Goal: Information Seeking & Learning: Learn about a topic

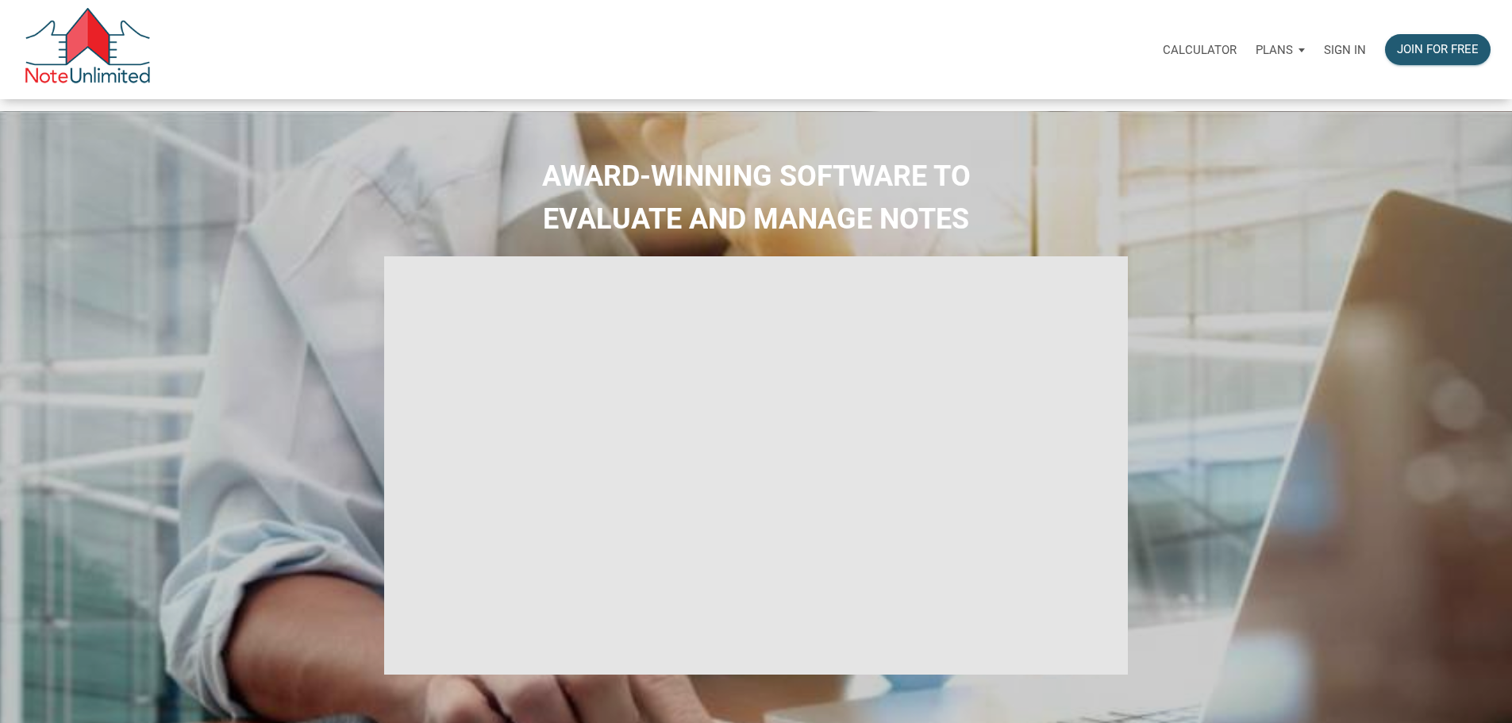
click at [1324, 47] on p "Sign in" at bounding box center [1345, 50] width 42 height 14
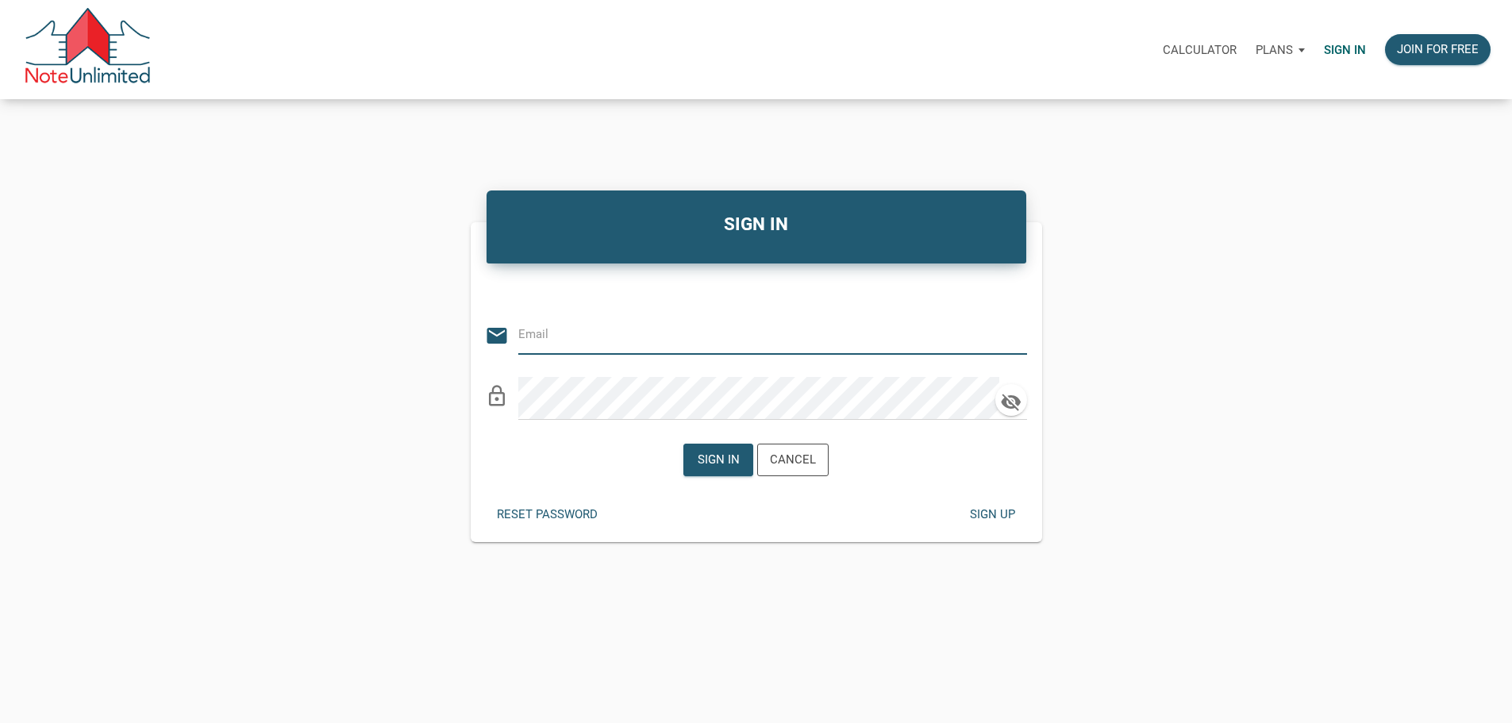
type input "[PERSON_NAME][EMAIL_ADDRESS][PERSON_NAME][DOMAIN_NAME]"
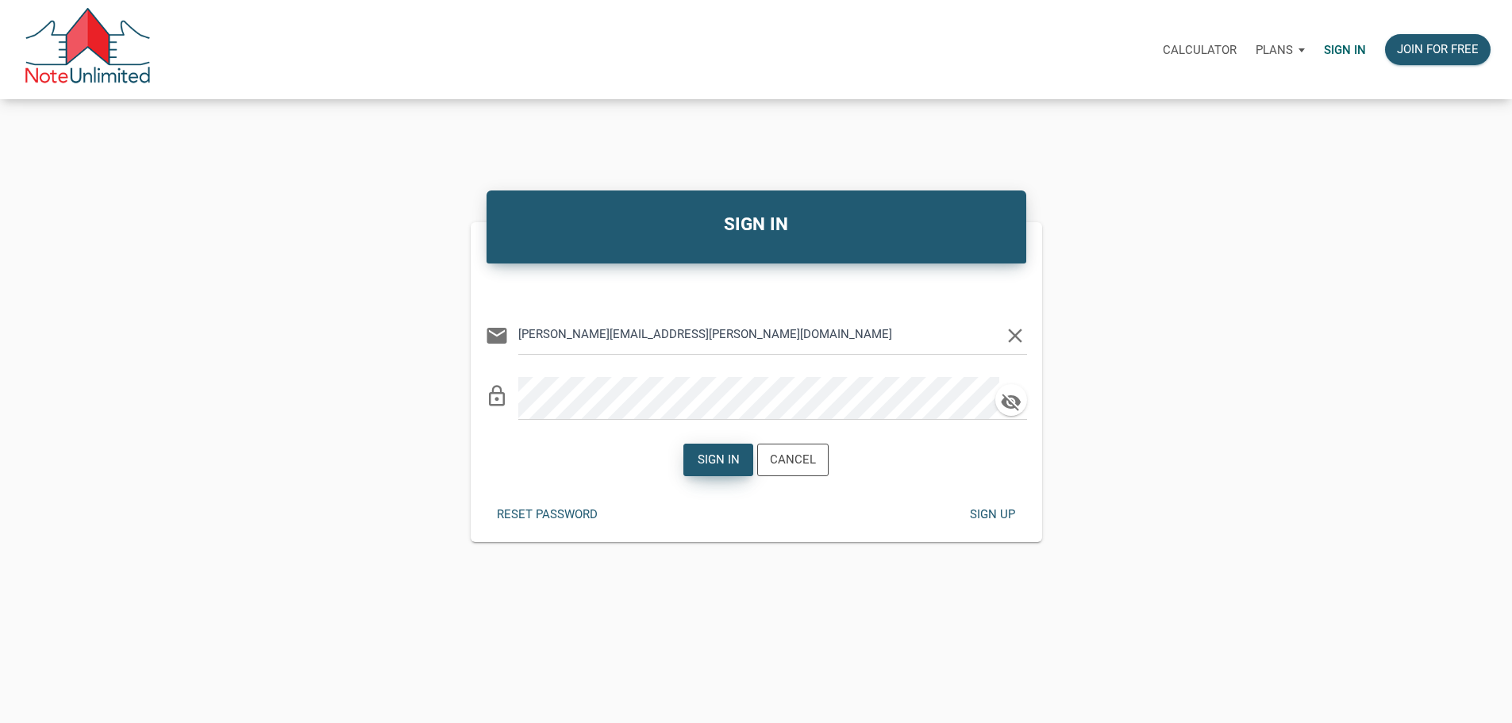
click at [709, 469] on div "Sign in" at bounding box center [719, 460] width 42 height 18
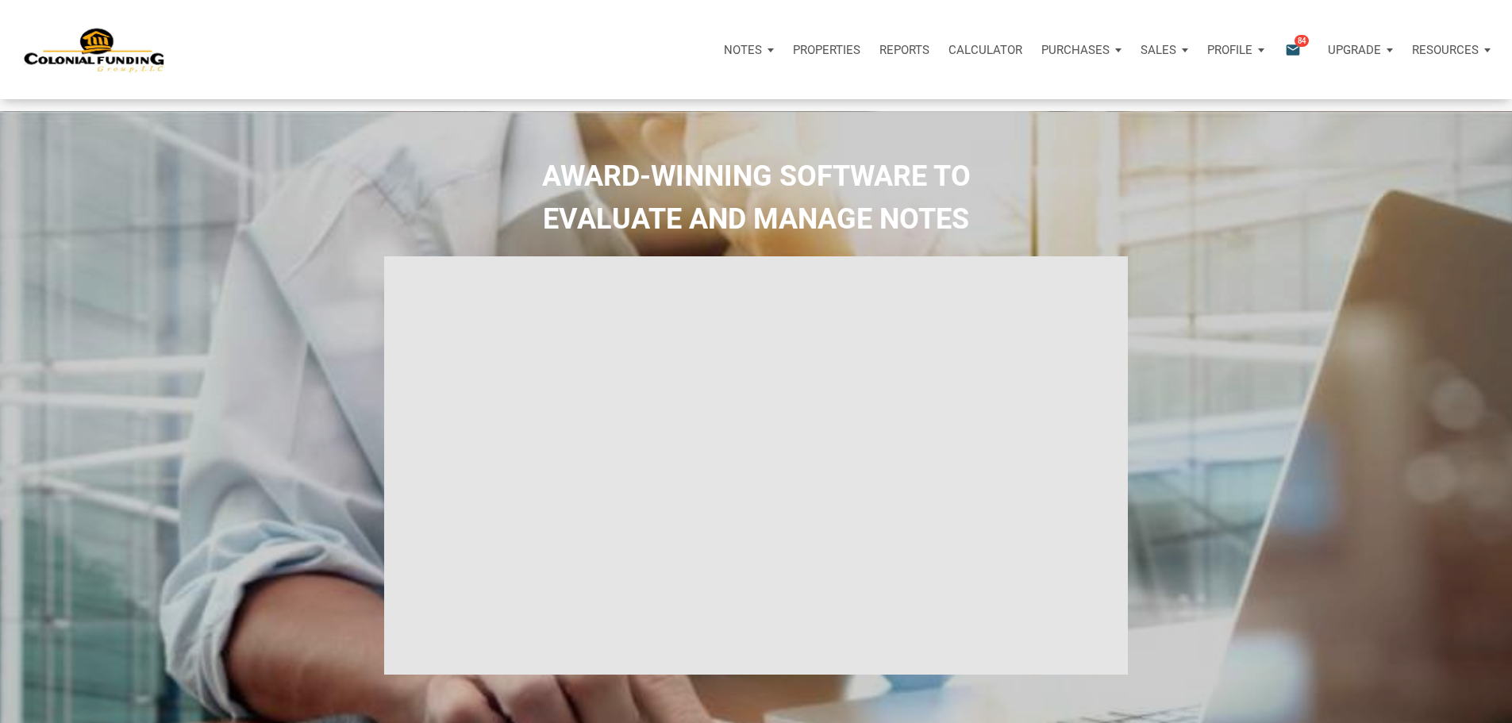
type input "Introduction to new features"
select select
click at [783, 53] on p "Properties" at bounding box center [816, 50] width 67 height 14
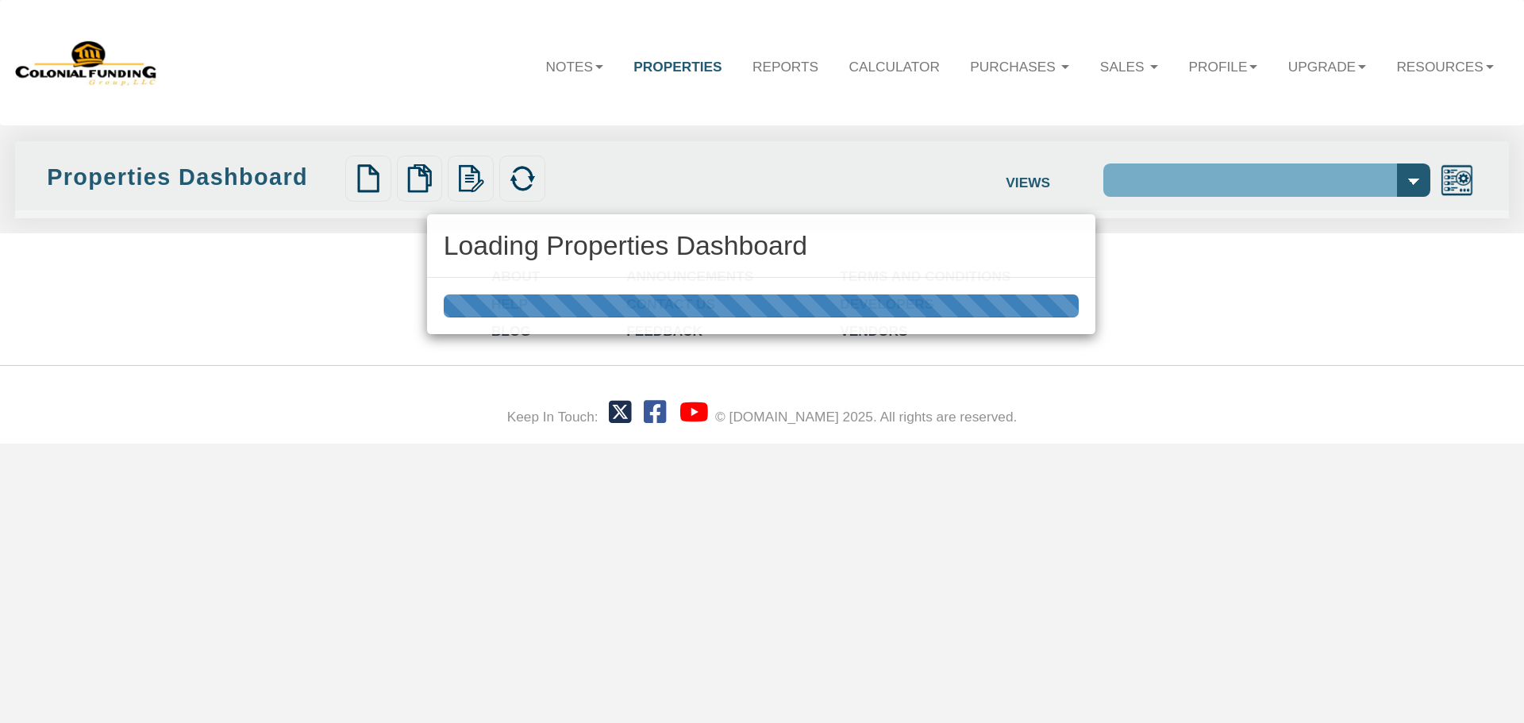
select select "138"
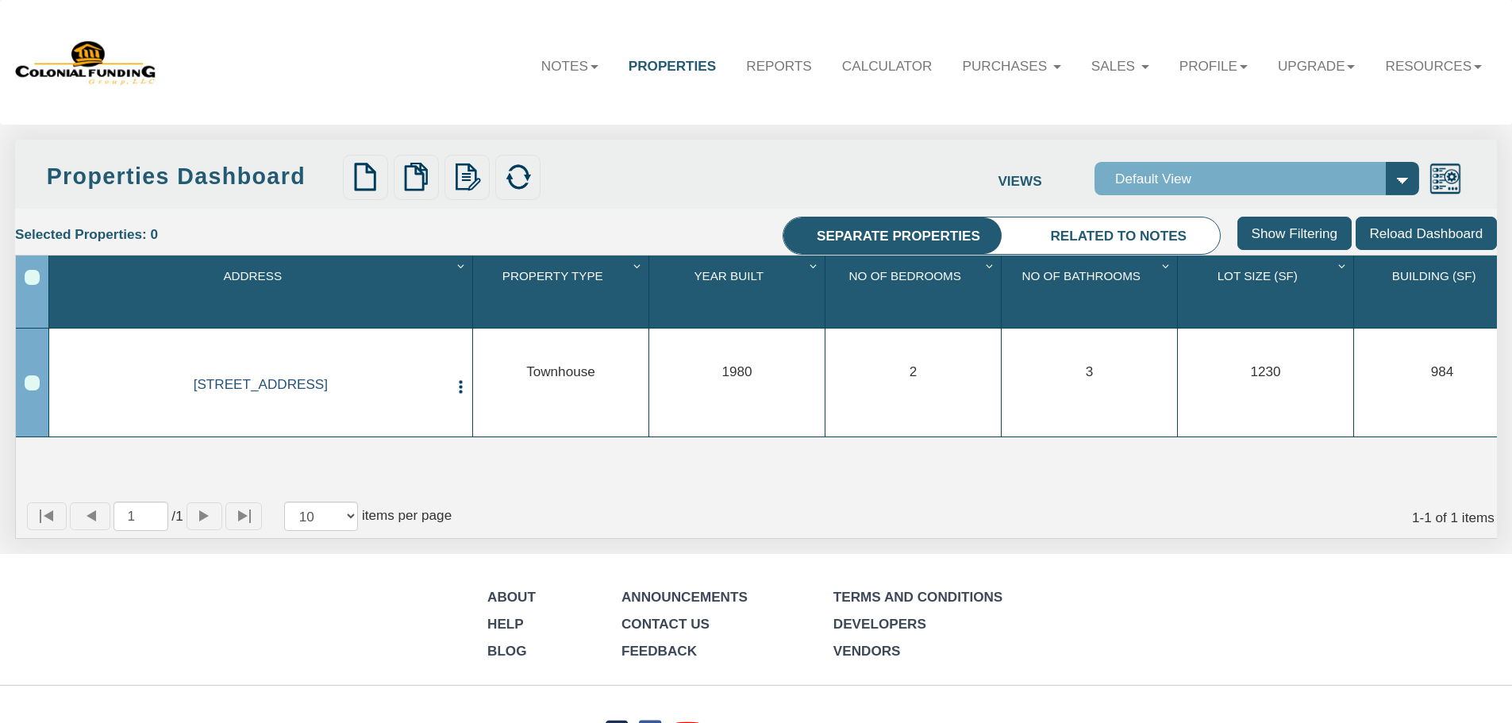
click at [333, 392] on link "0001 B Lafayette Ave, Baltimore, MD, 21202" at bounding box center [261, 384] width 372 height 17
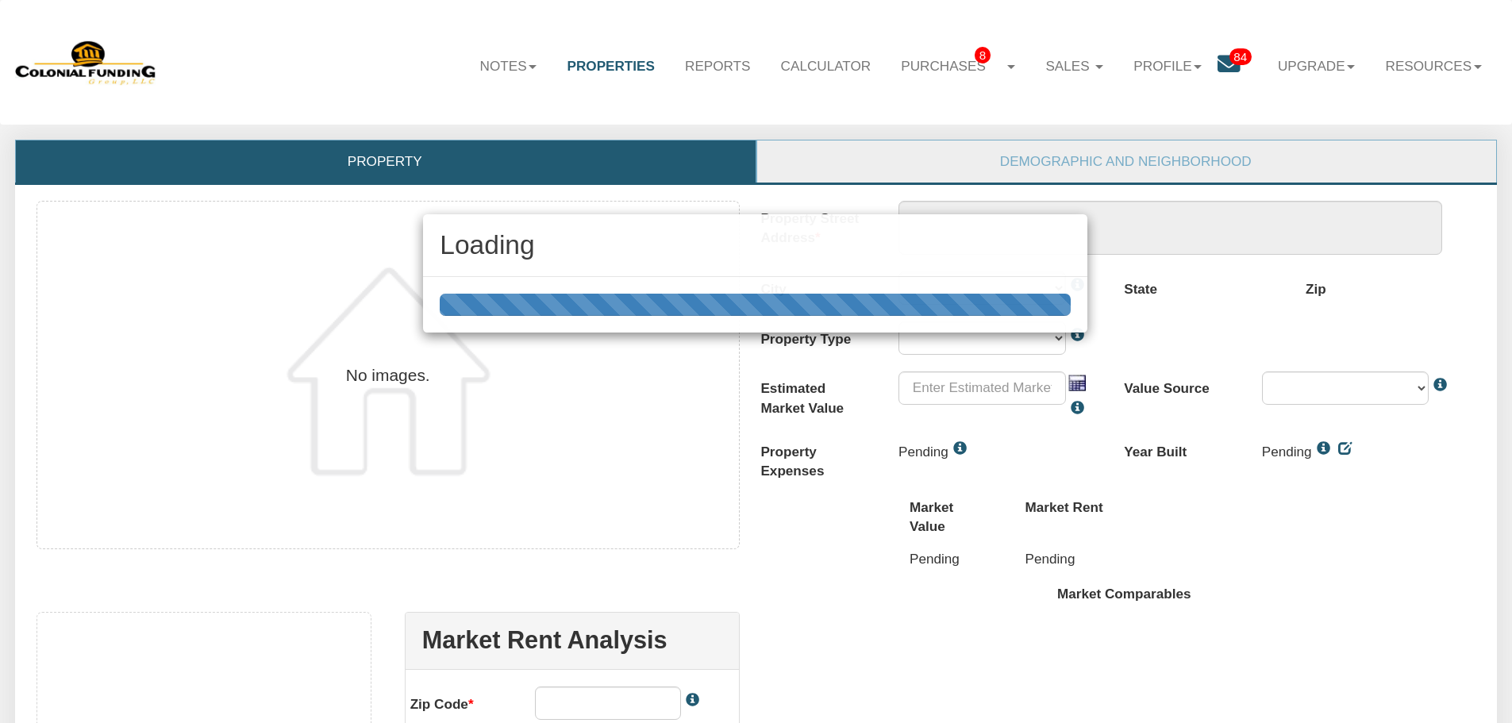
type textarea "0001 B Lafayette Ave"
type input "$580,000.00"
type input "21202"
select select "string:Baltimore"
select select "string:TH"
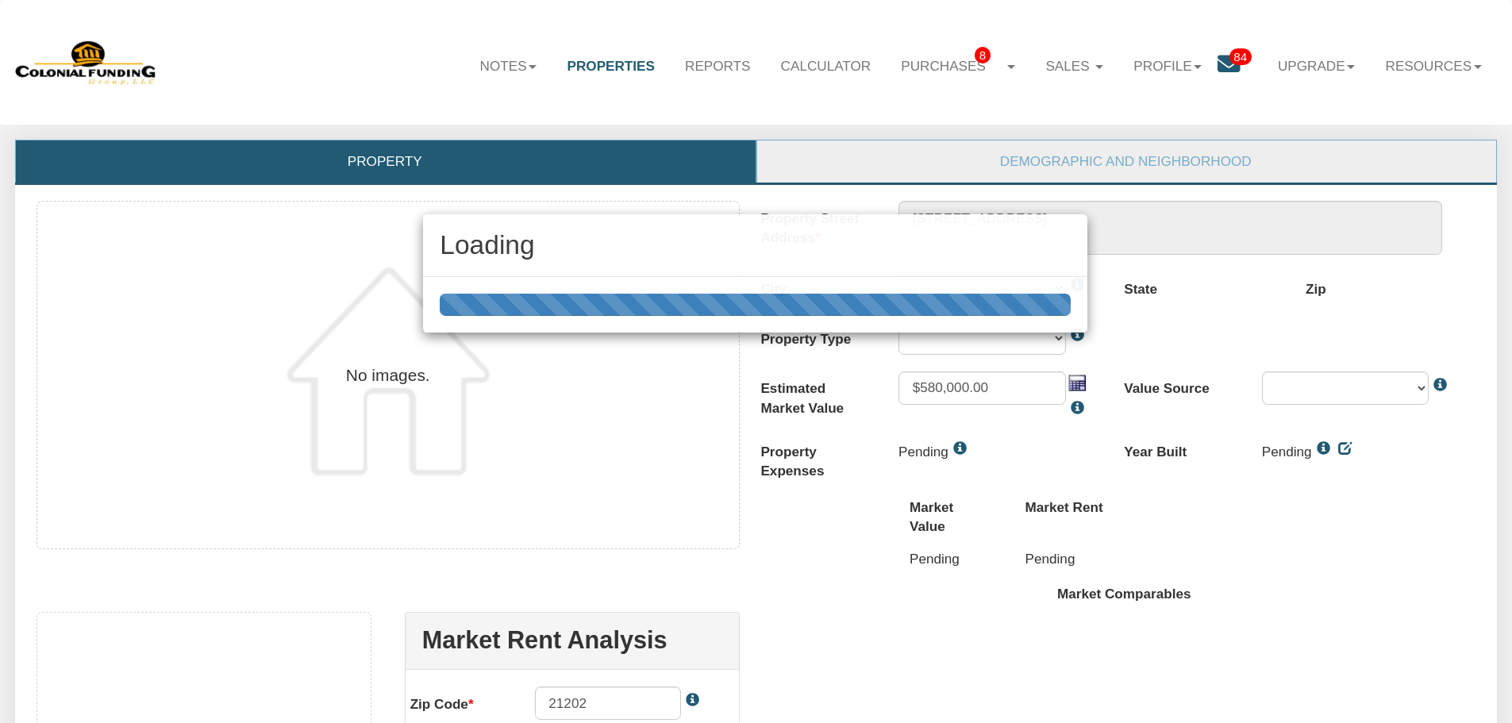
select select "string:By seller"
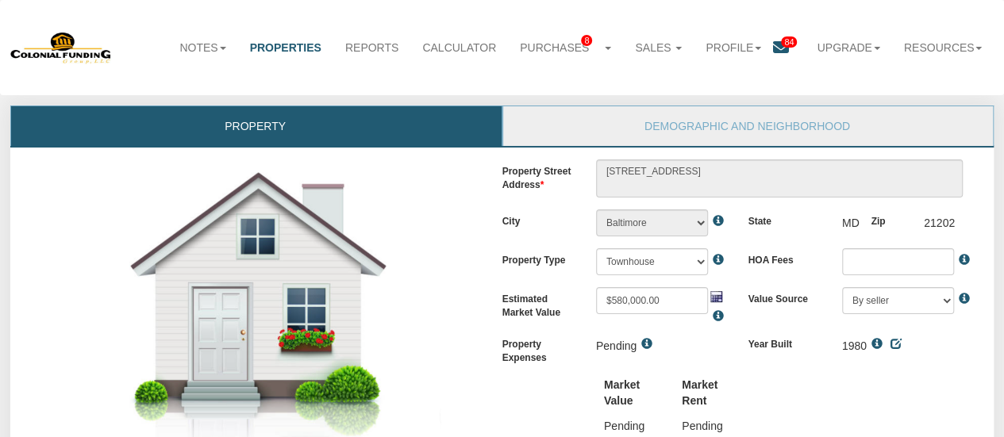
click at [279, 48] on link "Properties" at bounding box center [285, 47] width 95 height 35
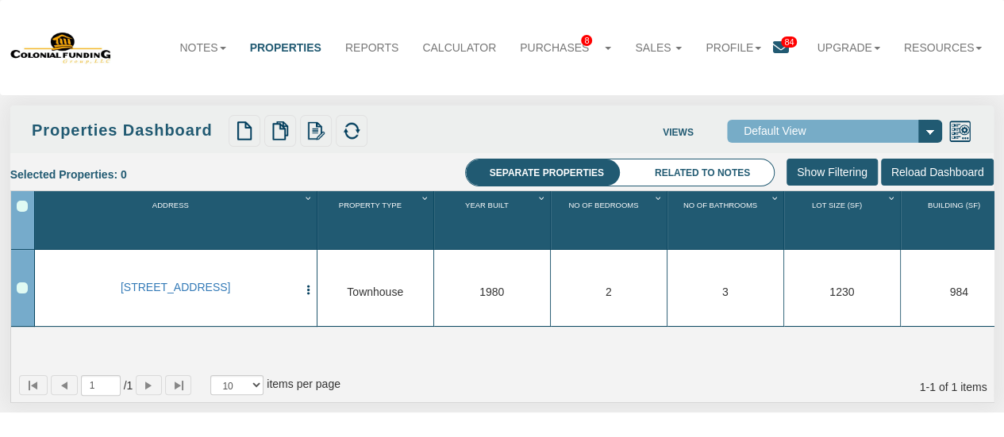
click at [684, 187] on div "Selected Properties: 0 Separate properties Related to notes Clear Filters Clear…" at bounding box center [502, 175] width 984 height 32
click at [681, 173] on li "Related to notes" at bounding box center [702, 173] width 143 height 27
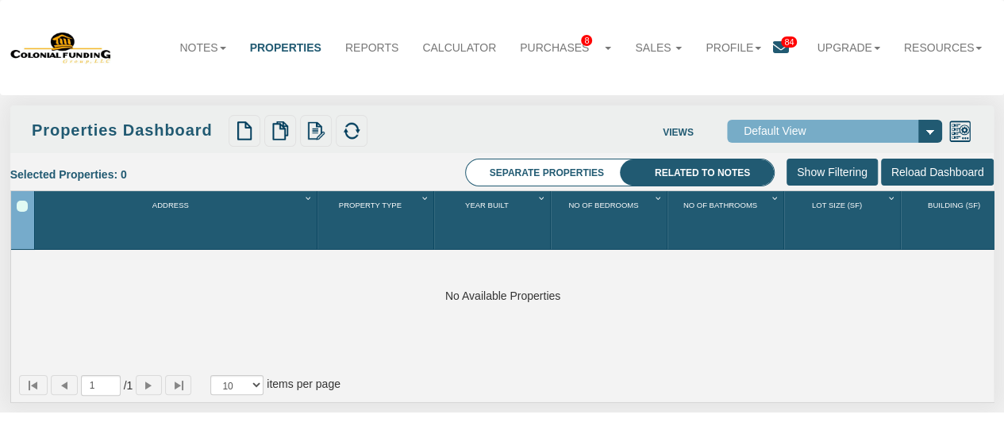
click at [553, 173] on li "Separate properties" at bounding box center [547, 173] width 162 height 27
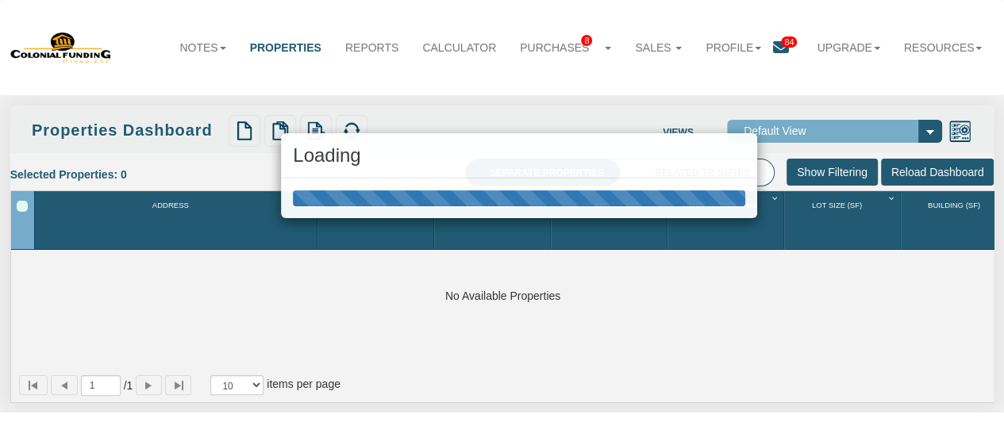
click at [553, 173] on div "Loading" at bounding box center [519, 155] width 476 height 45
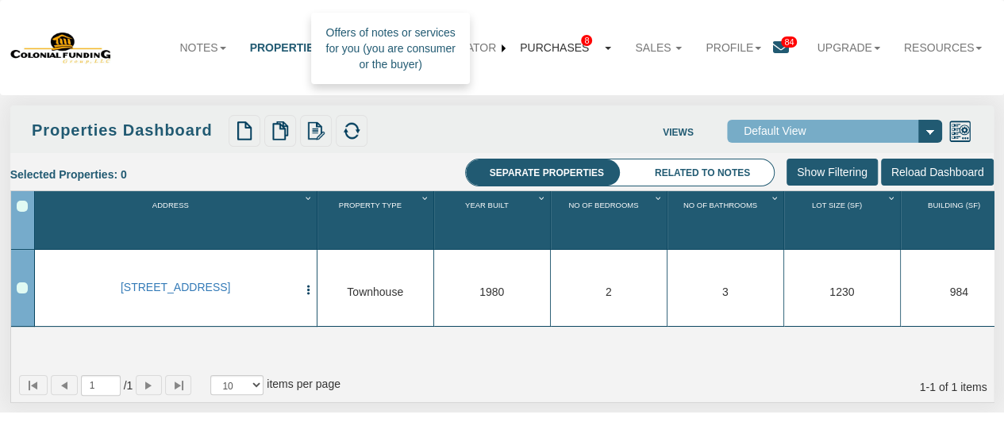
click at [545, 36] on link "Purchases 8" at bounding box center [565, 48] width 115 height 36
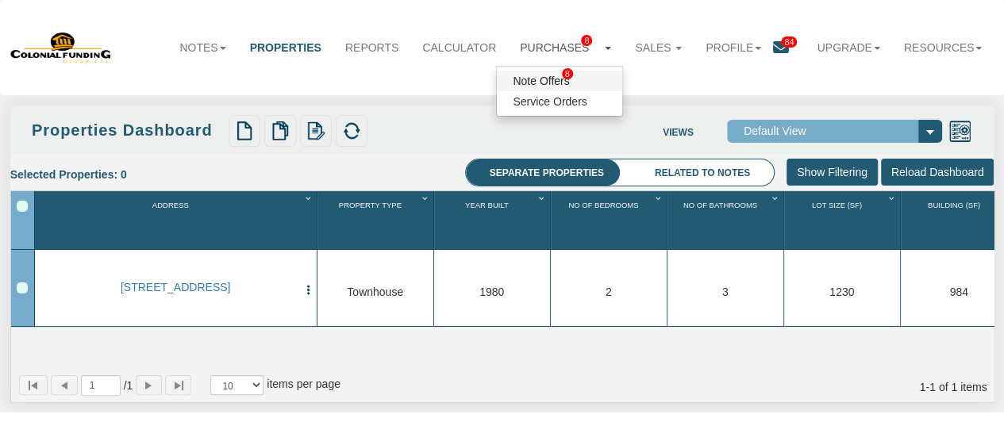
click at [548, 87] on link "Note Offers 8" at bounding box center [559, 81] width 125 height 21
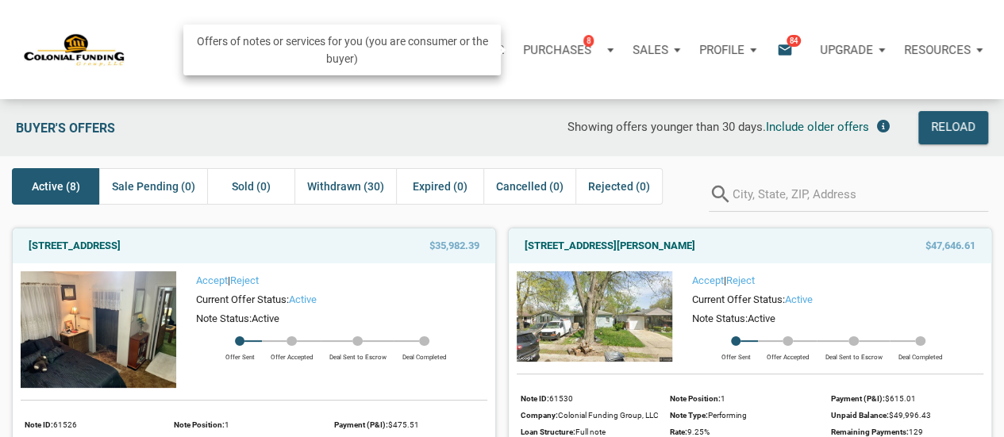
click at [574, 39] on div "Purchases 8" at bounding box center [569, 50] width 110 height 48
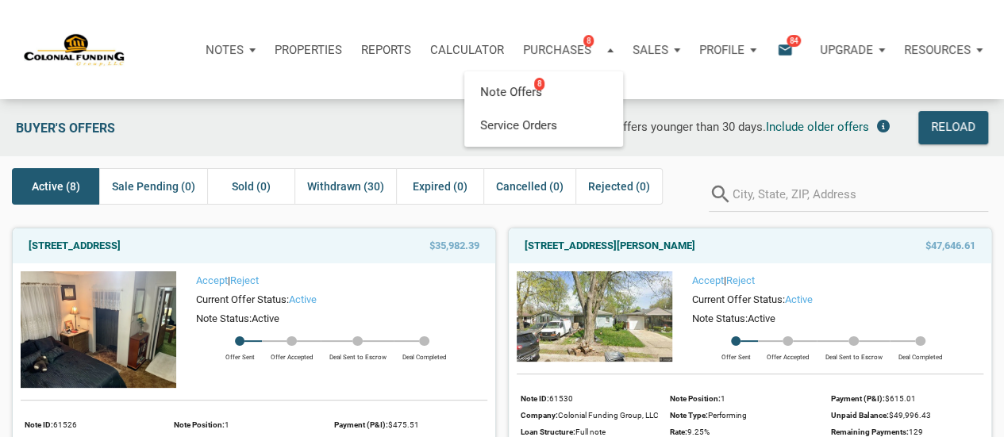
click at [783, 53] on icon "email" at bounding box center [785, 49] width 19 height 18
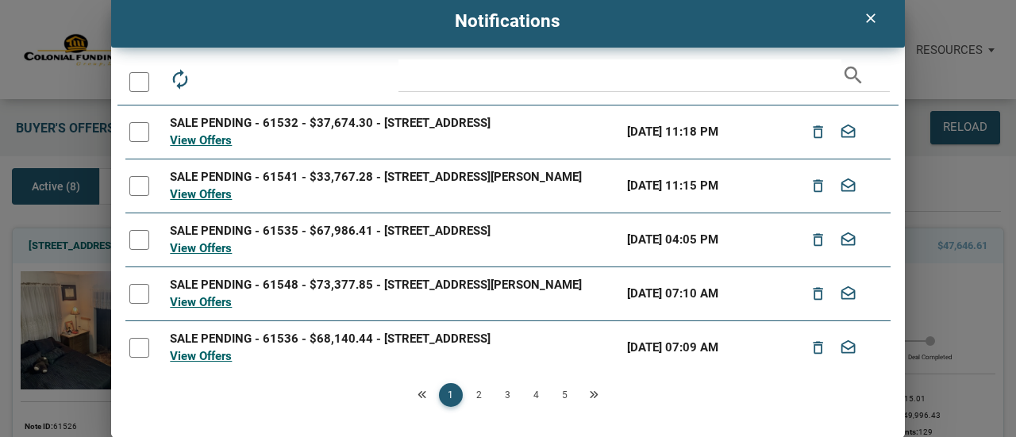
click at [874, 11] on icon "clear" at bounding box center [870, 18] width 19 height 16
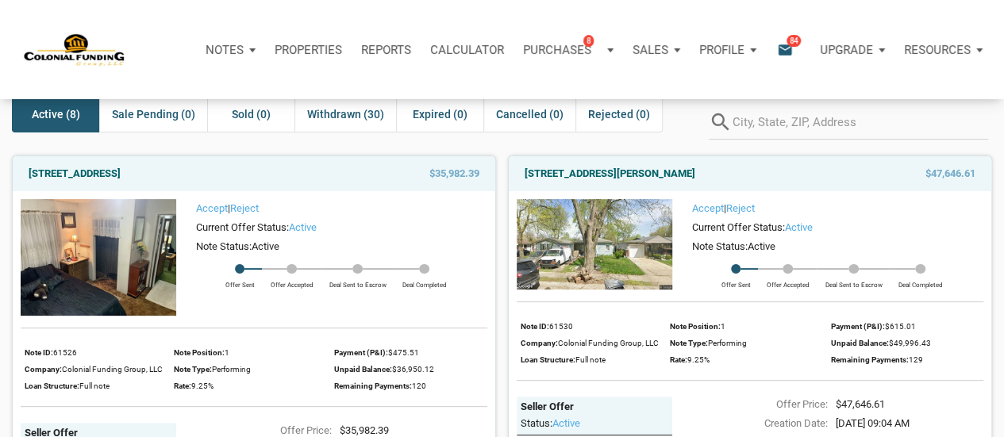
scroll to position [73, 0]
click at [102, 242] on img at bounding box center [99, 256] width 156 height 117
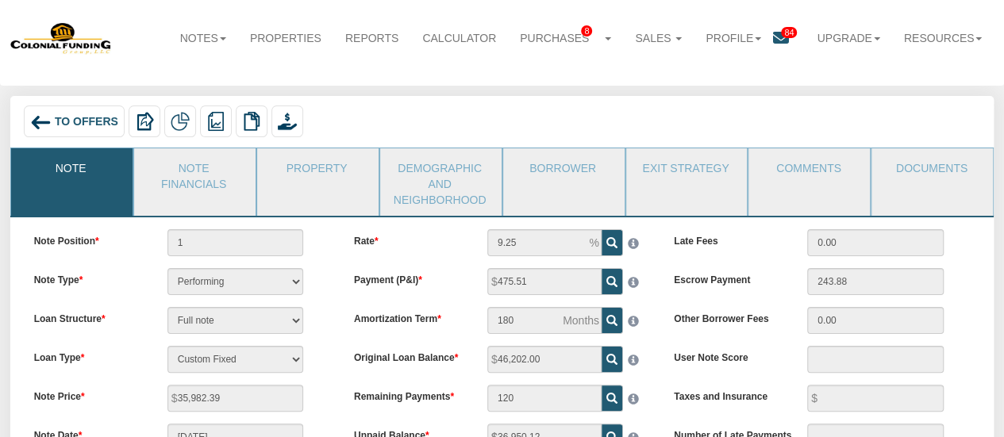
scroll to position [4, 0]
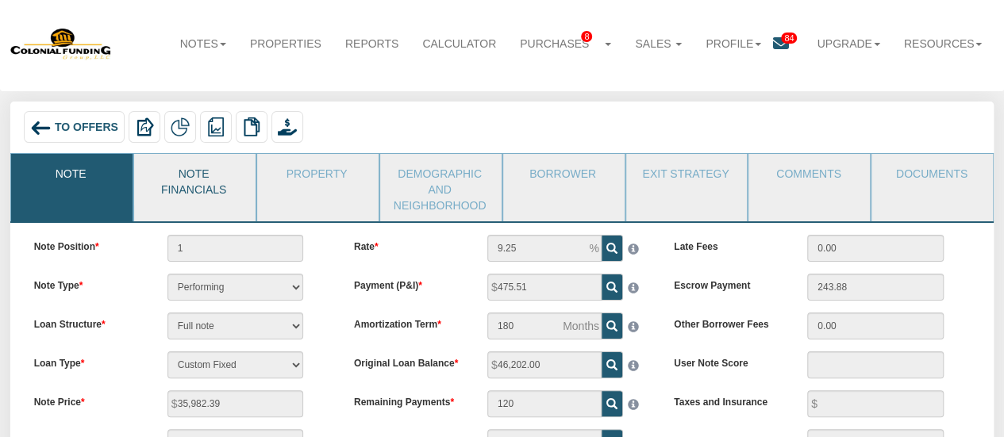
click at [198, 177] on link "Note Financials" at bounding box center [194, 180] width 120 height 52
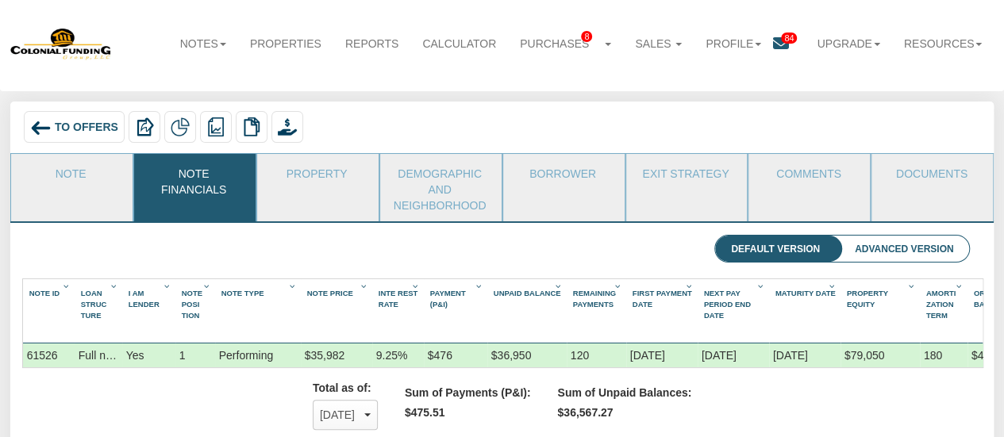
scroll to position [254, 936]
click at [325, 180] on link "Property" at bounding box center [317, 174] width 120 height 40
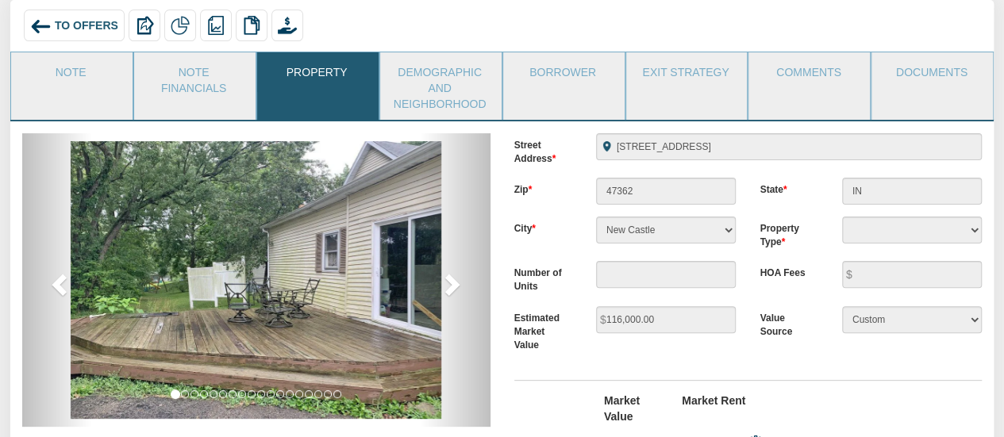
scroll to position [112, 0]
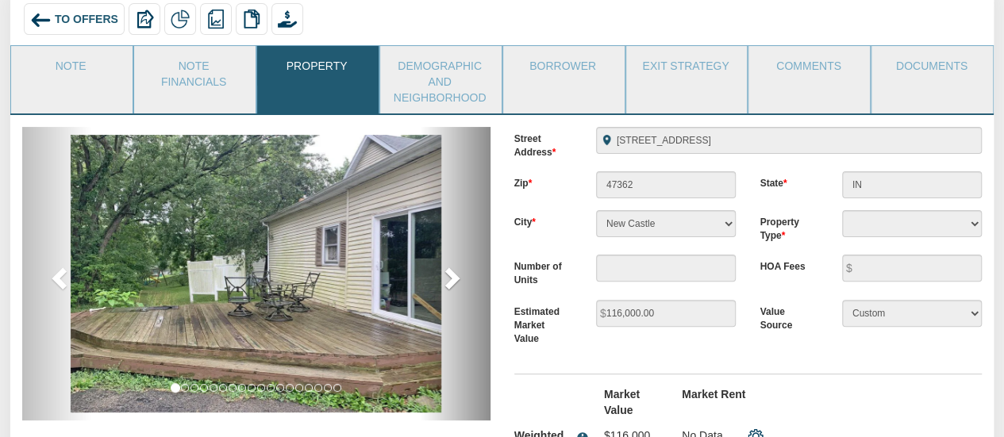
click at [452, 279] on span at bounding box center [451, 278] width 24 height 24
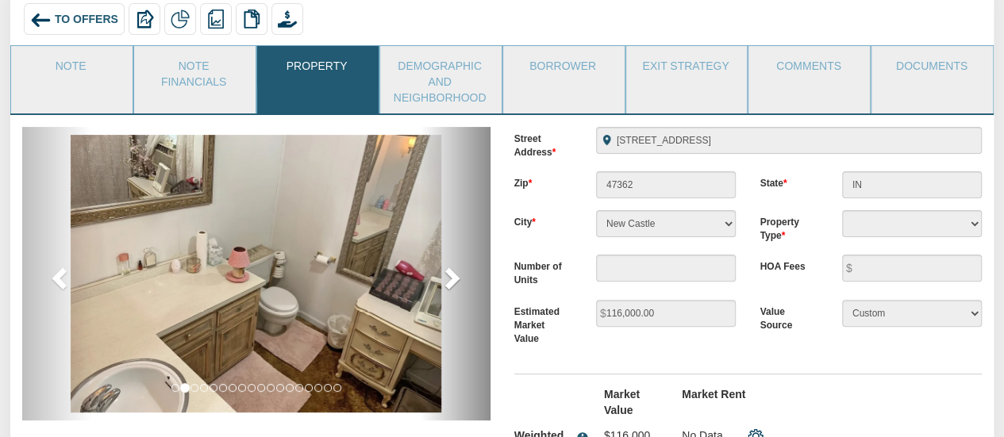
click at [452, 279] on span at bounding box center [451, 278] width 24 height 24
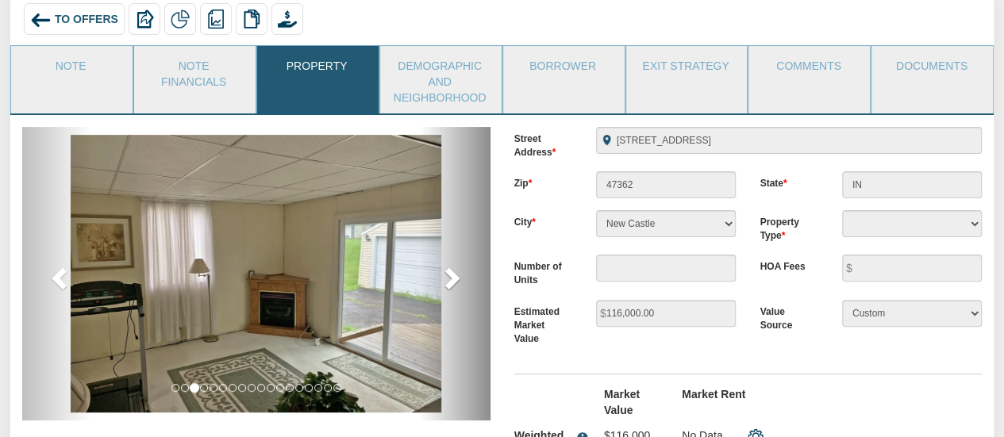
click at [452, 279] on span at bounding box center [451, 278] width 24 height 24
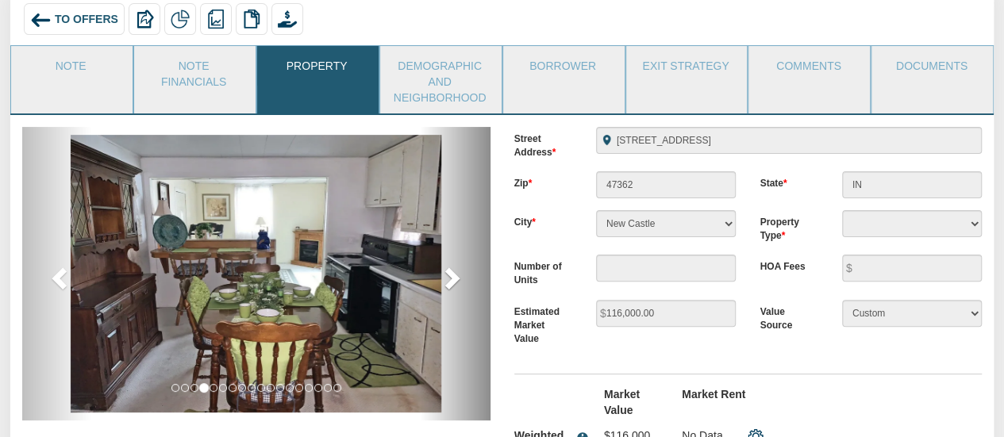
click at [452, 279] on span at bounding box center [451, 278] width 24 height 24
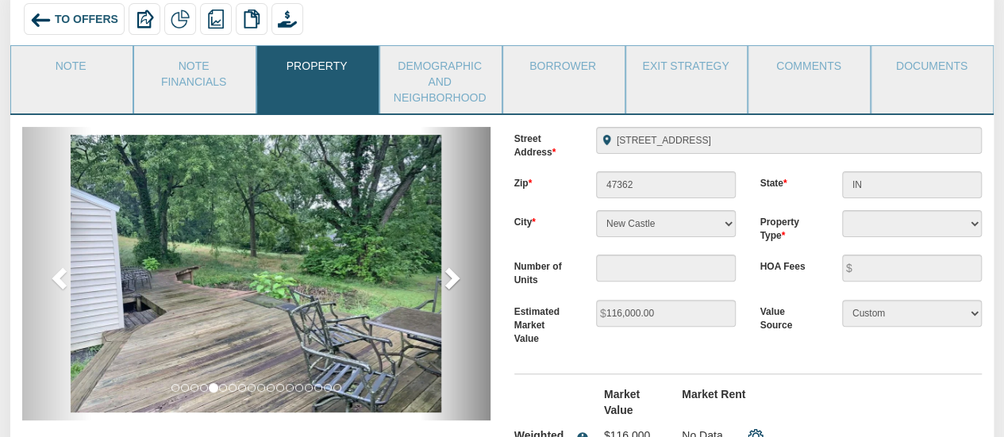
click at [452, 279] on span at bounding box center [451, 278] width 24 height 24
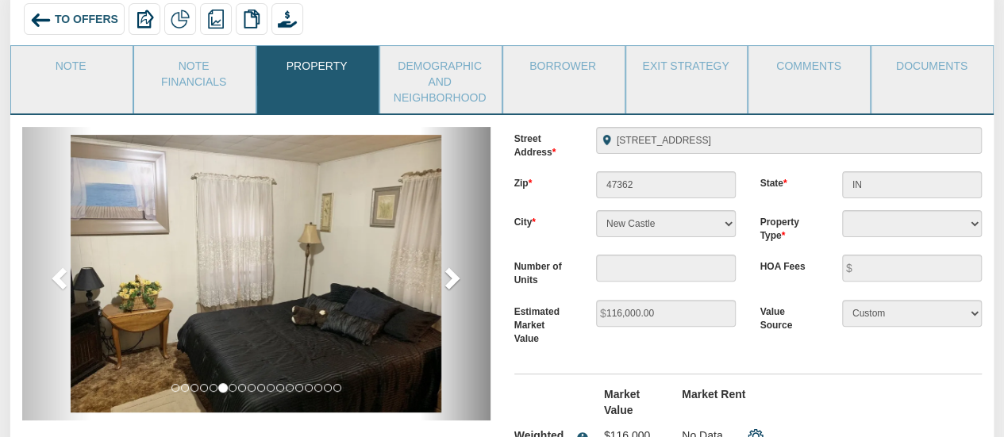
click at [452, 279] on span at bounding box center [451, 278] width 24 height 24
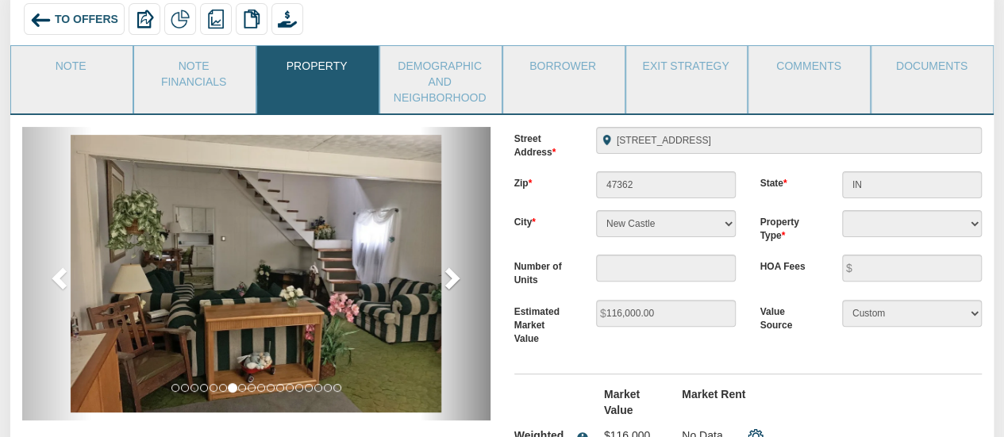
click at [452, 279] on span at bounding box center [451, 278] width 24 height 24
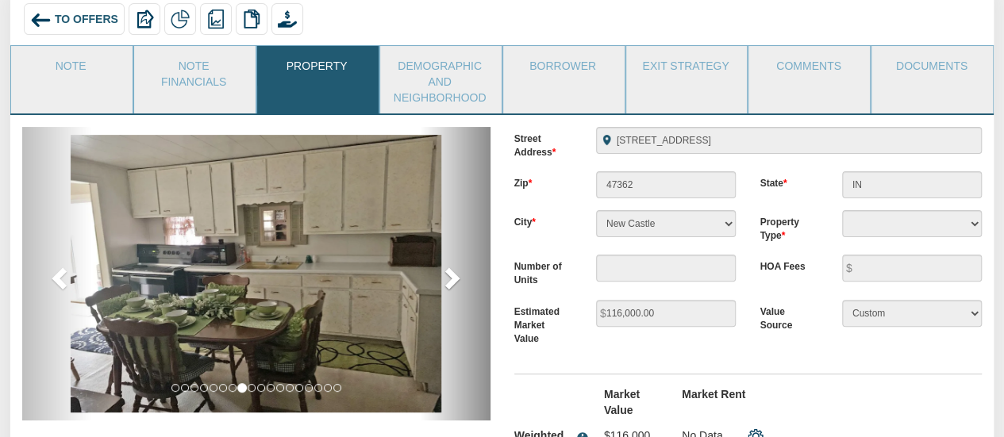
click at [452, 279] on span at bounding box center [451, 278] width 24 height 24
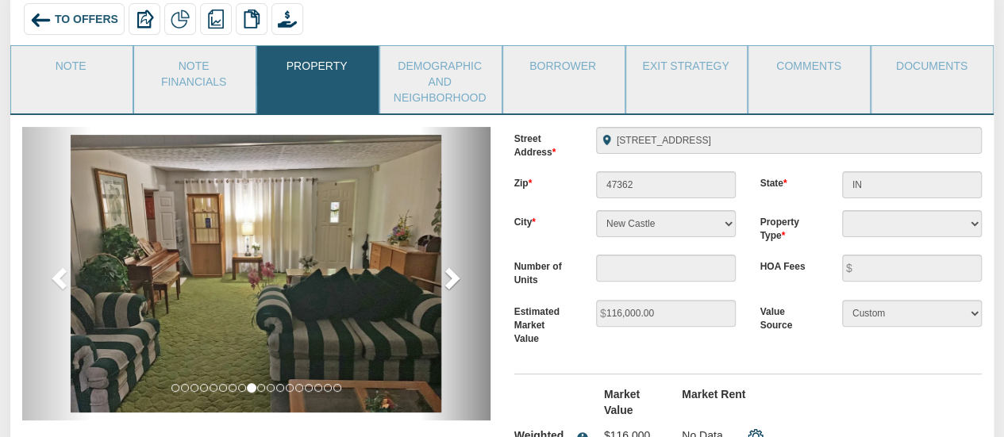
click at [452, 279] on span at bounding box center [451, 278] width 24 height 24
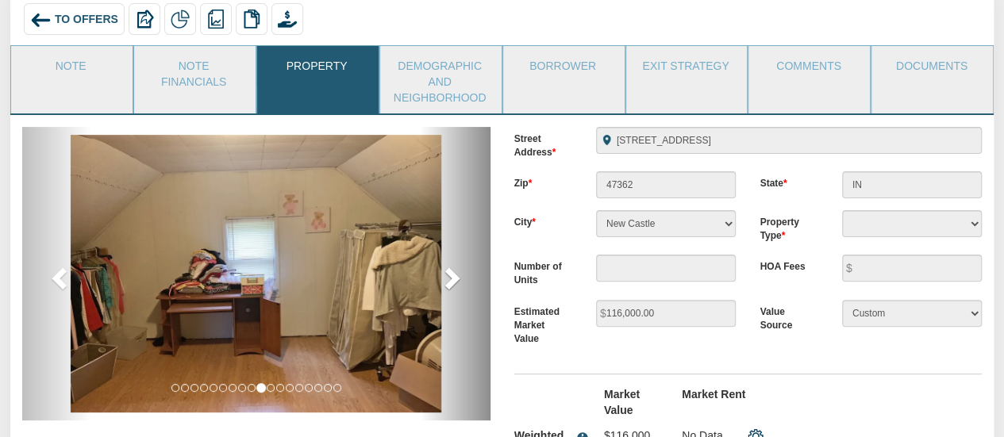
click at [452, 279] on span at bounding box center [451, 278] width 24 height 24
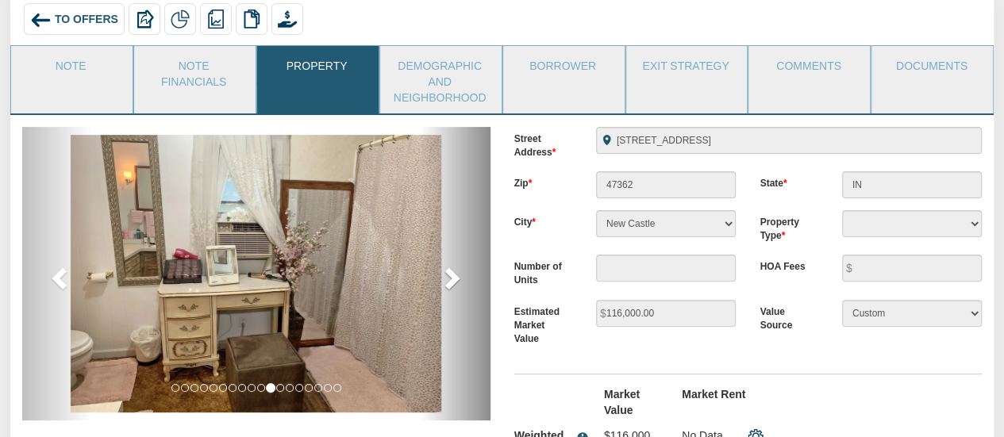
click at [452, 279] on span at bounding box center [451, 278] width 24 height 24
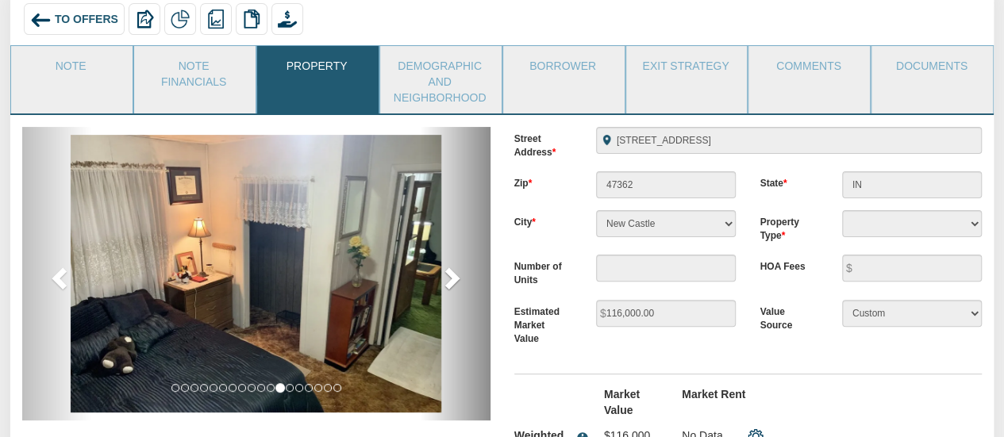
click at [452, 279] on span at bounding box center [451, 278] width 24 height 24
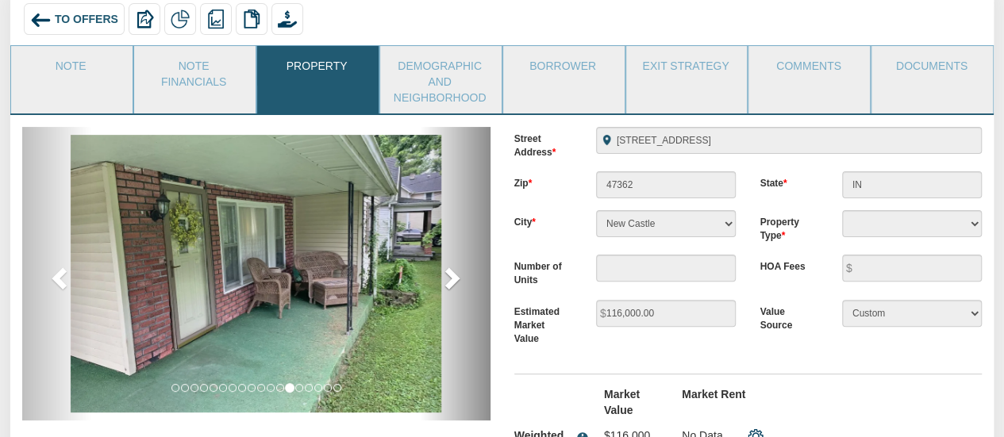
click at [452, 279] on span at bounding box center [451, 278] width 24 height 24
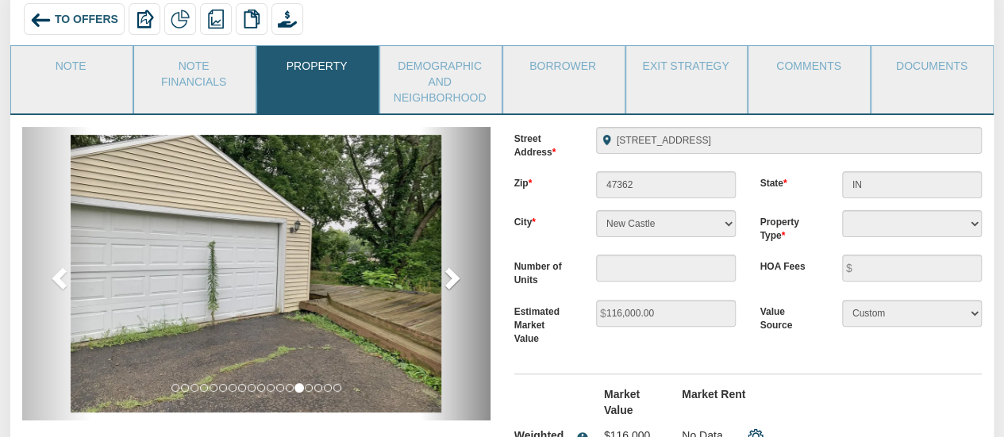
click at [452, 279] on span at bounding box center [451, 278] width 24 height 24
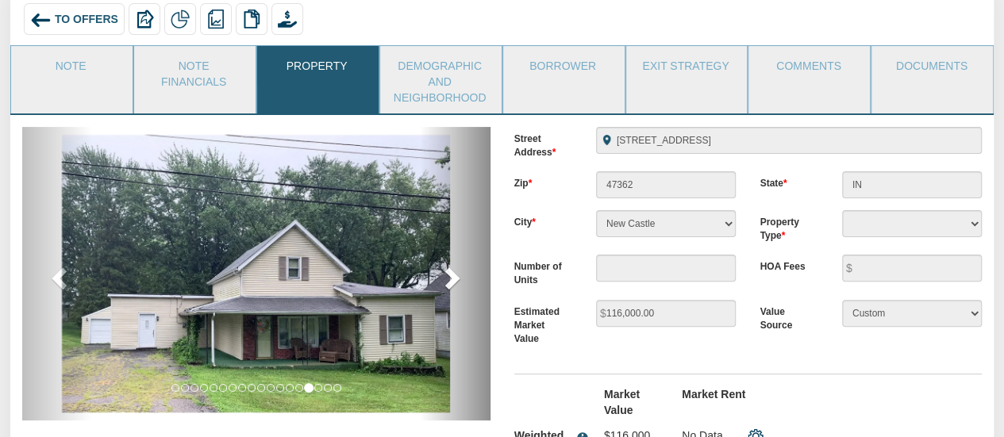
click at [452, 279] on span at bounding box center [451, 278] width 24 height 24
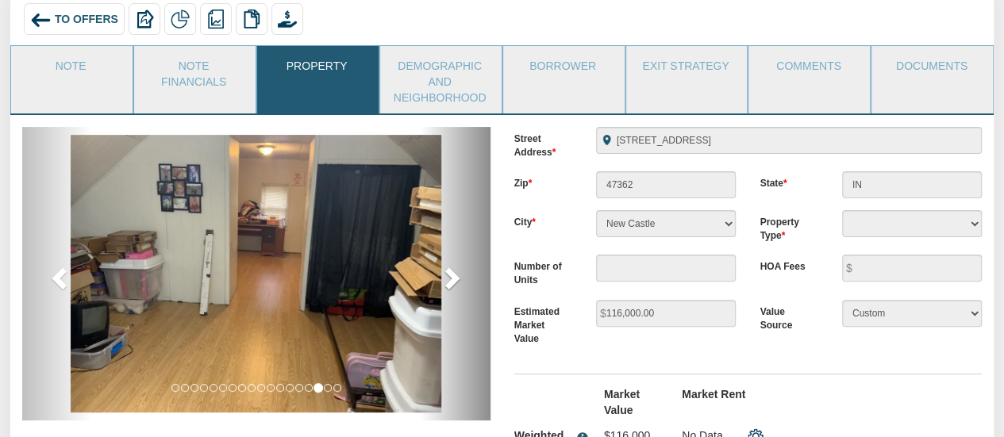
click at [452, 279] on span at bounding box center [451, 278] width 24 height 24
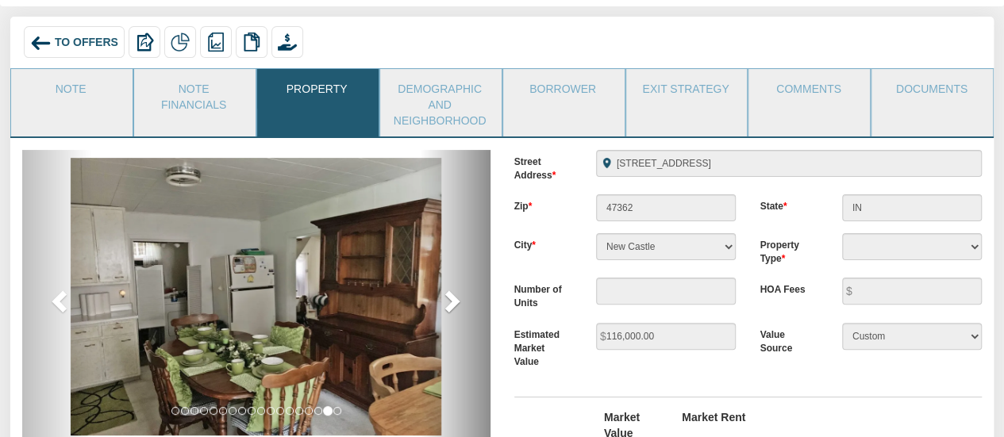
scroll to position [0, 0]
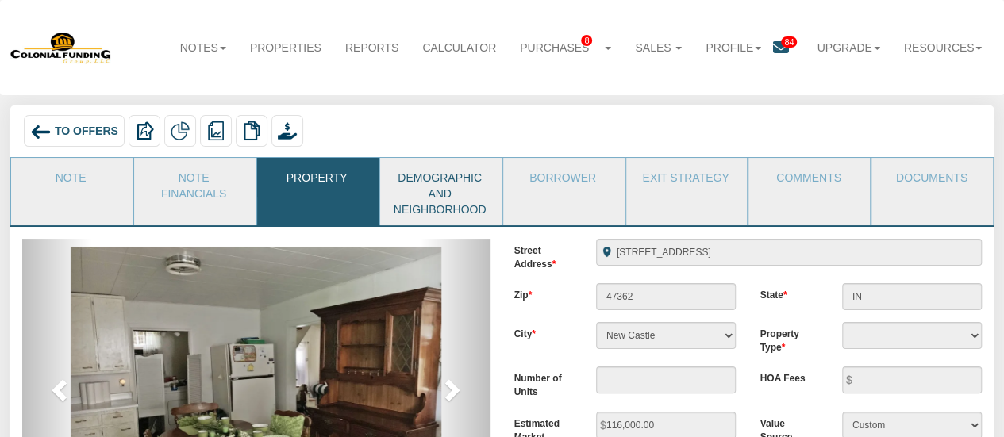
click at [437, 172] on link "Demographic and Neighborhood" at bounding box center [440, 191] width 120 height 67
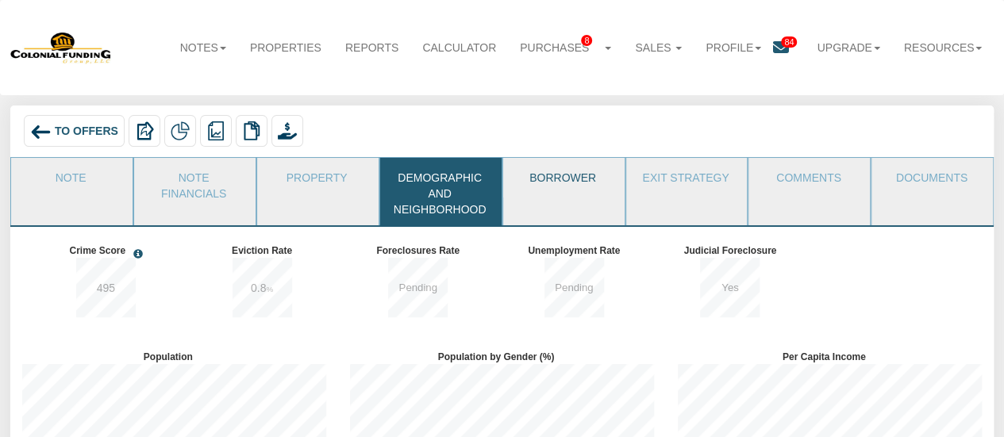
click at [568, 175] on link "Borrower" at bounding box center [563, 178] width 120 height 40
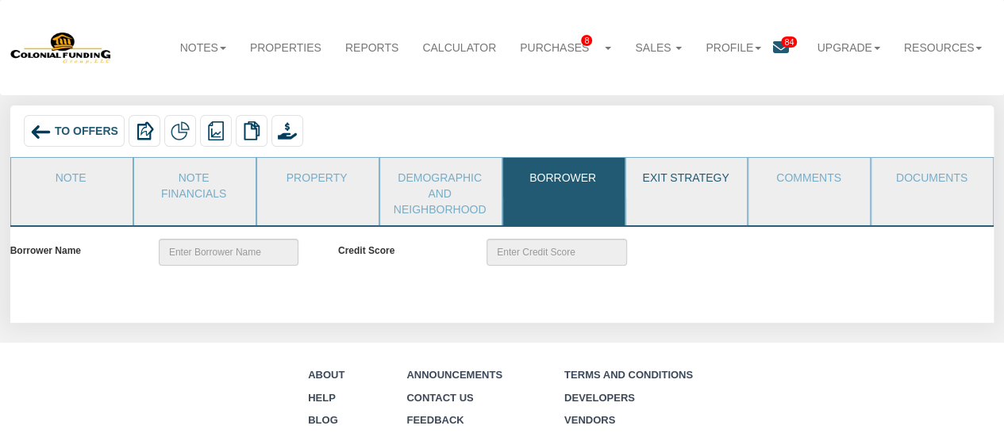
click at [716, 174] on link "Exit Strategy" at bounding box center [686, 178] width 120 height 40
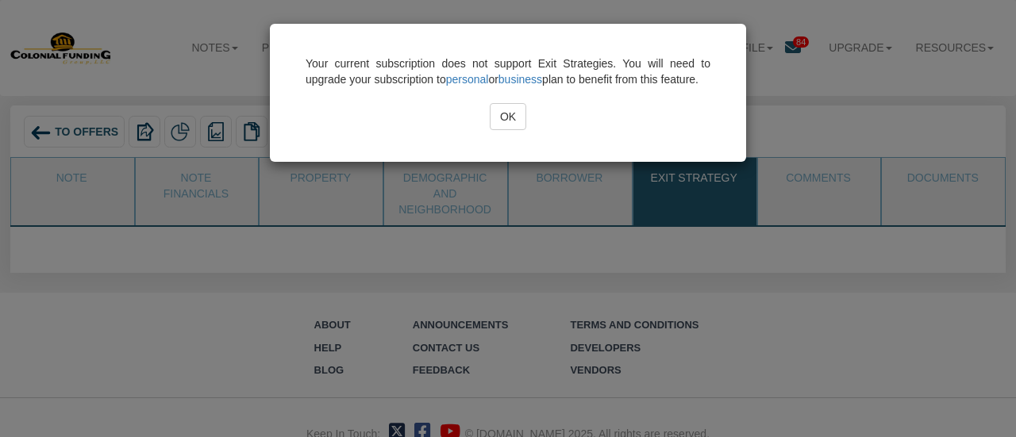
click at [521, 129] on input "OK" at bounding box center [508, 116] width 37 height 27
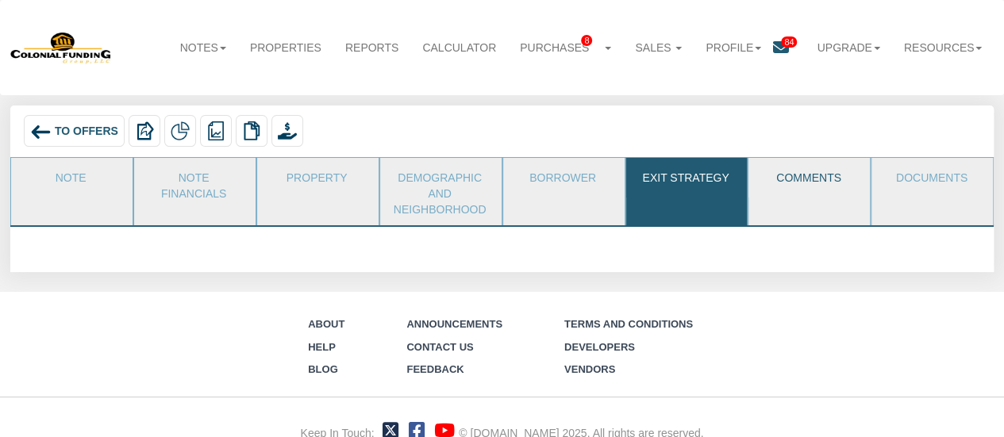
click at [817, 172] on link "Comments" at bounding box center [809, 178] width 120 height 40
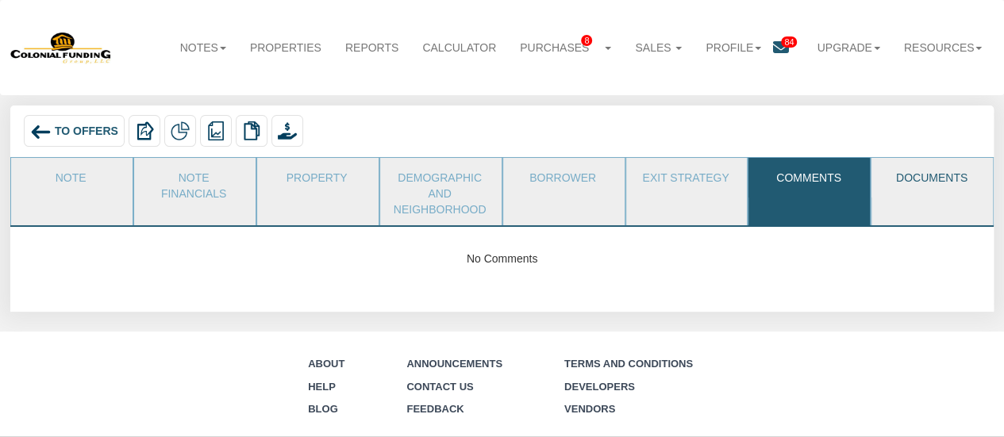
click at [936, 172] on link "Documents" at bounding box center [932, 178] width 120 height 40
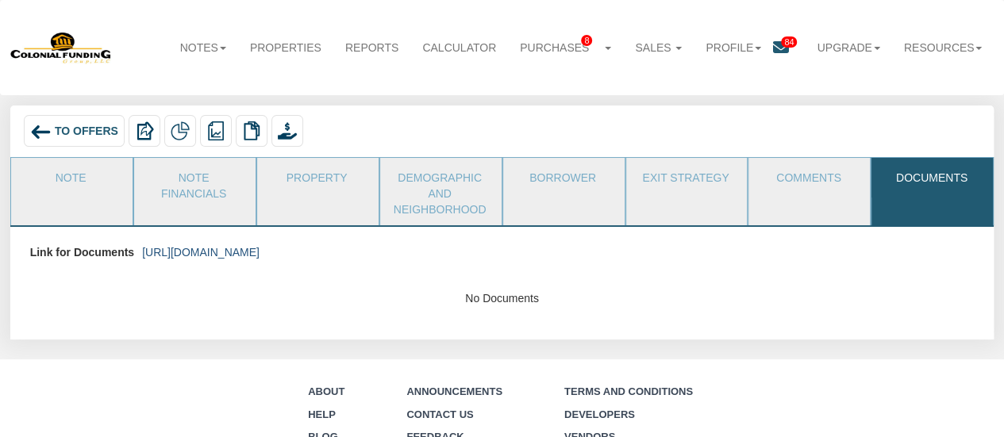
click at [260, 248] on link "https://colonialfundinggroup.sharepoint.com/:f:/s/operationsteam/EsZhQsI5TO9HvH…" at bounding box center [200, 252] width 117 height 13
click at [83, 210] on li "Note" at bounding box center [71, 191] width 123 height 68
click at [70, 175] on link "Note" at bounding box center [71, 178] width 120 height 40
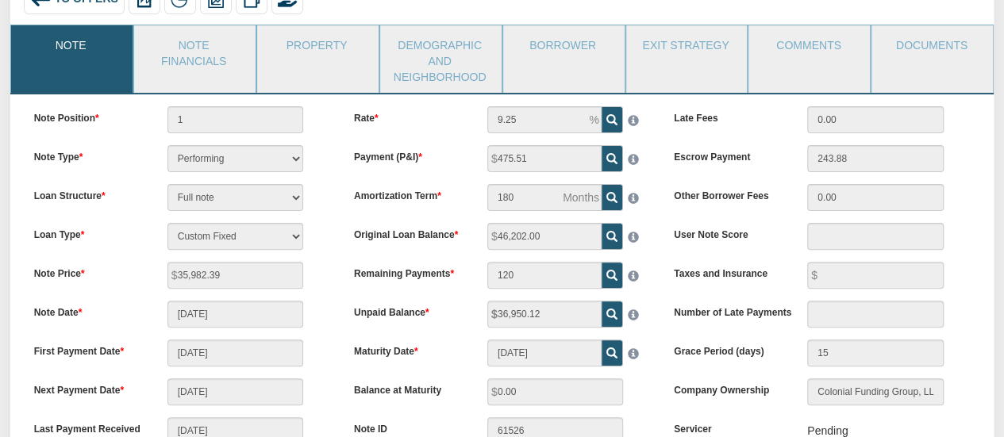
scroll to position [113, 0]
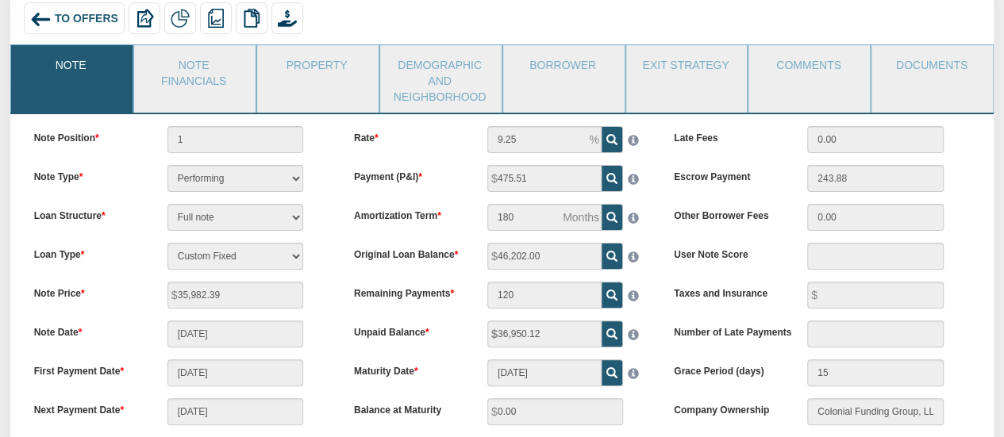
click at [47, 14] on img at bounding box center [40, 19] width 21 height 21
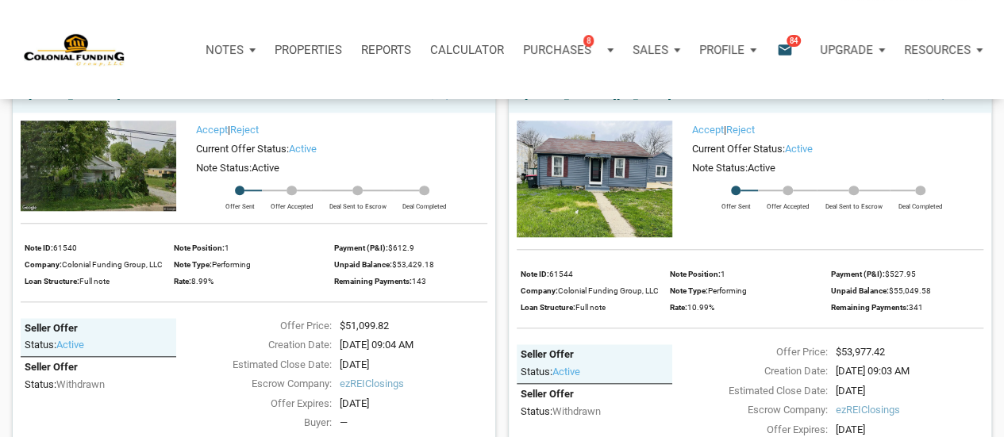
scroll to position [649, 0]
click at [582, 171] on img at bounding box center [595, 179] width 156 height 117
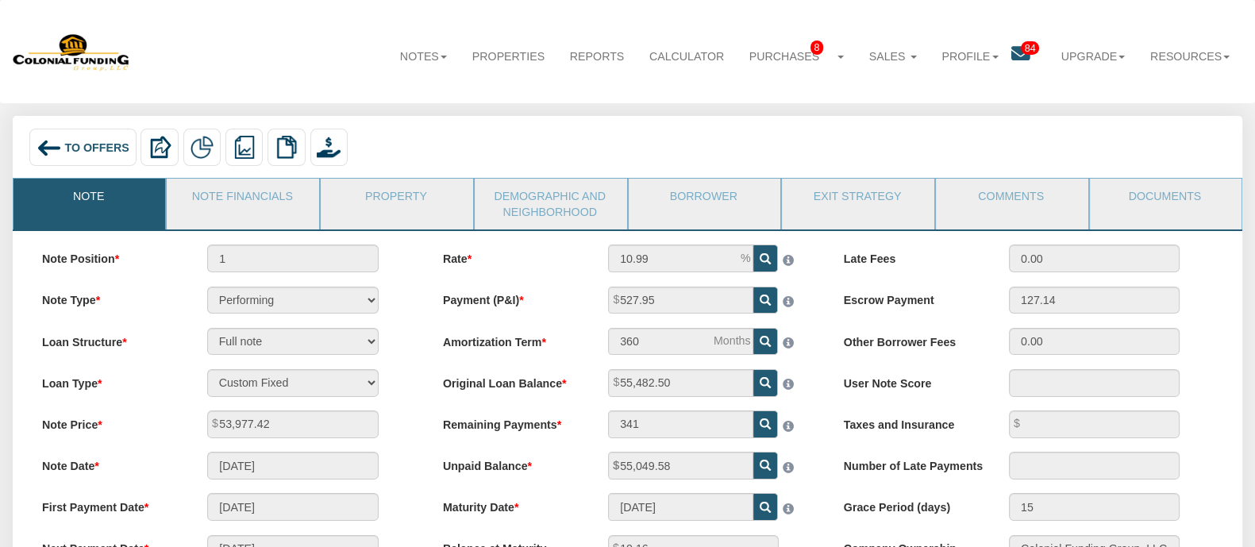
drag, startPoint x: 976, startPoint y: 2, endPoint x: 560, endPoint y: 512, distance: 658.4
click at [560, 437] on label "Maturity Date" at bounding box center [511, 504] width 165 height 22
click at [233, 198] on link "Note Financials" at bounding box center [242, 199] width 151 height 40
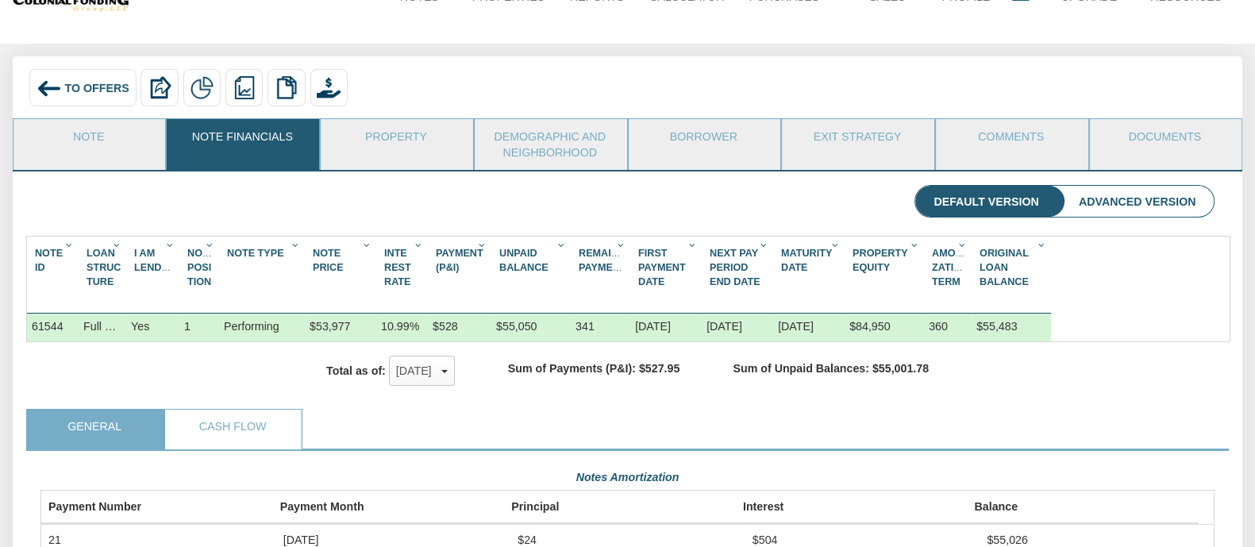
scroll to position [59, 0]
click at [415, 137] on link "Property" at bounding box center [396, 140] width 151 height 40
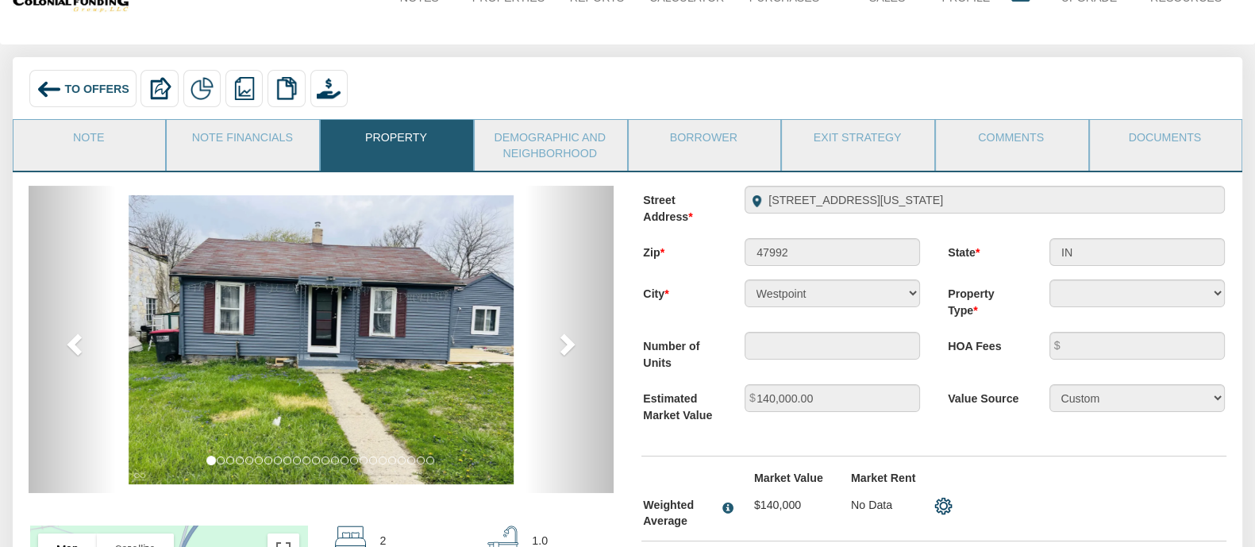
click at [429, 335] on img at bounding box center [321, 339] width 385 height 289
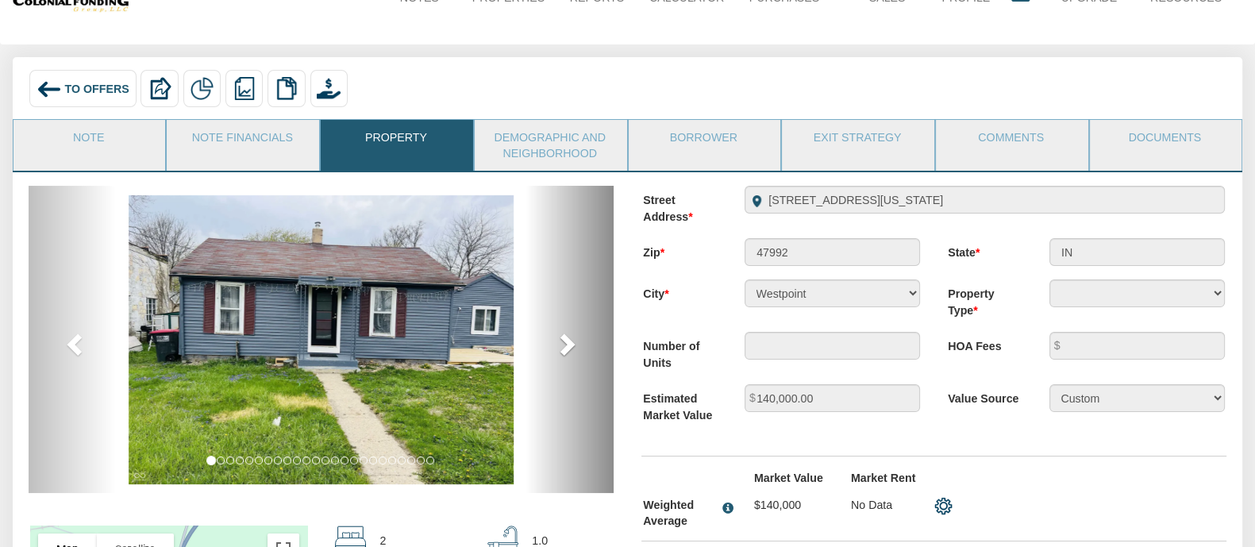
click at [572, 345] on span at bounding box center [566, 344] width 24 height 24
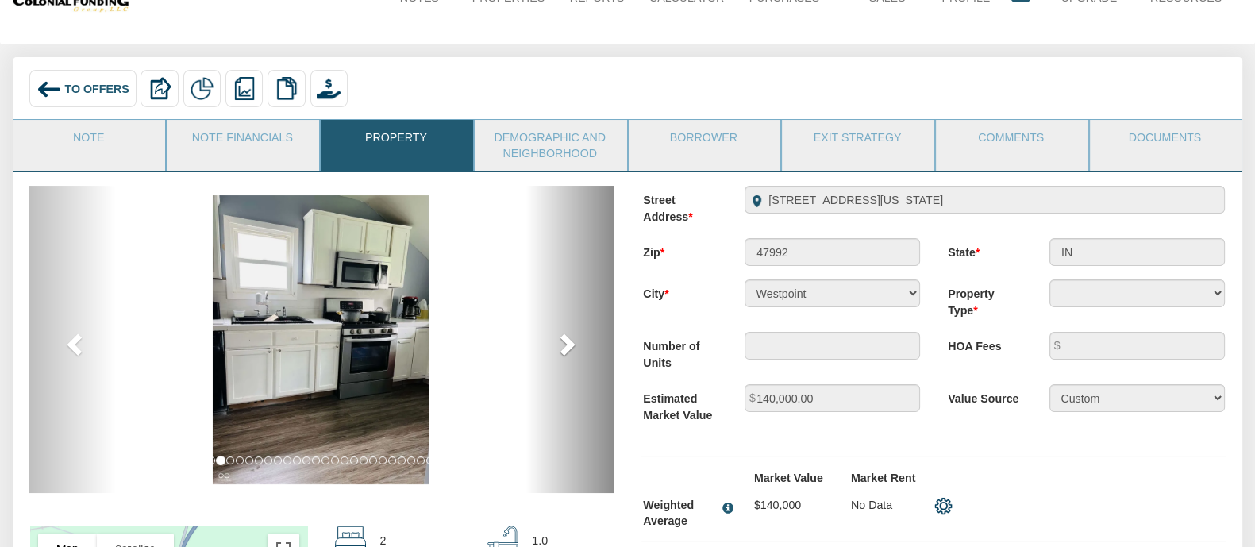
click at [572, 345] on span at bounding box center [566, 344] width 24 height 24
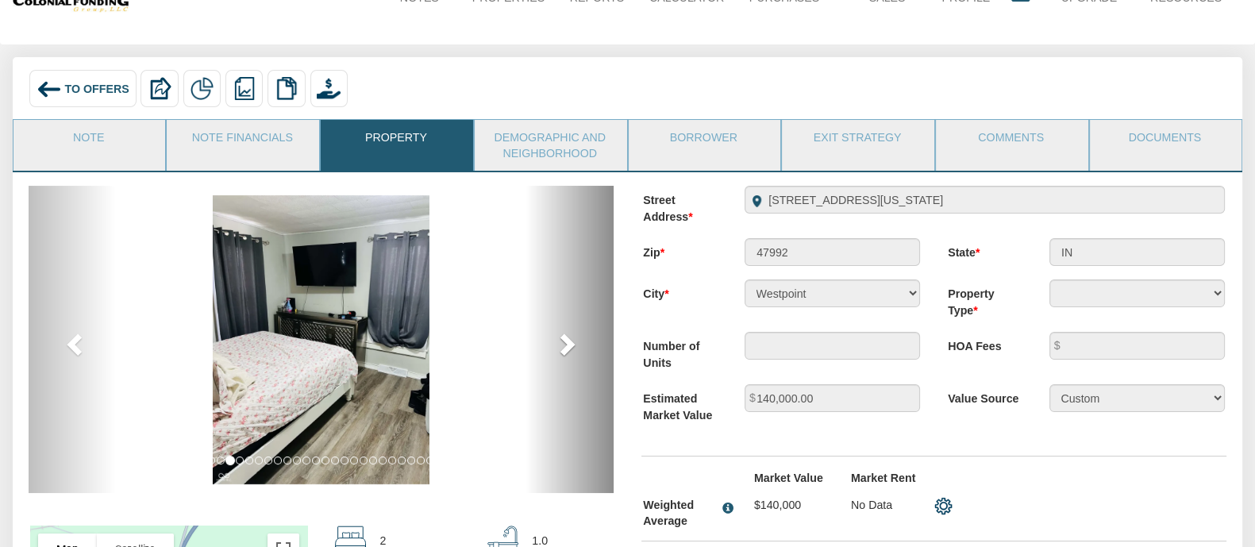
click at [572, 345] on span at bounding box center [566, 344] width 24 height 24
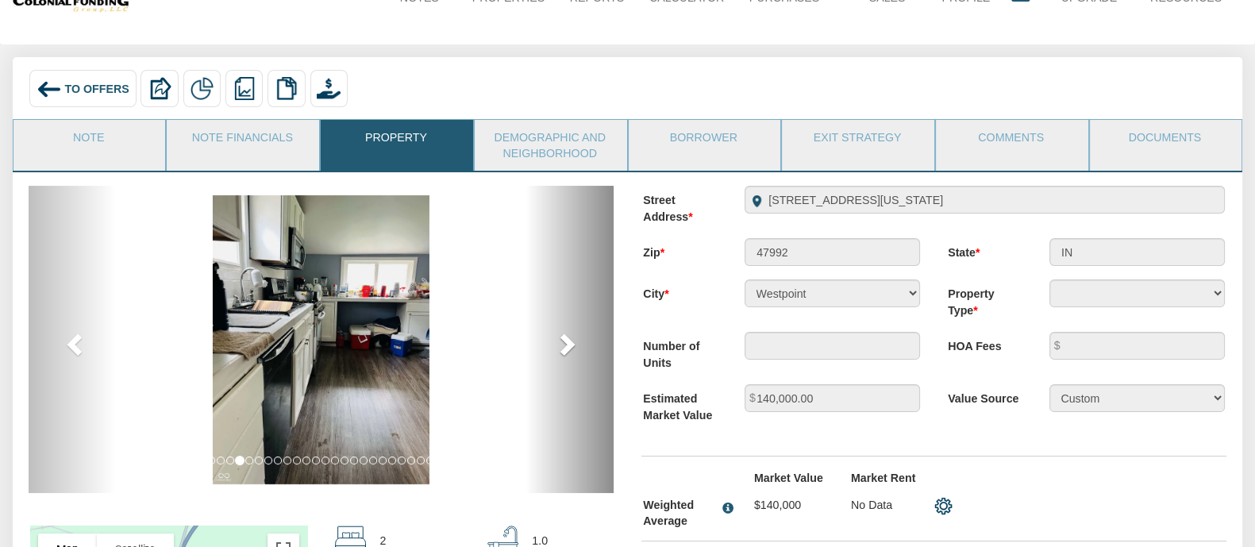
click at [572, 345] on span at bounding box center [566, 344] width 24 height 24
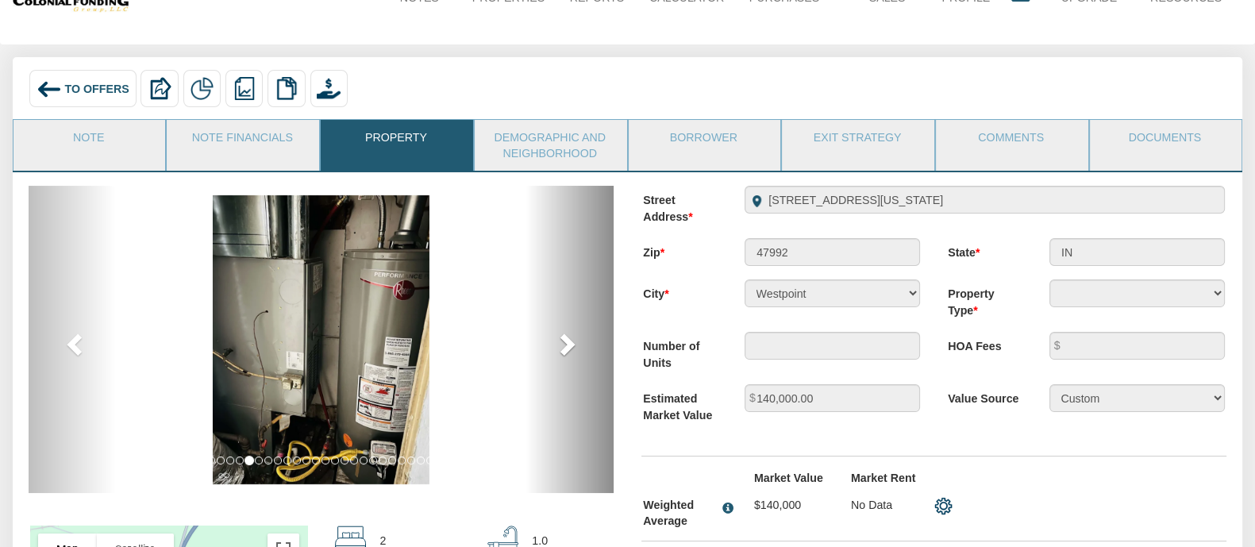
click at [572, 345] on span at bounding box center [566, 344] width 24 height 24
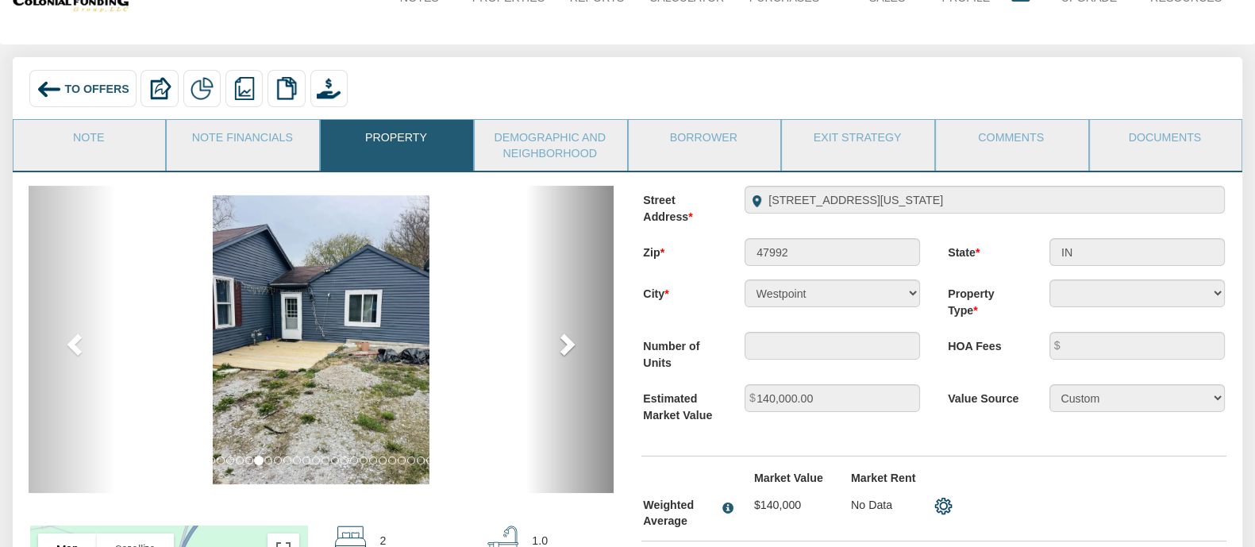
click at [572, 345] on span at bounding box center [566, 344] width 24 height 24
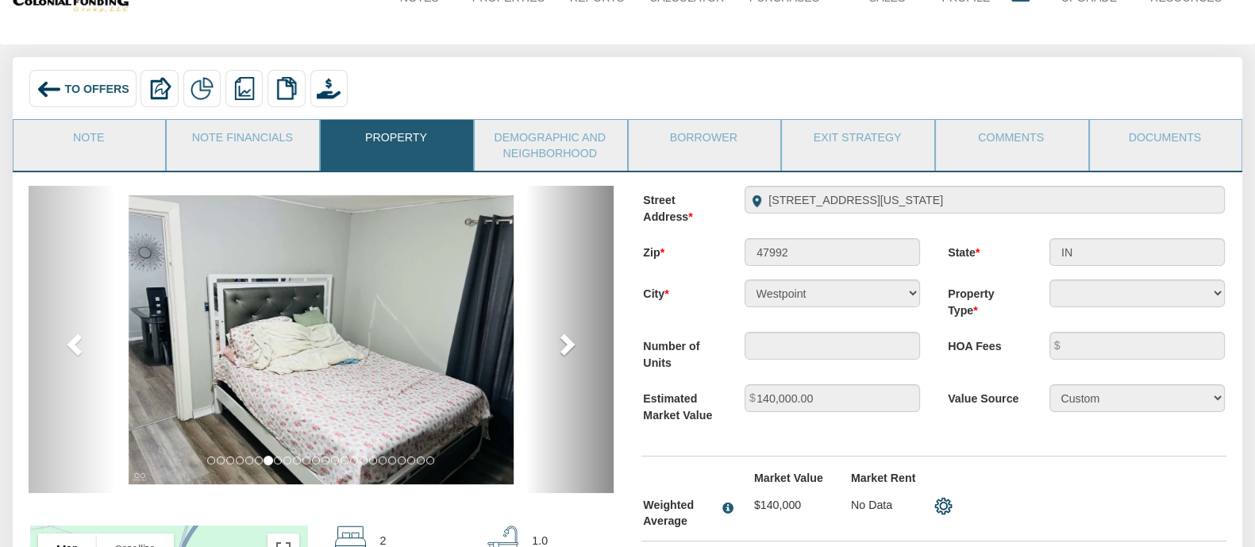
click at [572, 345] on span at bounding box center [566, 344] width 24 height 24
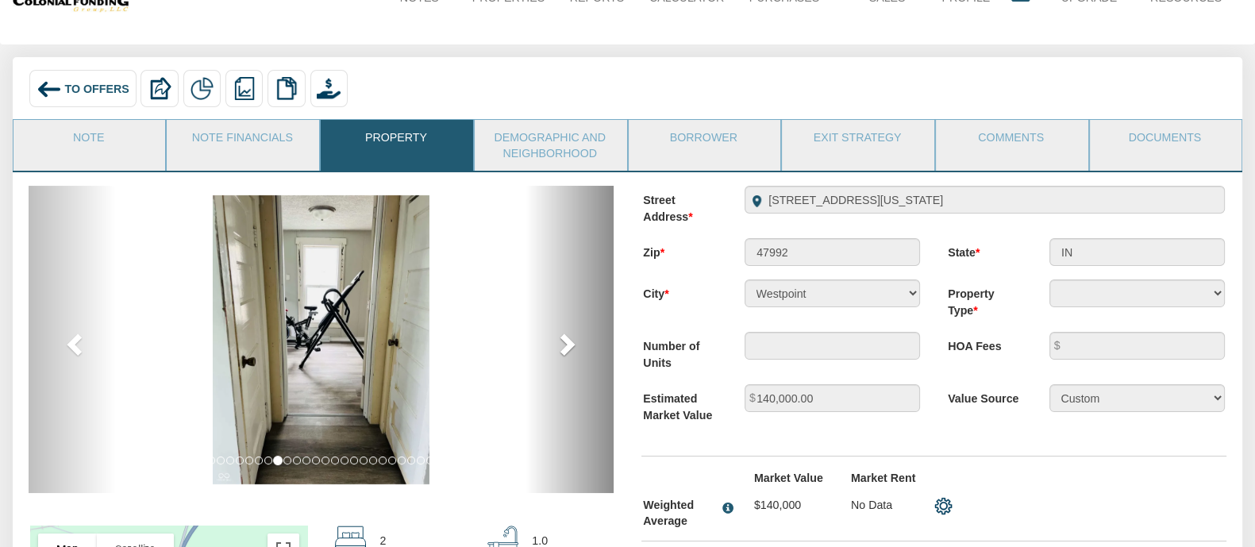
click at [572, 345] on span at bounding box center [566, 344] width 24 height 24
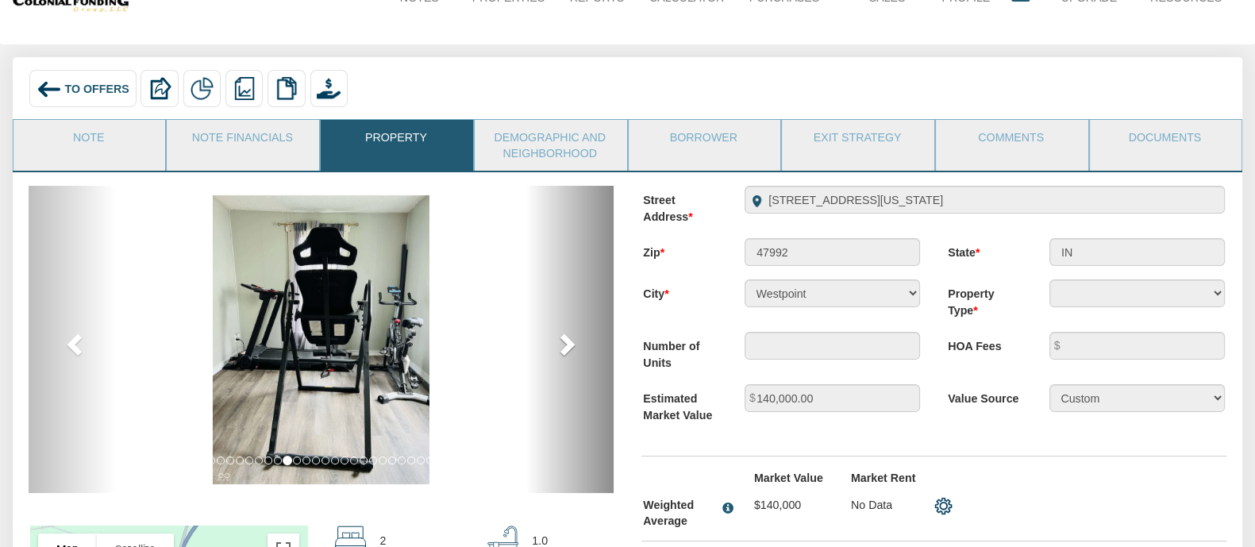
click at [572, 345] on span at bounding box center [566, 344] width 24 height 24
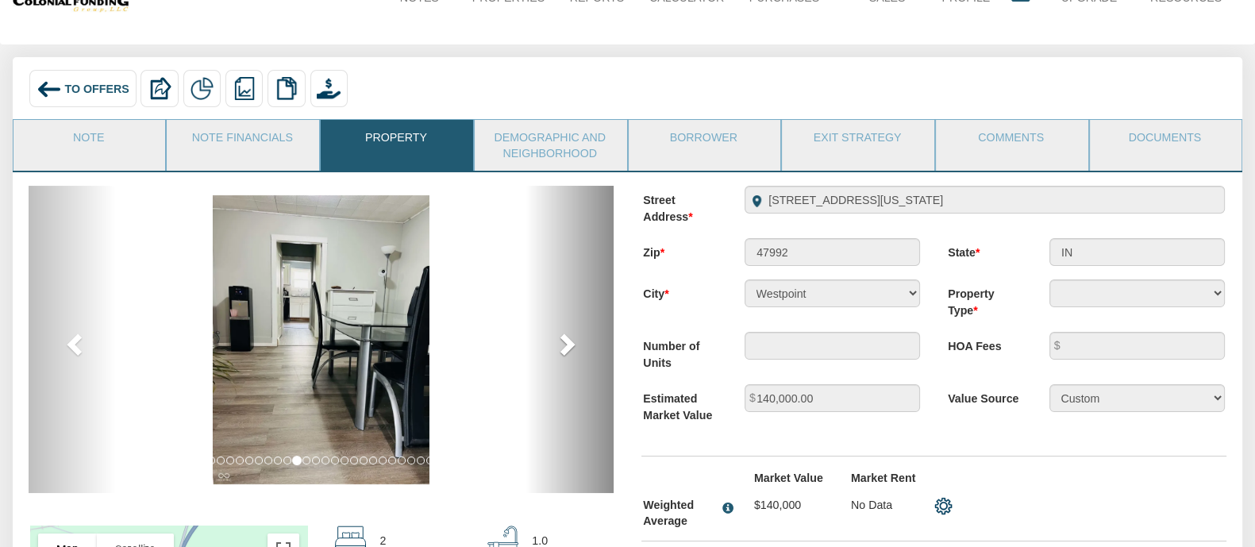
click at [572, 345] on span at bounding box center [566, 344] width 24 height 24
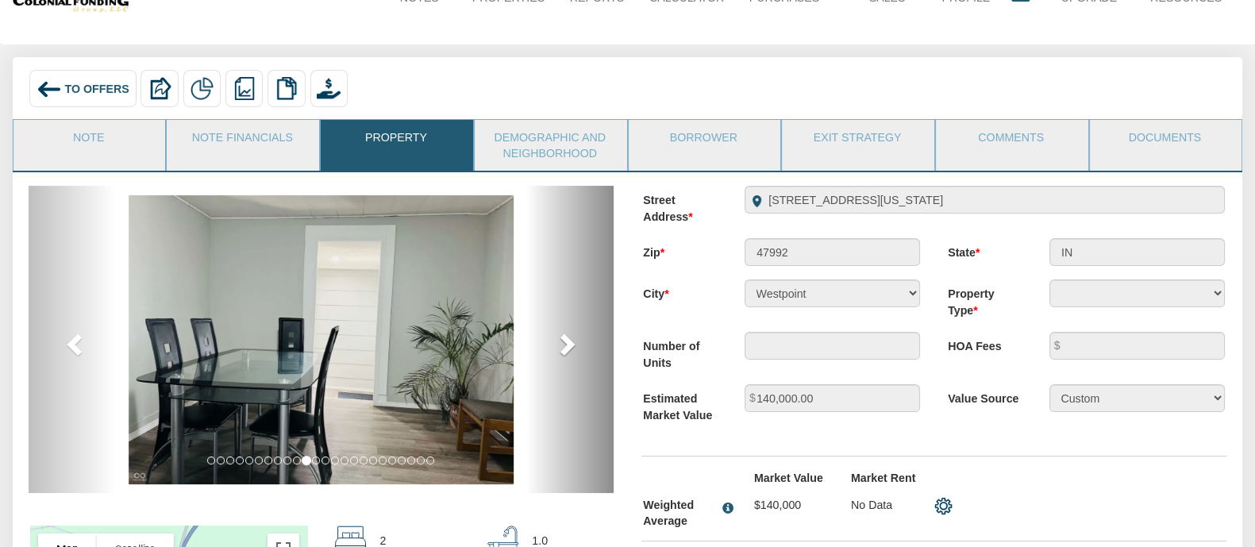
click at [572, 345] on span at bounding box center [566, 344] width 24 height 24
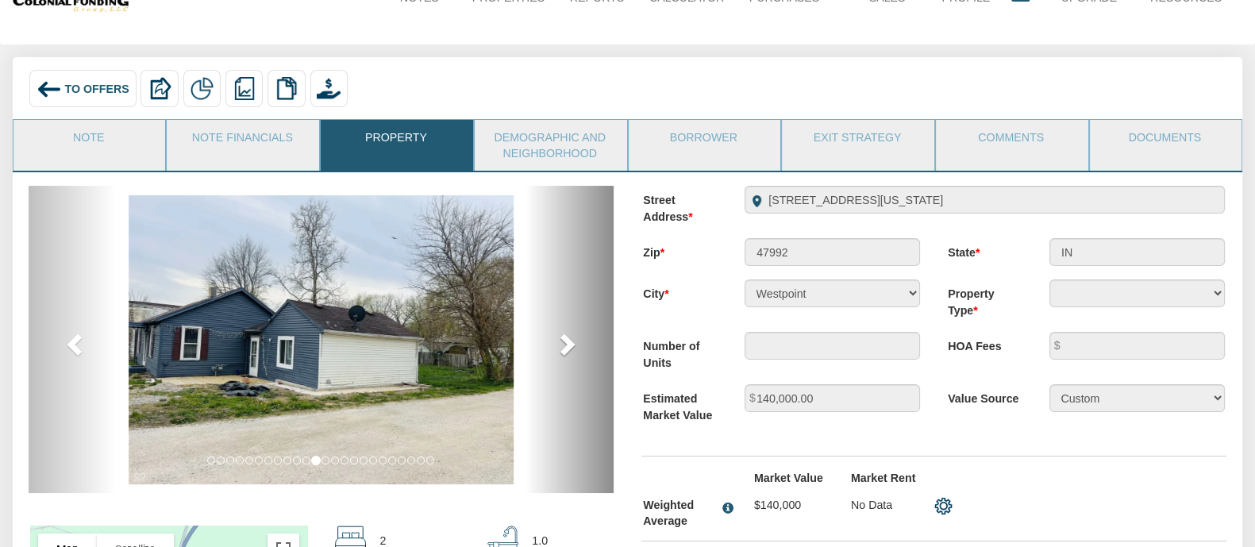
click at [572, 345] on span at bounding box center [566, 344] width 24 height 24
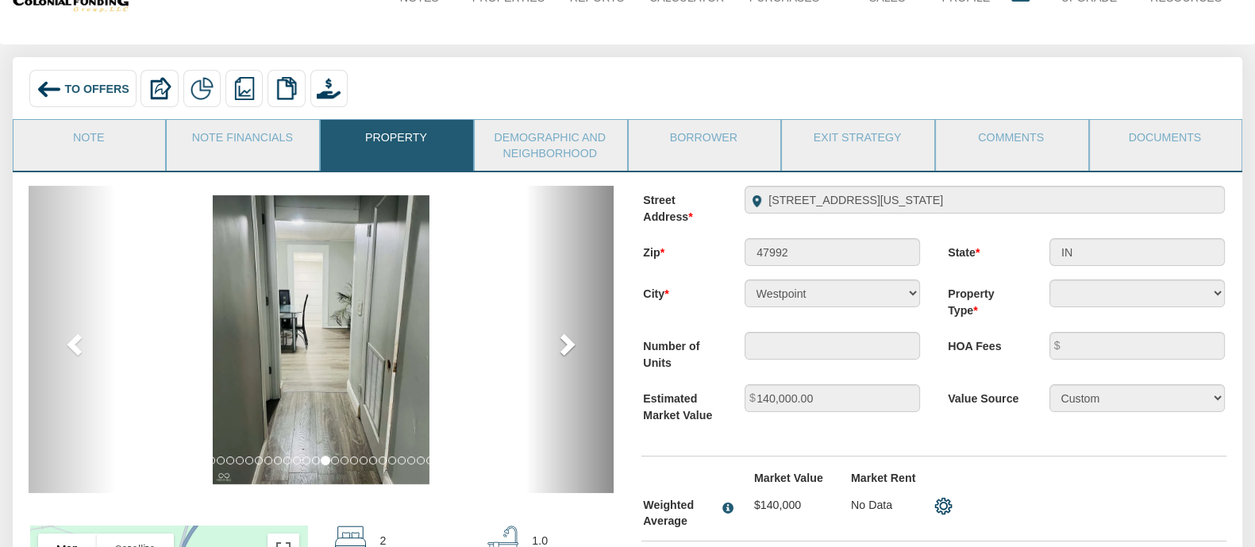
click at [572, 345] on span at bounding box center [566, 344] width 24 height 24
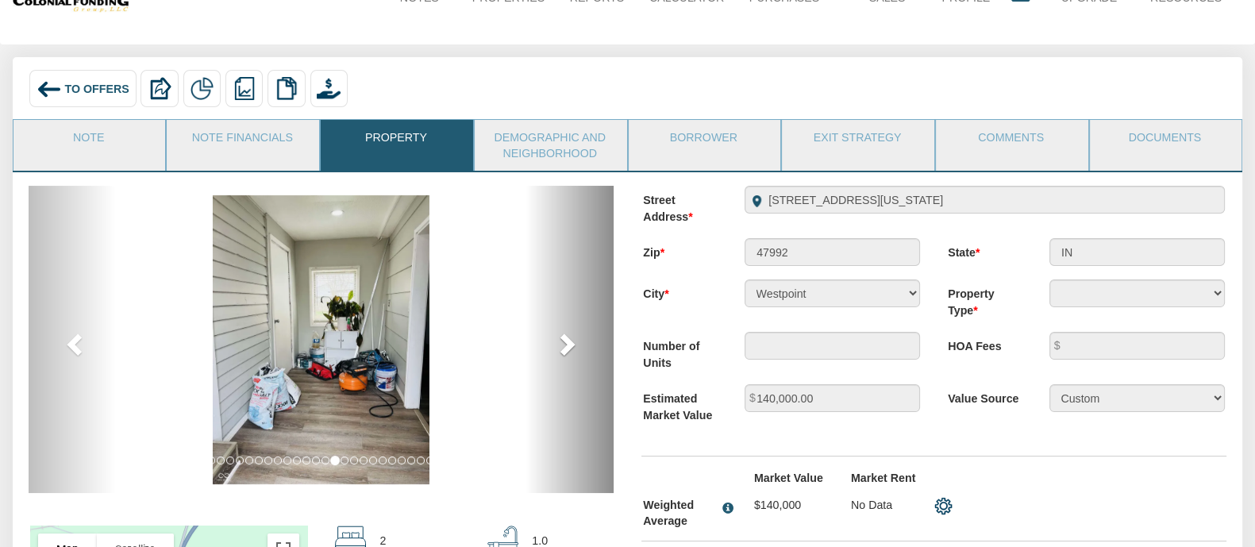
click at [572, 345] on span at bounding box center [566, 344] width 24 height 24
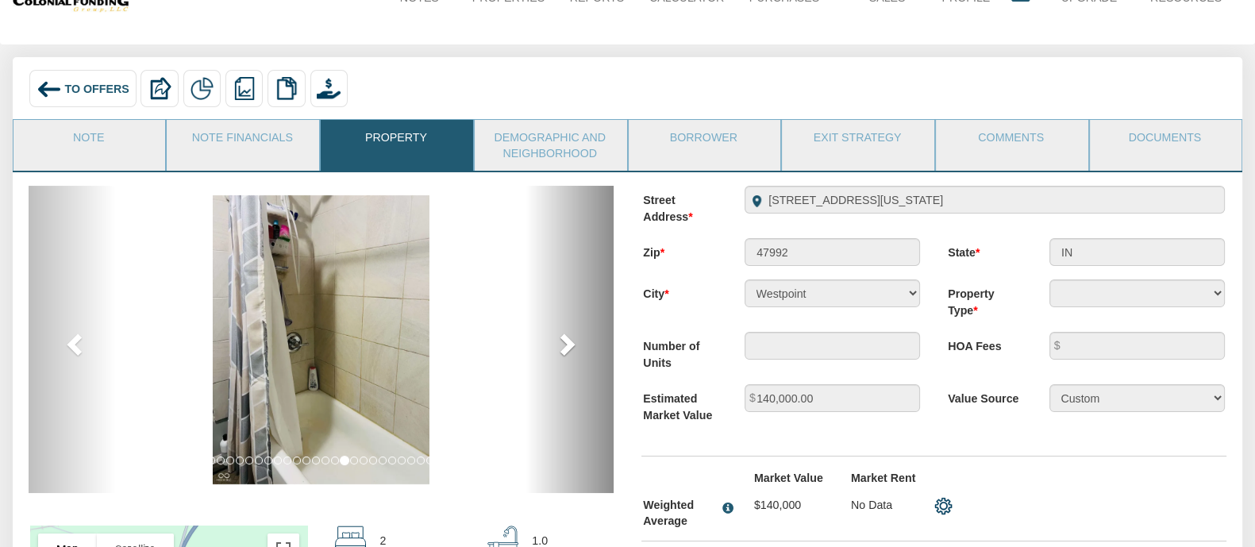
click at [572, 345] on span at bounding box center [566, 344] width 24 height 24
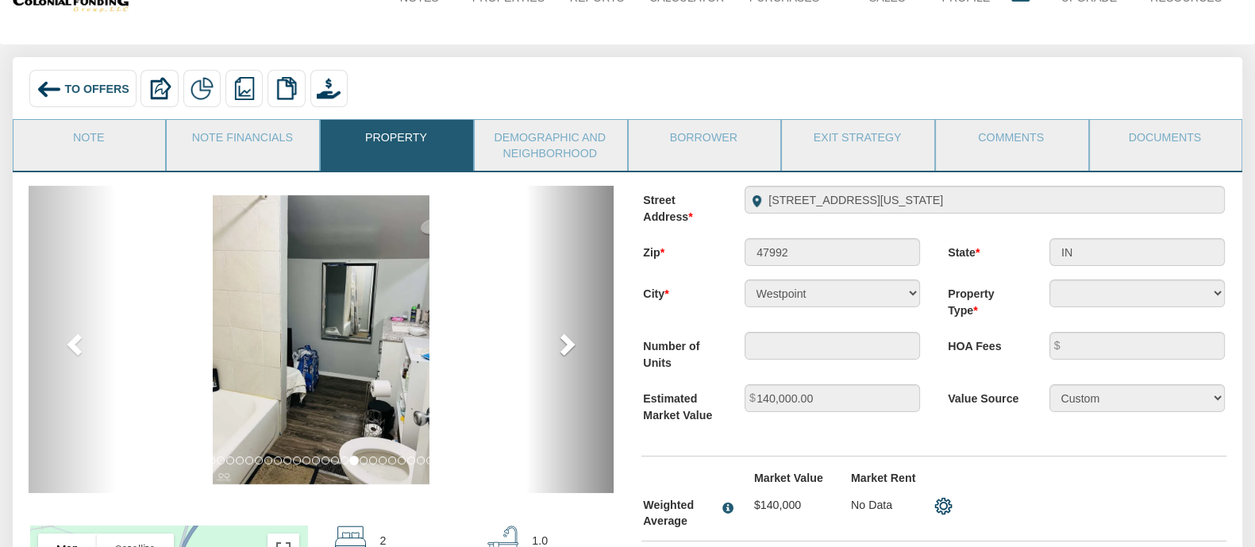
click at [572, 345] on span at bounding box center [566, 344] width 24 height 24
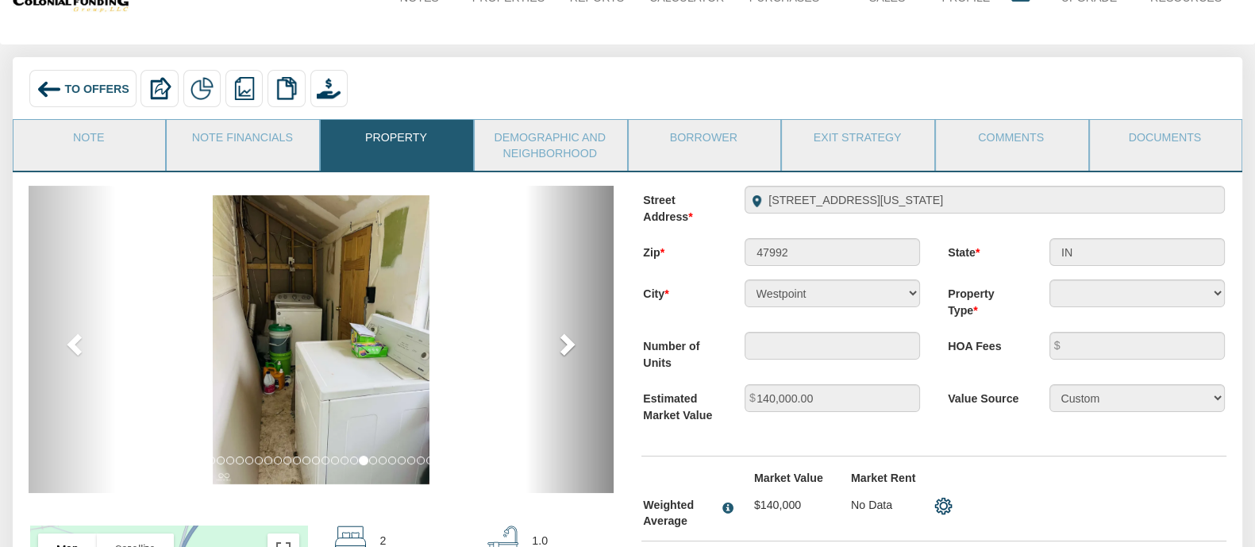
click at [572, 345] on span at bounding box center [566, 344] width 24 height 24
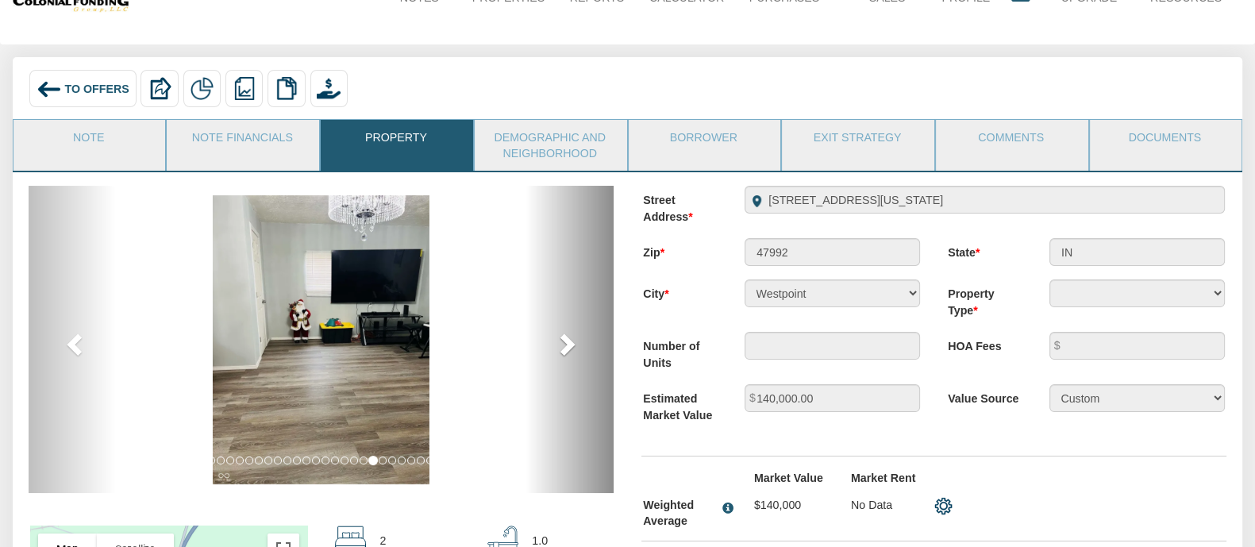
click at [572, 345] on span at bounding box center [566, 344] width 24 height 24
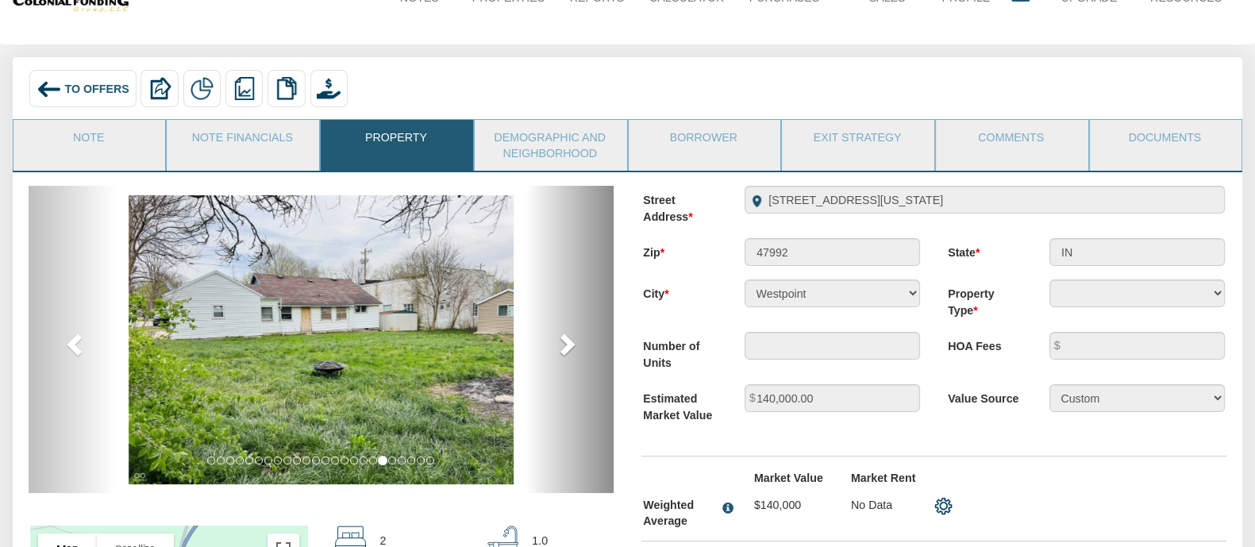
click at [572, 345] on span at bounding box center [566, 344] width 24 height 24
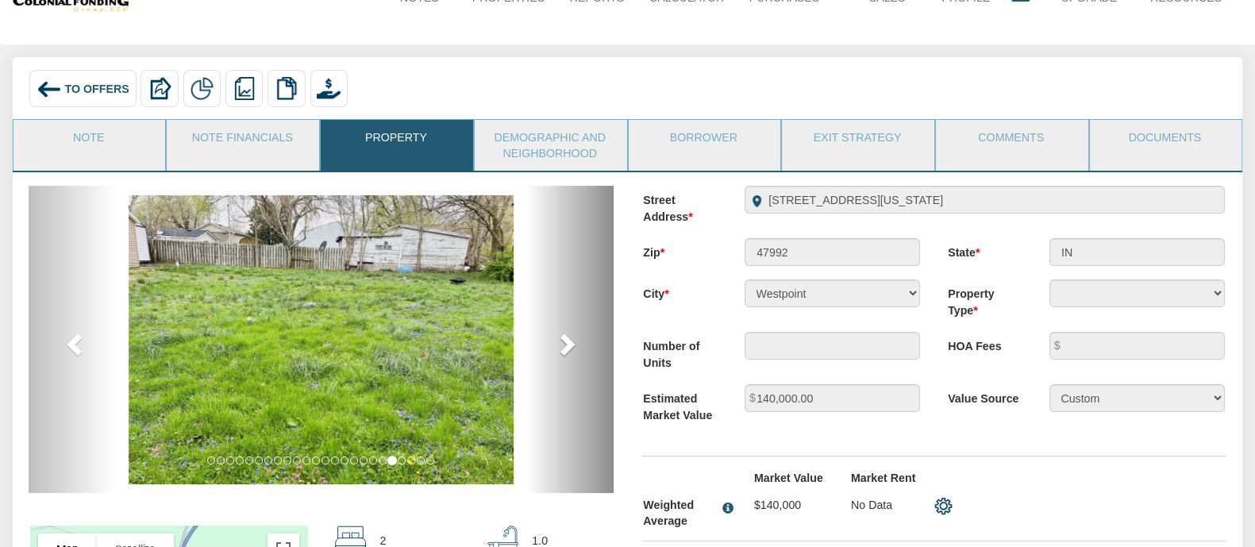
click at [572, 345] on span at bounding box center [566, 344] width 24 height 24
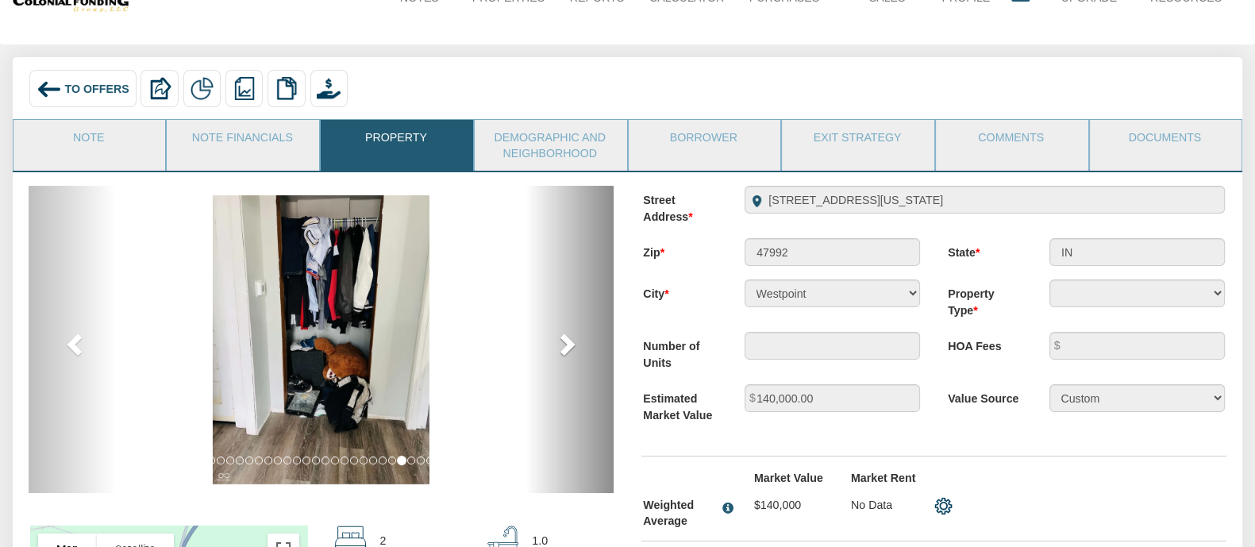
click at [572, 345] on span at bounding box center [566, 344] width 24 height 24
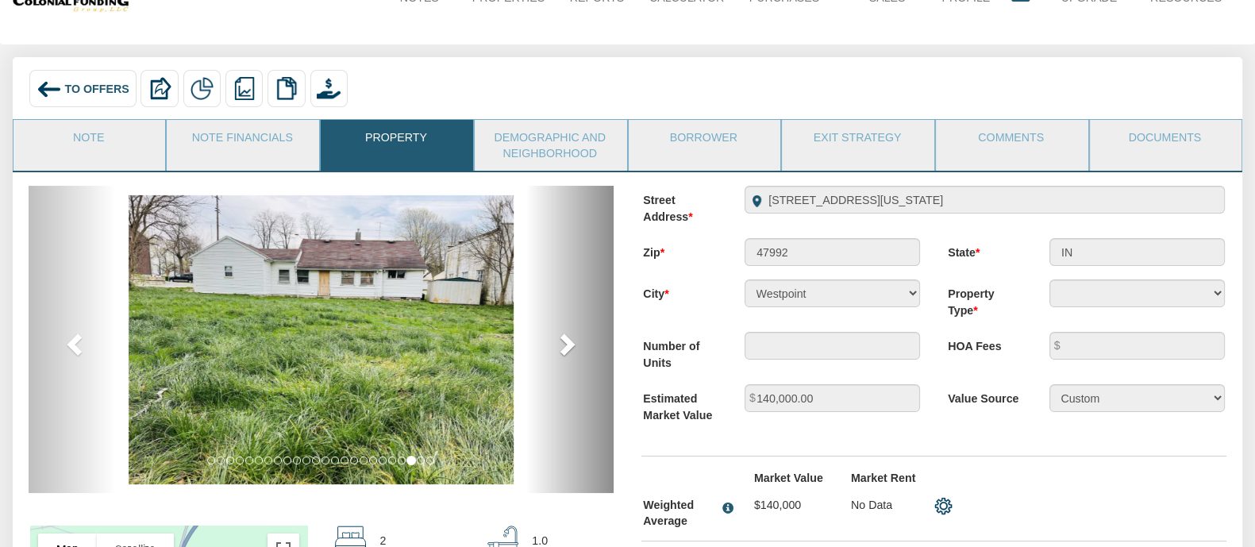
click at [572, 345] on span at bounding box center [566, 344] width 24 height 24
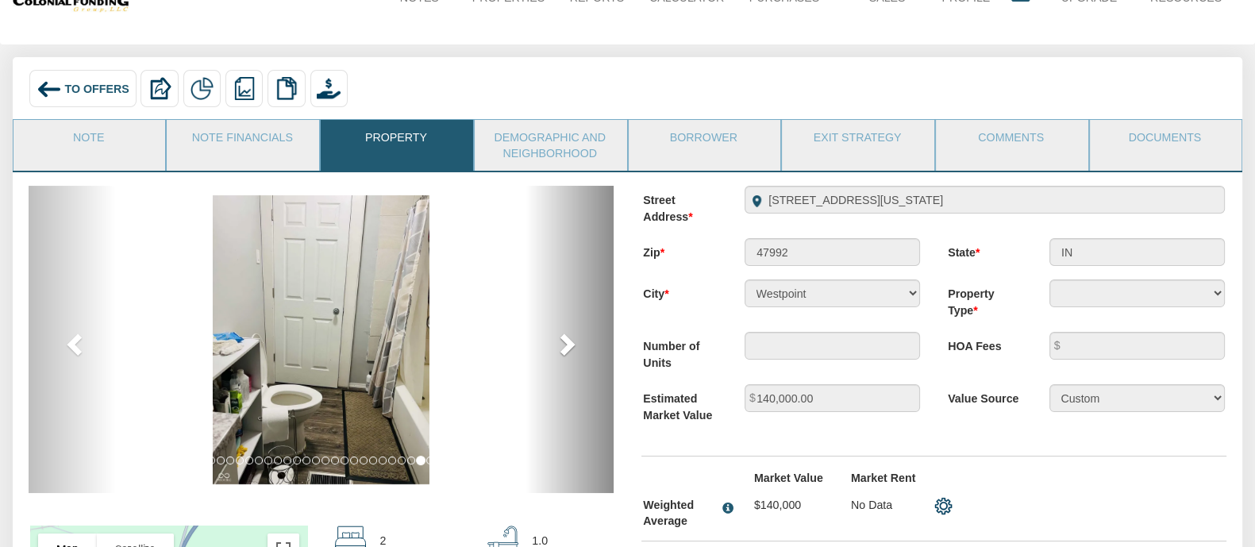
click at [572, 345] on span at bounding box center [566, 344] width 24 height 24
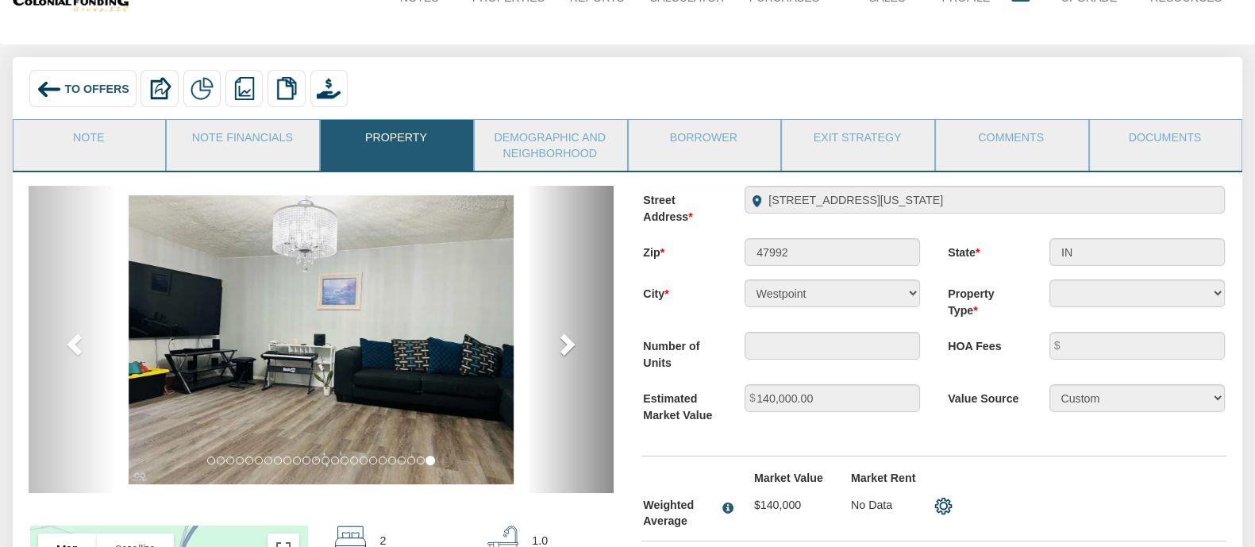
click at [572, 345] on span at bounding box center [566, 344] width 24 height 24
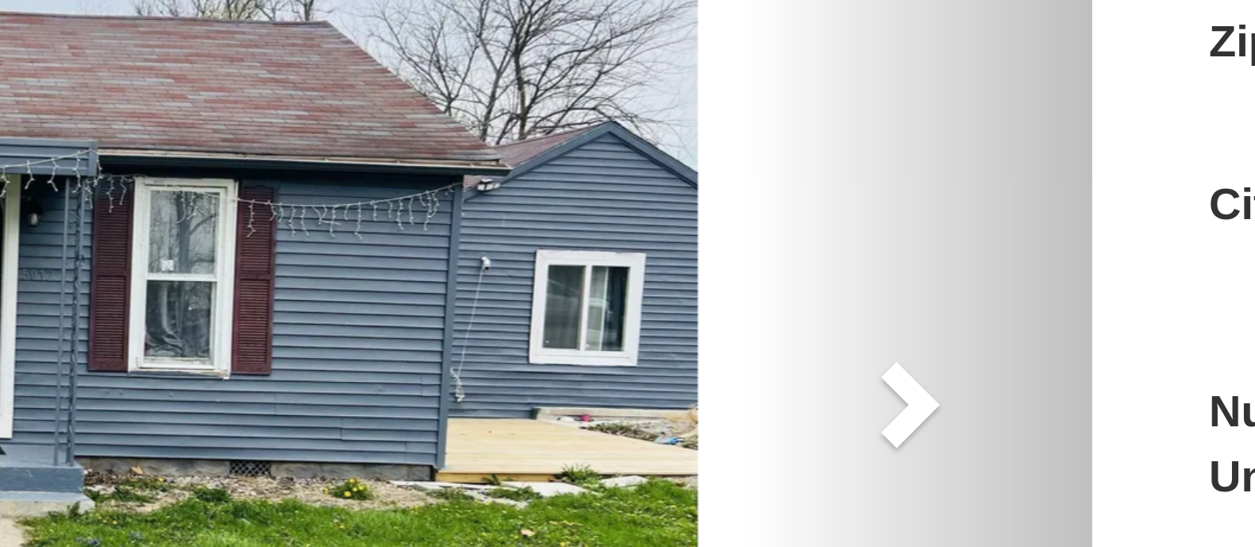
click at [406, 317] on img at bounding box center [321, 339] width 385 height 289
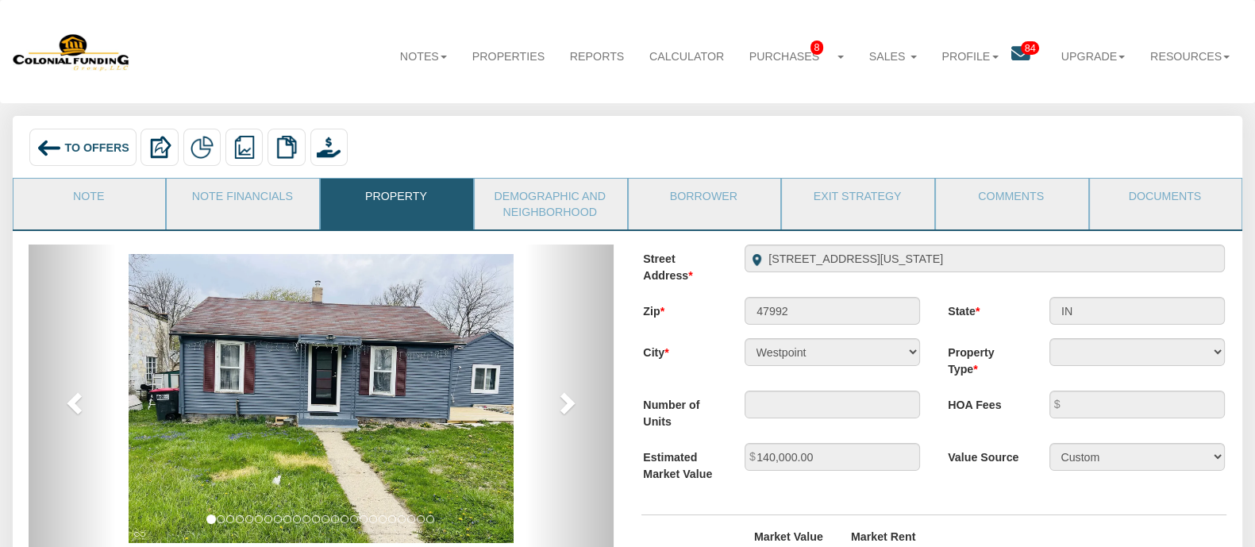
scroll to position [1, 0]
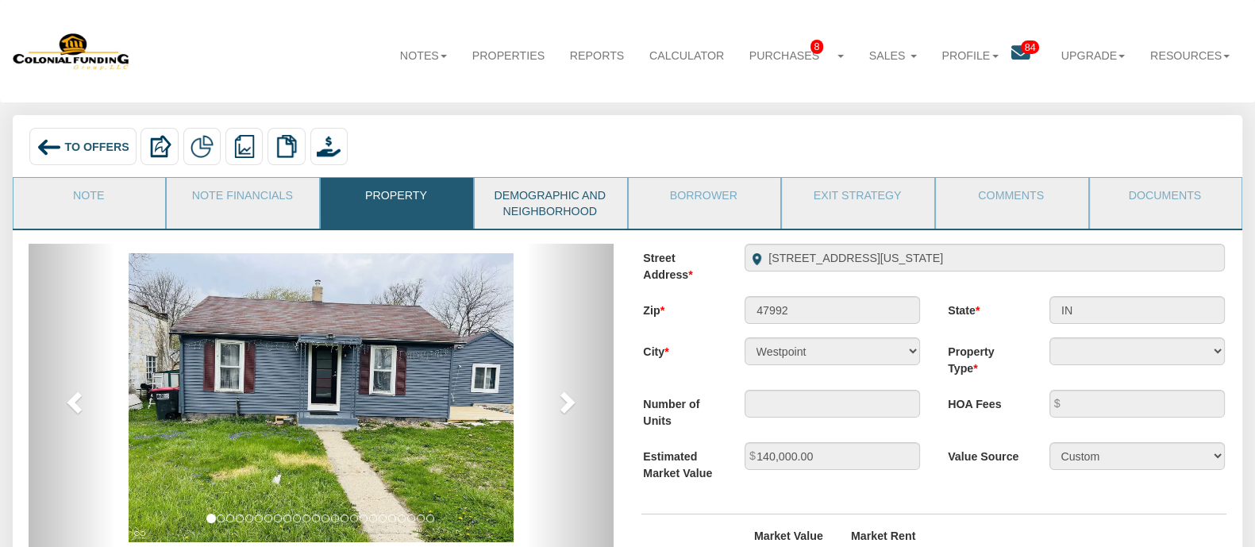
click at [540, 190] on link "Demographic and Neighborhood" at bounding box center [550, 203] width 151 height 51
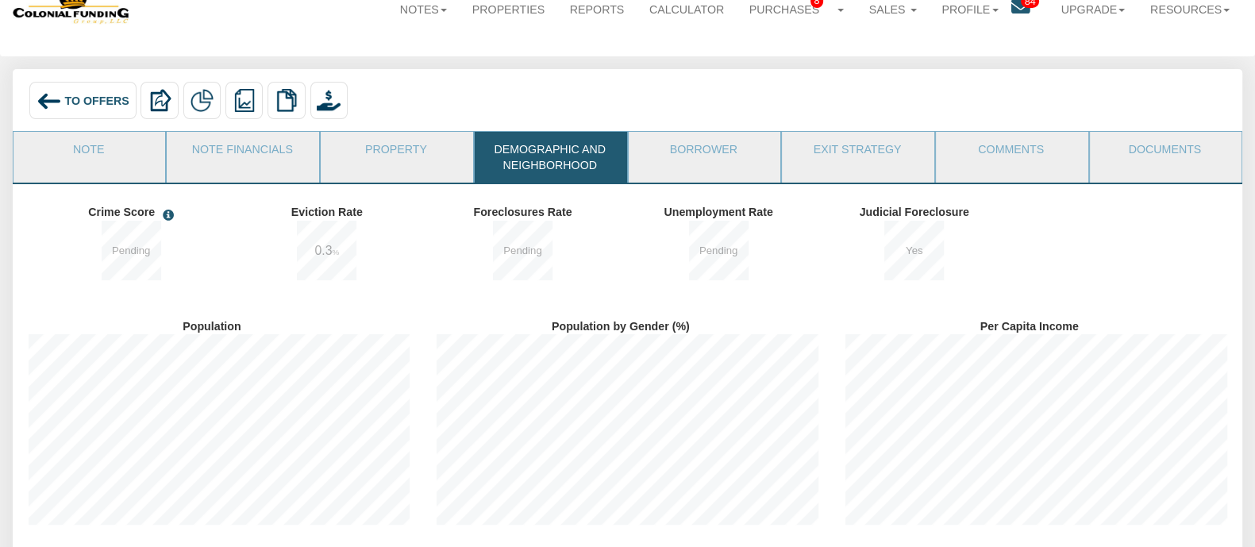
scroll to position [0, 0]
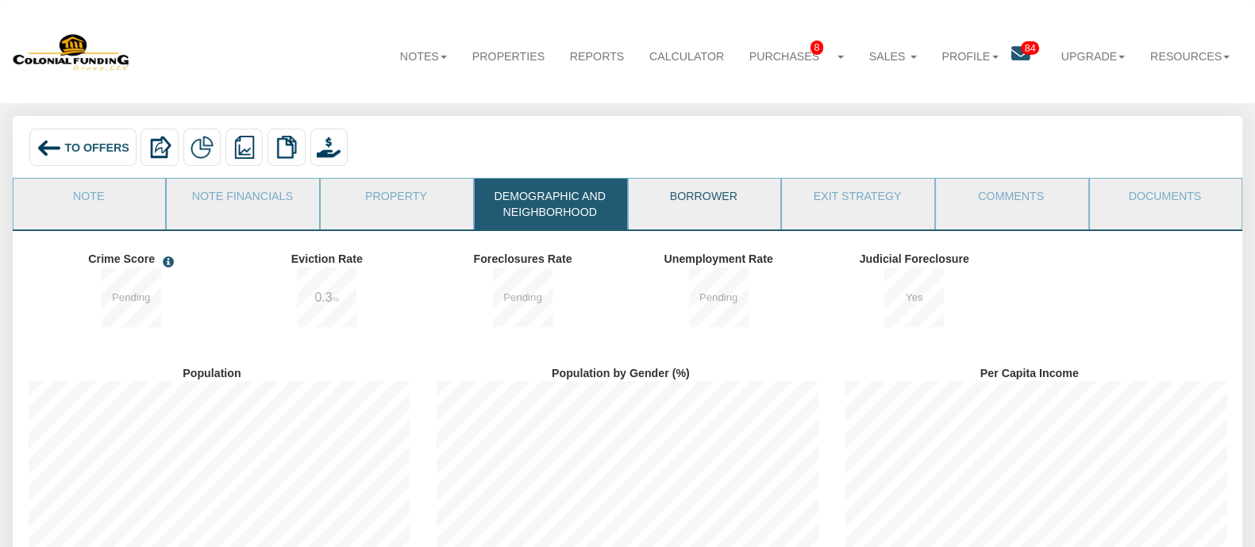
click at [725, 199] on link "Borrower" at bounding box center [704, 199] width 151 height 40
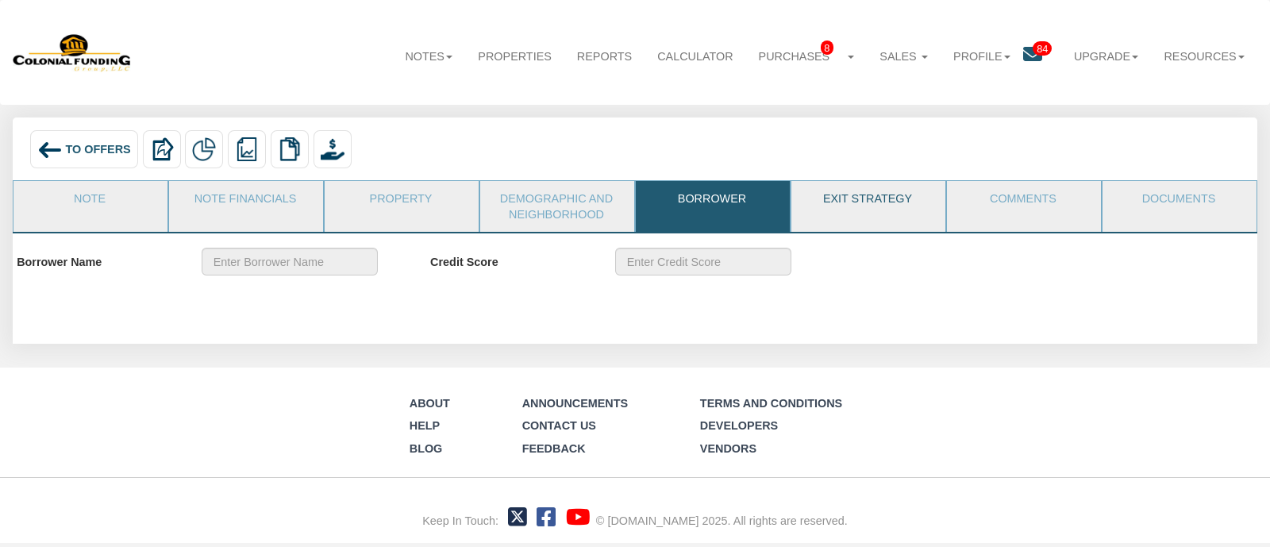
click at [855, 202] on link "Exit Strategy" at bounding box center [867, 201] width 152 height 40
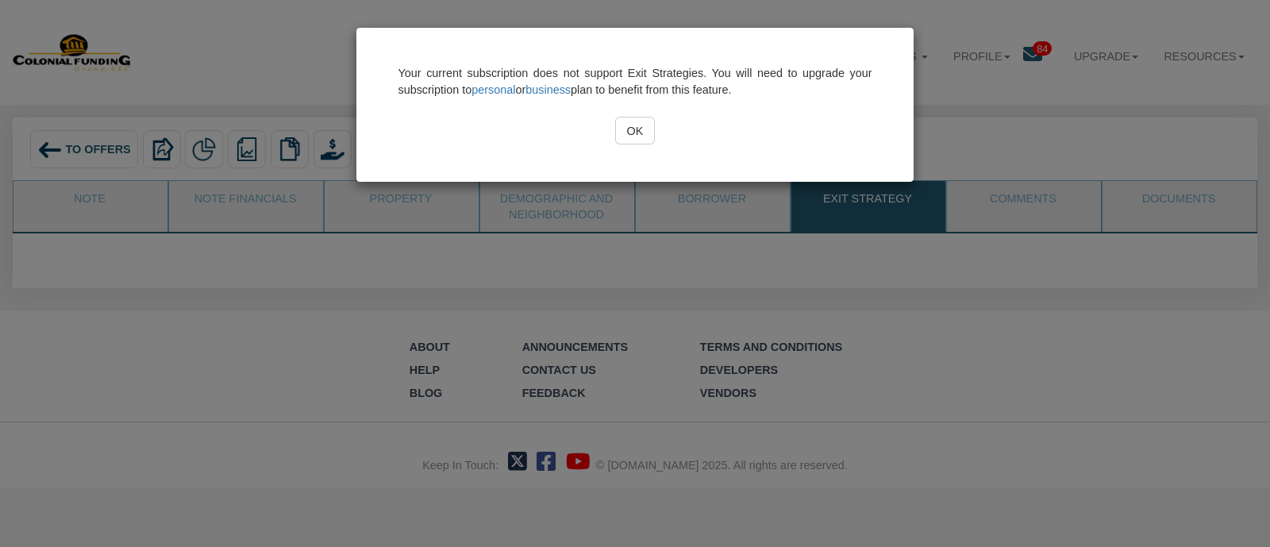
click at [631, 144] on div "Your current subscription does not support Exit Strategies. You will need to up…" at bounding box center [634, 104] width 557 height 153
click at [641, 139] on input "OK" at bounding box center [635, 131] width 40 height 28
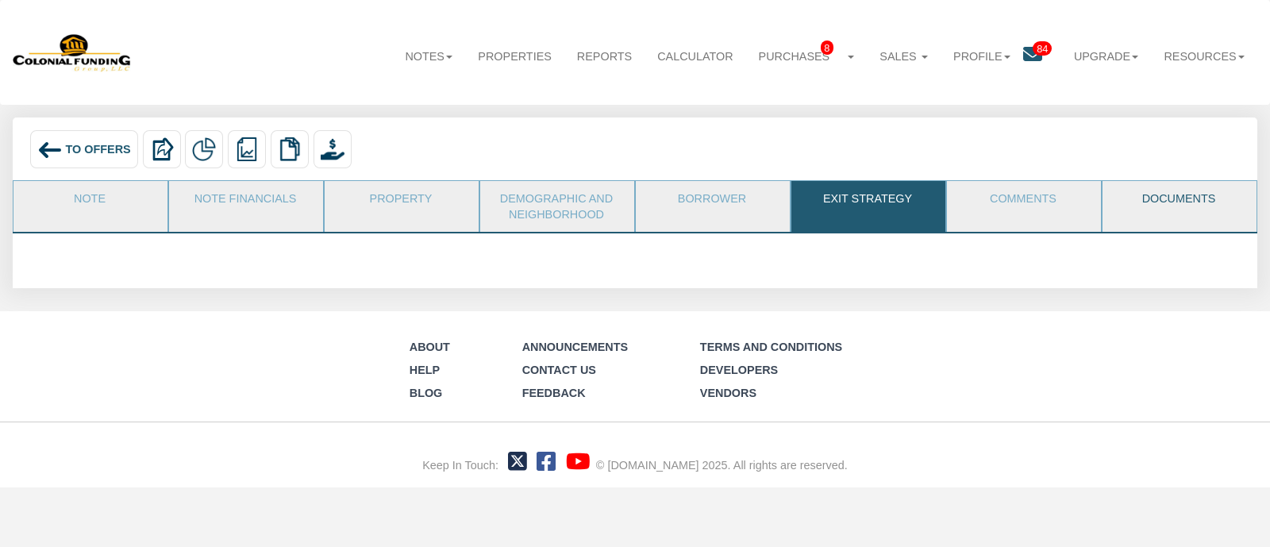
click at [1003, 202] on link "Documents" at bounding box center [1179, 201] width 152 height 40
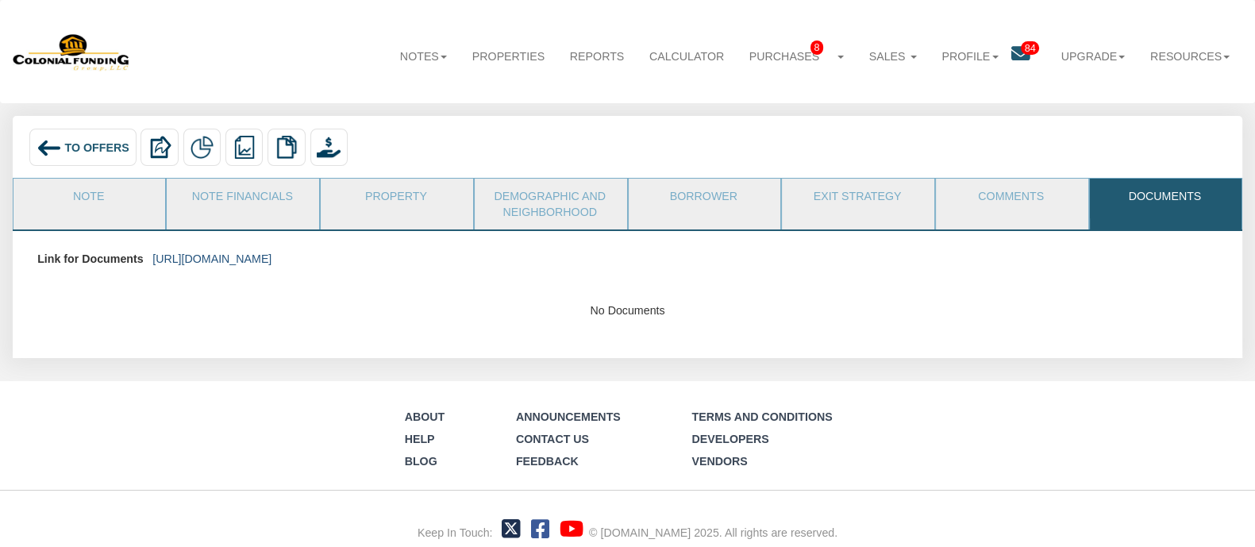
click at [272, 260] on link "https://colonialfundinggroup.sharepoint.com/:f:/s/operationsteam/Eg4Mqfs_XV1Mu0…" at bounding box center [211, 258] width 119 height 13
click at [75, 141] on div "To Offers" at bounding box center [82, 147] width 106 height 37
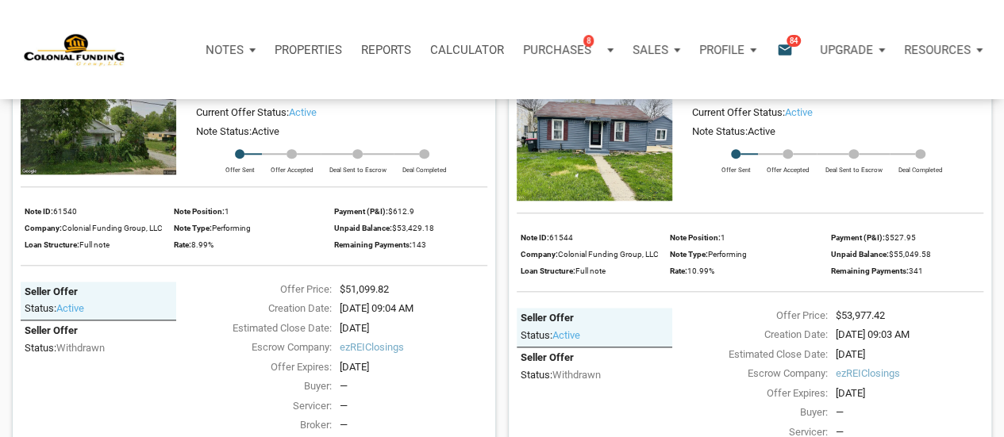
scroll to position [687, 0]
click at [117, 135] on img at bounding box center [99, 128] width 156 height 91
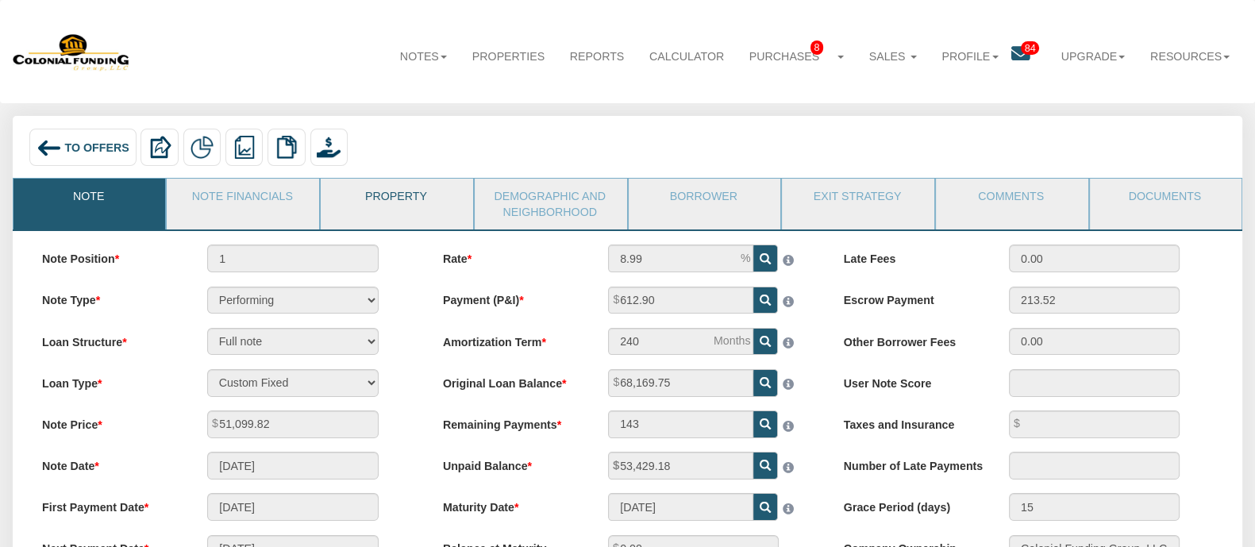
click at [383, 200] on link "Property" at bounding box center [396, 199] width 151 height 40
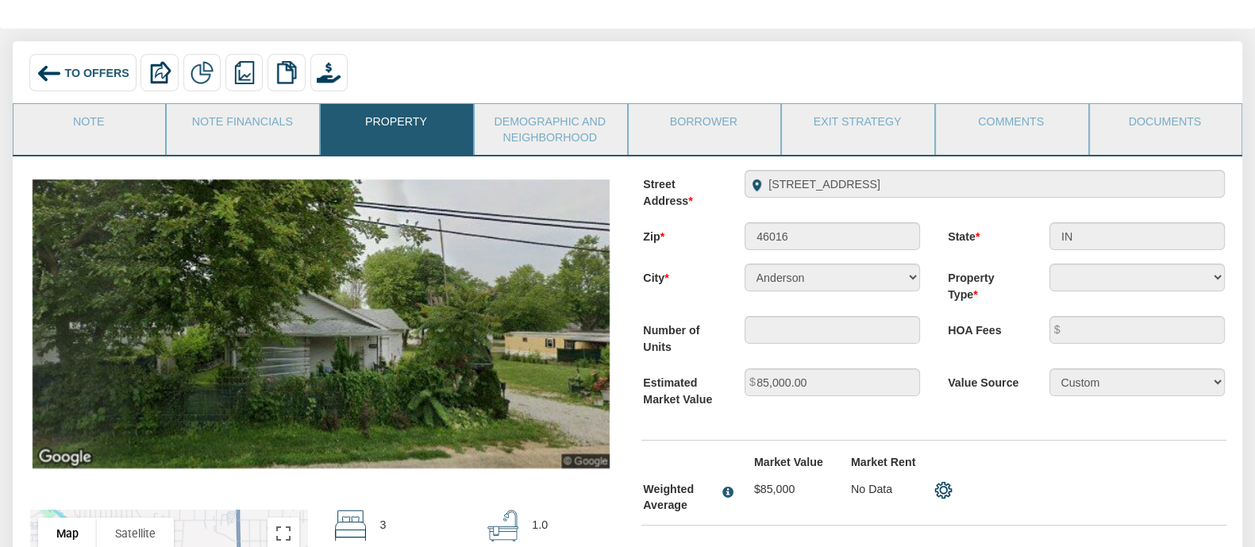
scroll to position [75, 0]
click at [553, 305] on img at bounding box center [321, 323] width 577 height 289
click at [574, 322] on img at bounding box center [321, 323] width 577 height 289
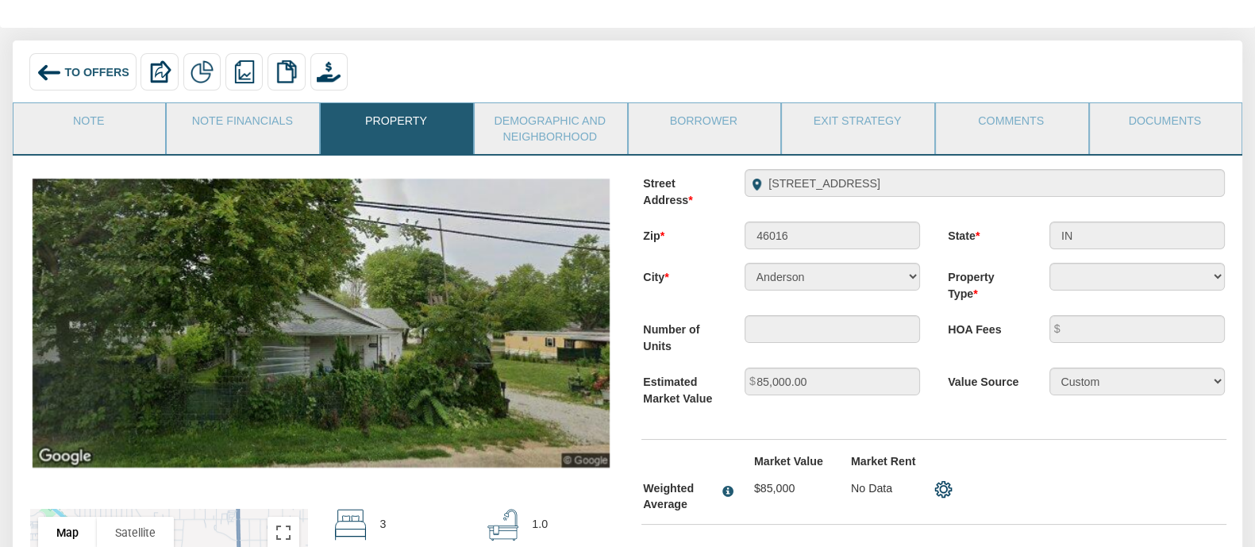
click at [574, 322] on img at bounding box center [321, 323] width 577 height 289
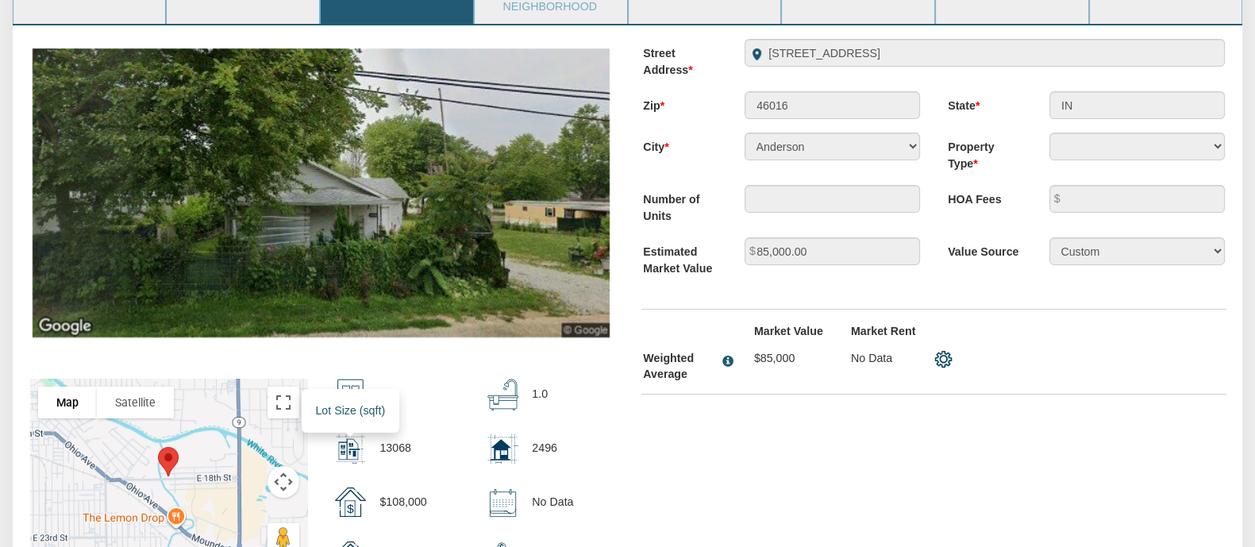
scroll to position [0, 0]
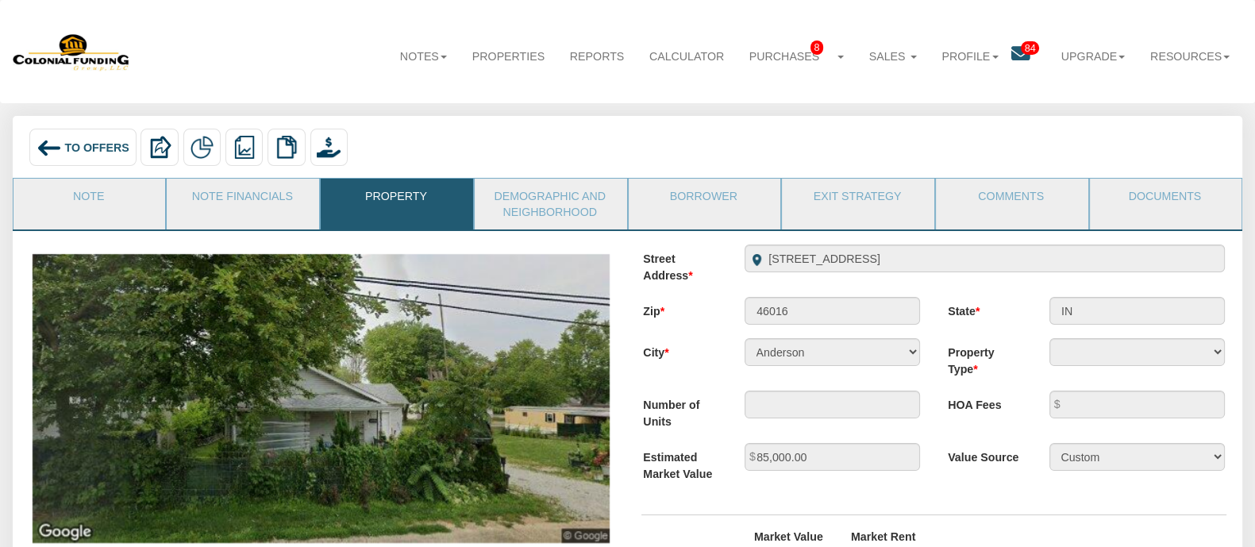
click at [79, 220] on li "Note" at bounding box center [90, 204] width 154 height 52
click at [73, 191] on link "Note" at bounding box center [88, 199] width 151 height 40
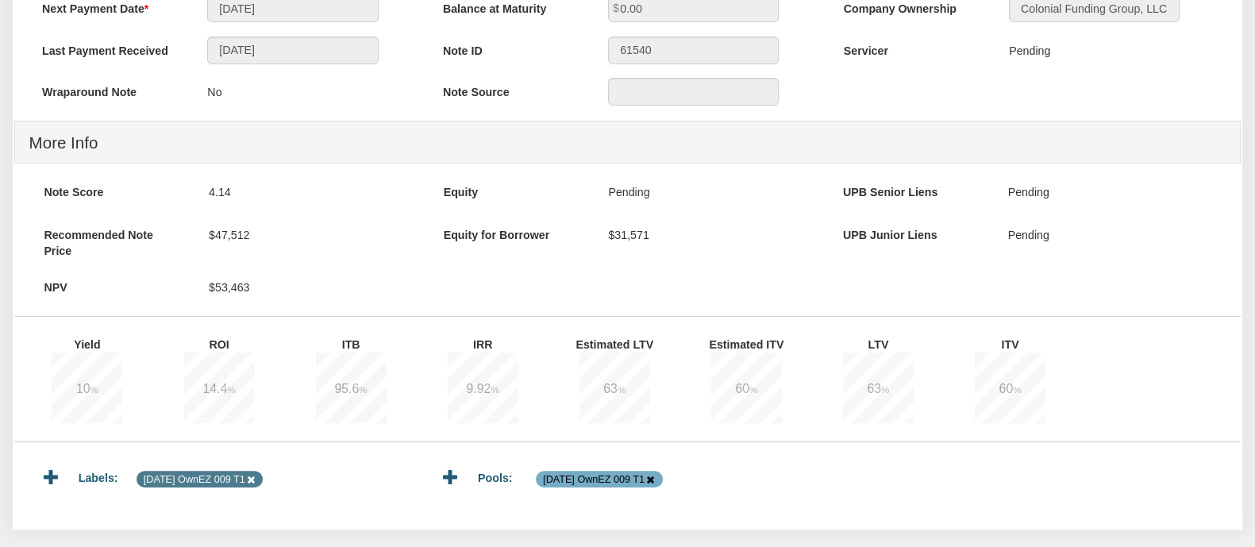
scroll to position [541, 0]
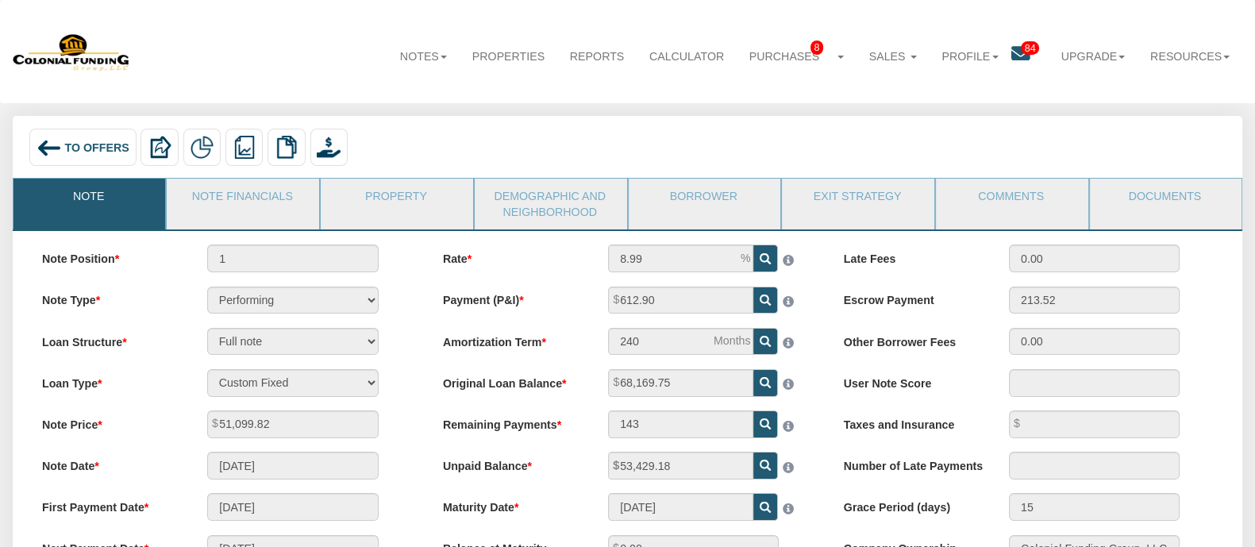
click at [103, 148] on span "To Offers" at bounding box center [97, 147] width 64 height 13
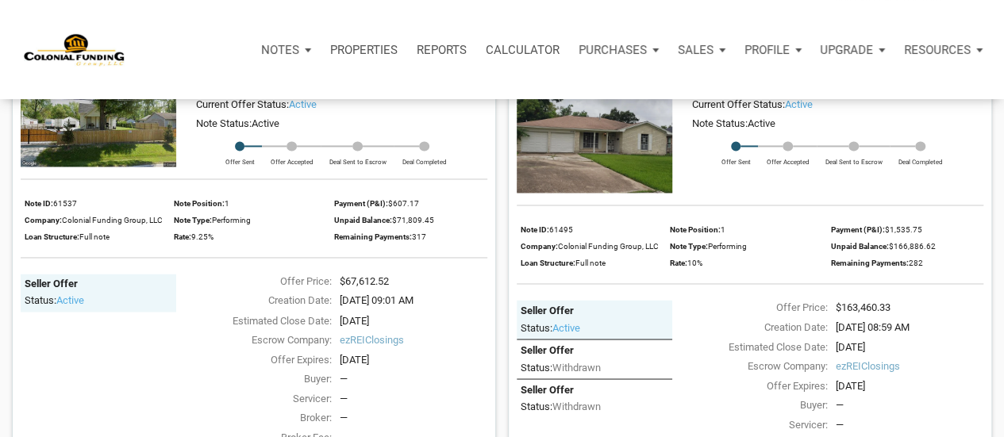
scroll to position [1196, 0]
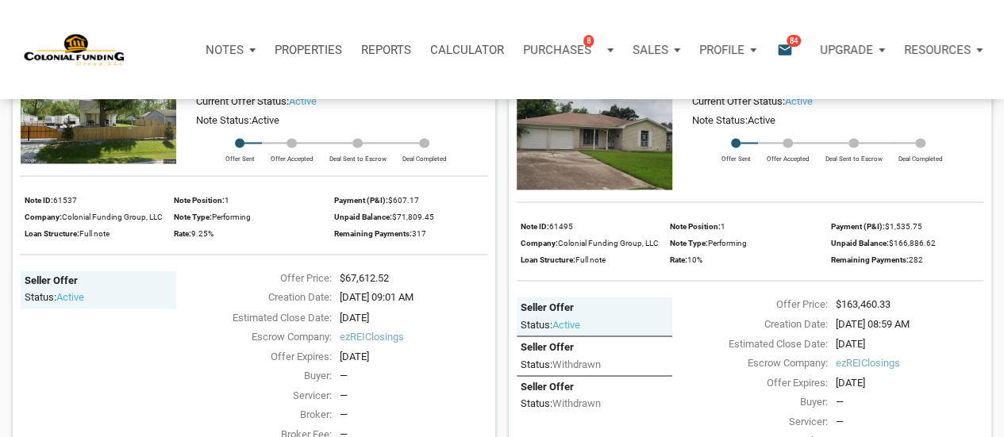
click at [723, 268] on div "Rate: 10%" at bounding box center [746, 260] width 153 height 17
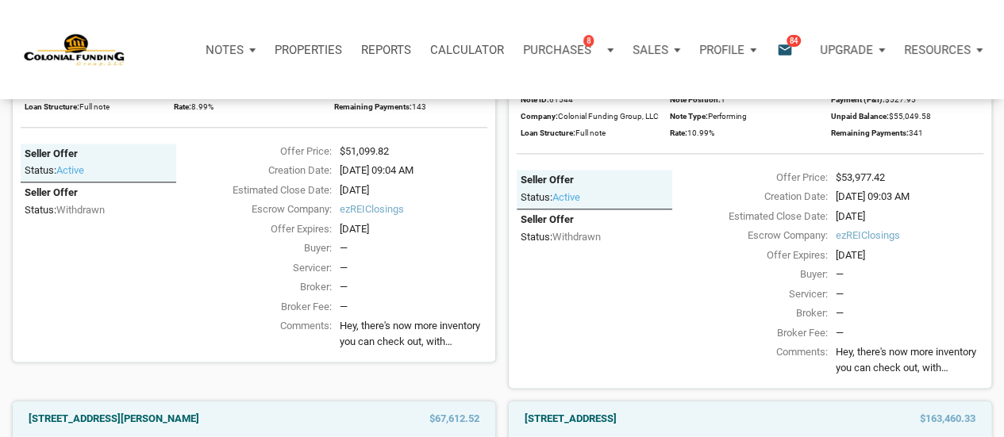
scroll to position [823, 0]
click at [795, 55] on div "Notifications email 84" at bounding box center [792, 49] width 33 height 18
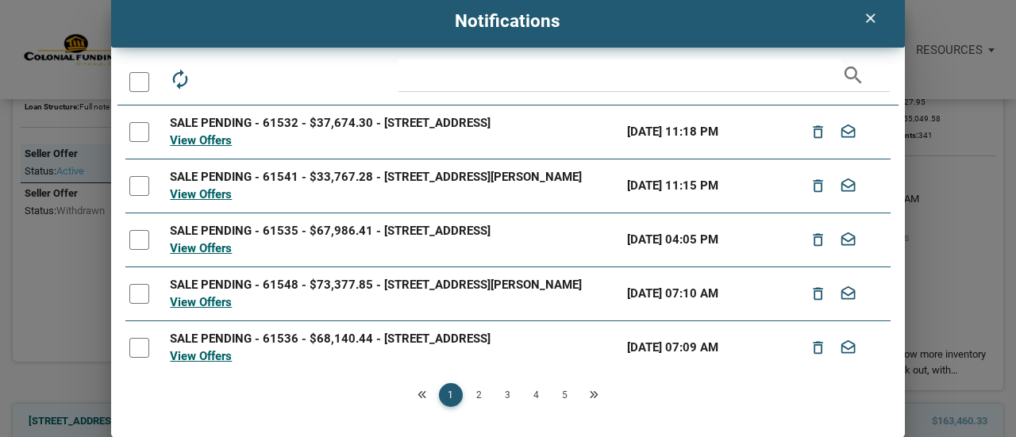
scroll to position [0, 0]
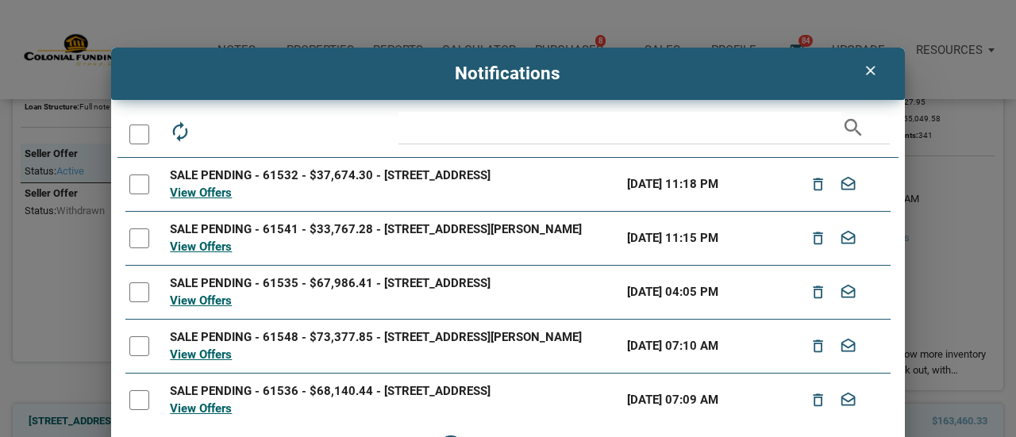
click at [135, 130] on div at bounding box center [139, 135] width 20 height 20
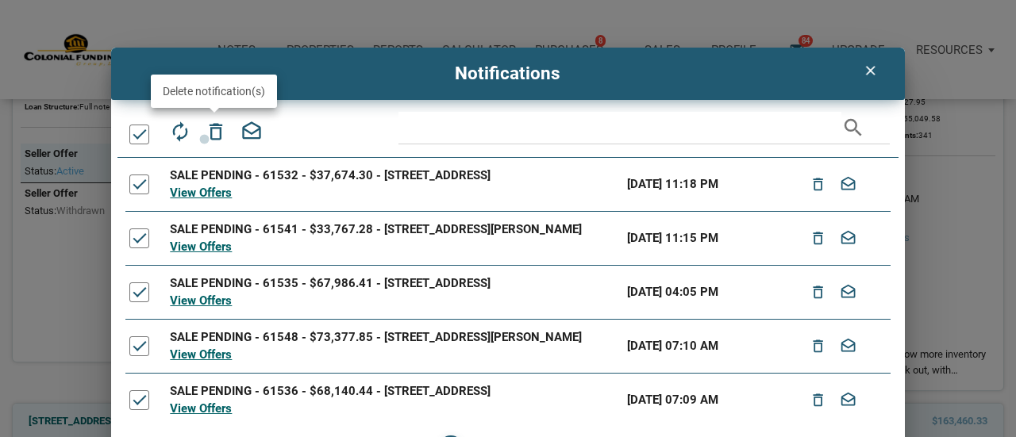
click at [205, 140] on icon "delete_outline" at bounding box center [216, 132] width 22 height 22
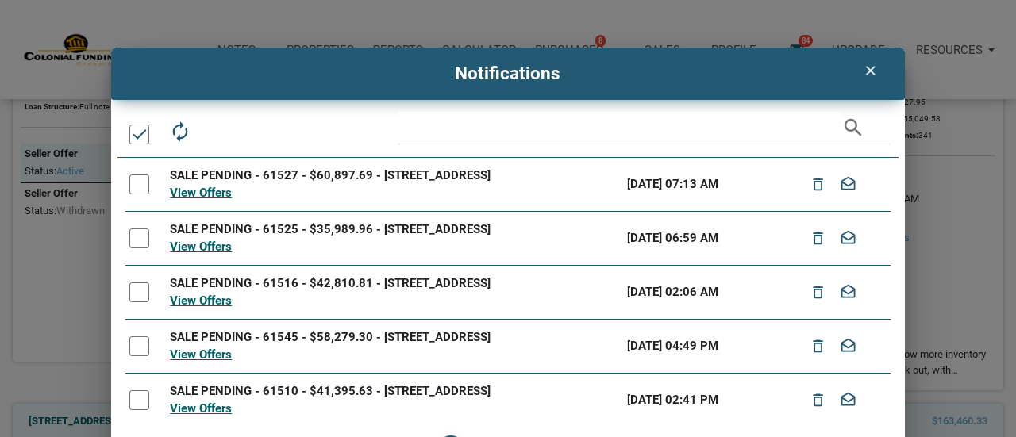
click at [156, 139] on div at bounding box center [143, 134] width 37 height 45
click at [138, 136] on div at bounding box center [139, 135] width 20 height 20
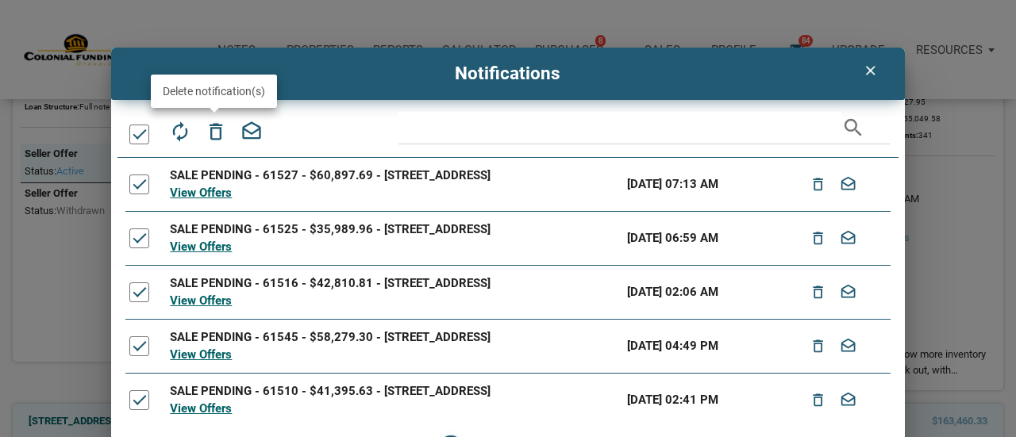
click at [213, 132] on icon "delete_outline" at bounding box center [216, 132] width 22 height 22
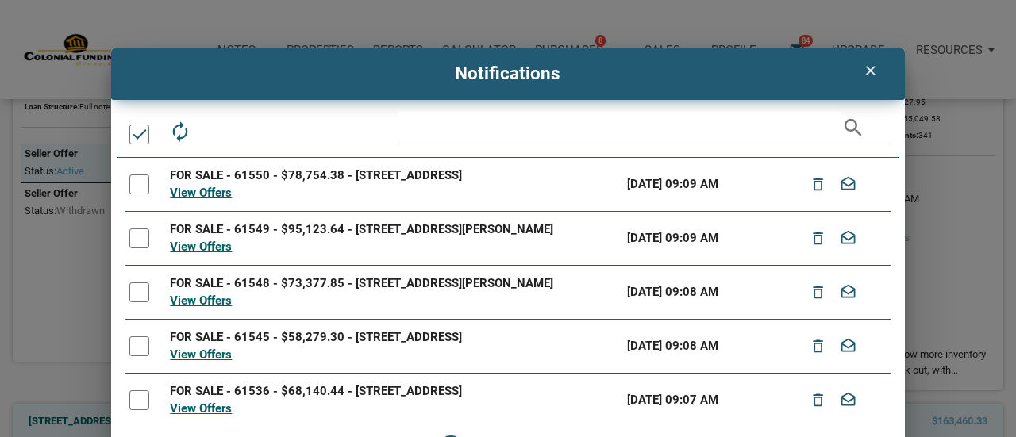
click at [141, 129] on div at bounding box center [139, 135] width 20 height 20
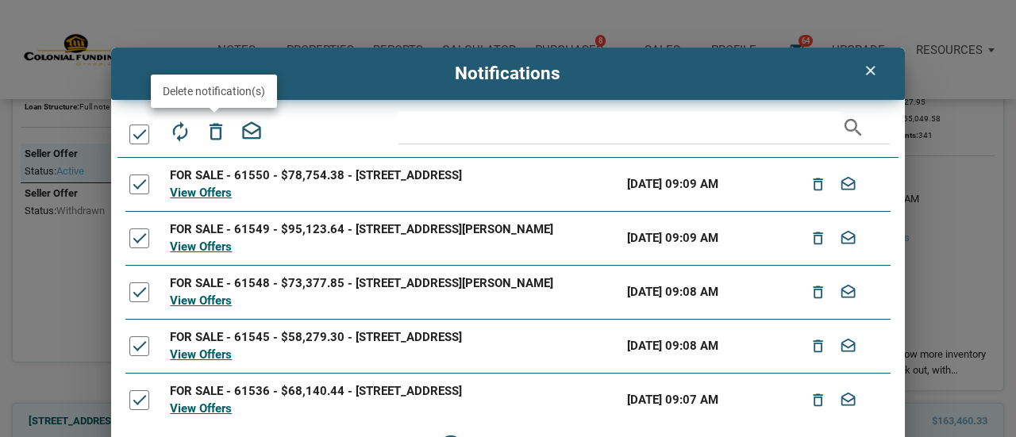
click at [218, 131] on icon "delete_outline" at bounding box center [216, 132] width 22 height 22
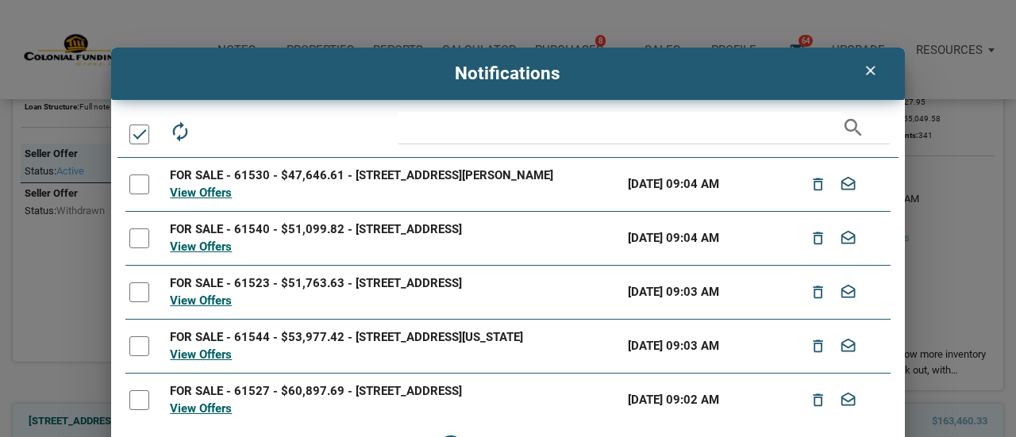
click at [137, 137] on div at bounding box center [139, 135] width 20 height 20
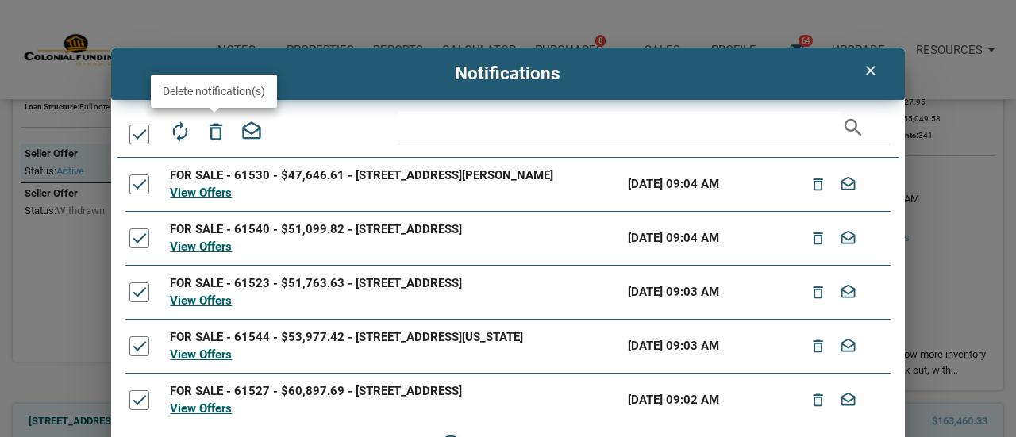
click at [214, 133] on icon "delete_outline" at bounding box center [216, 132] width 22 height 22
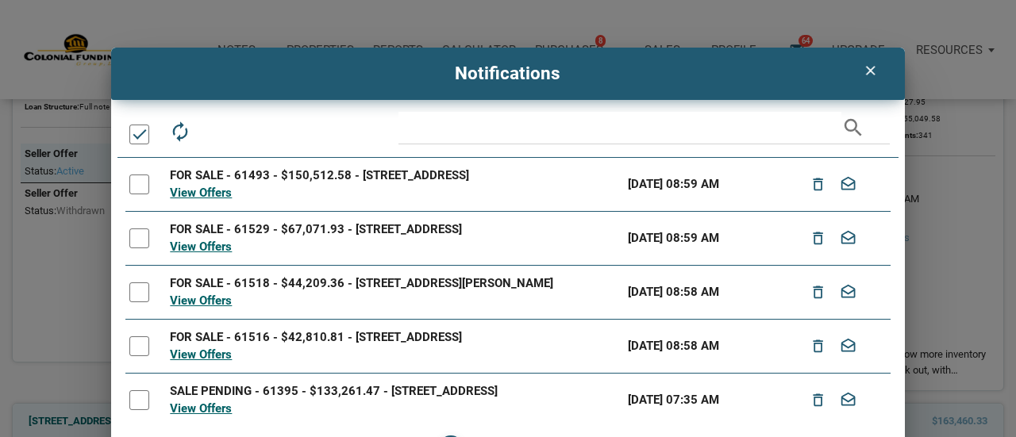
click at [133, 129] on div at bounding box center [139, 135] width 20 height 20
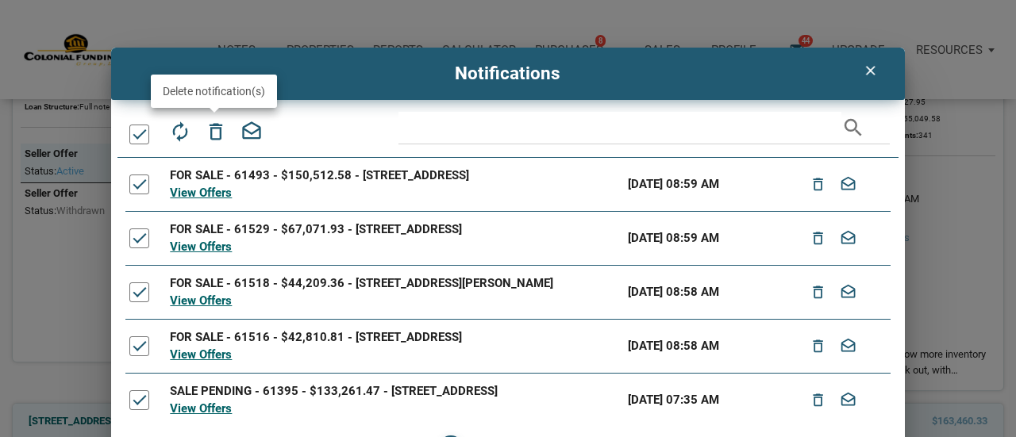
click at [224, 131] on icon "delete_outline" at bounding box center [216, 132] width 22 height 22
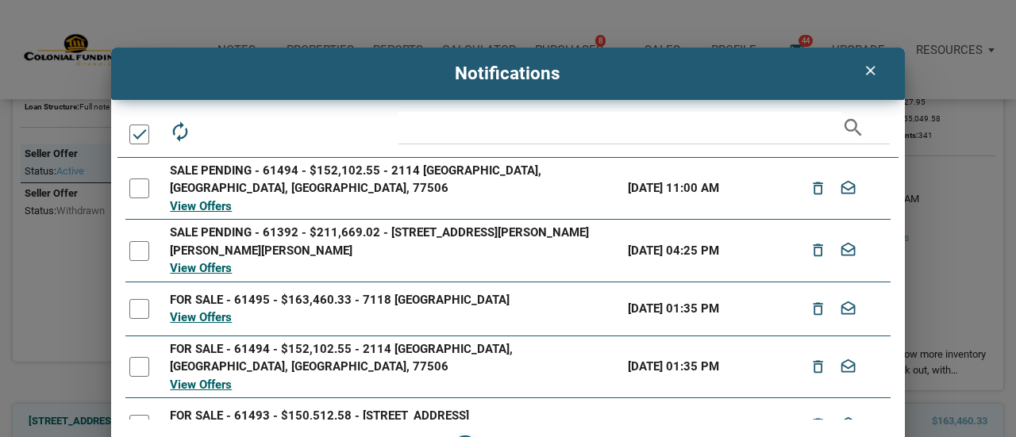
click at [148, 131] on div at bounding box center [139, 135] width 20 height 20
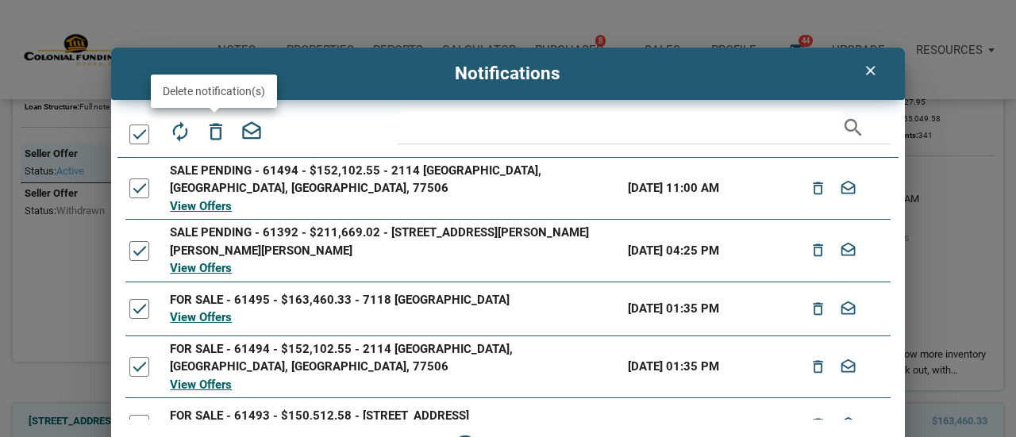
click at [216, 126] on icon "delete_outline" at bounding box center [216, 132] width 22 height 22
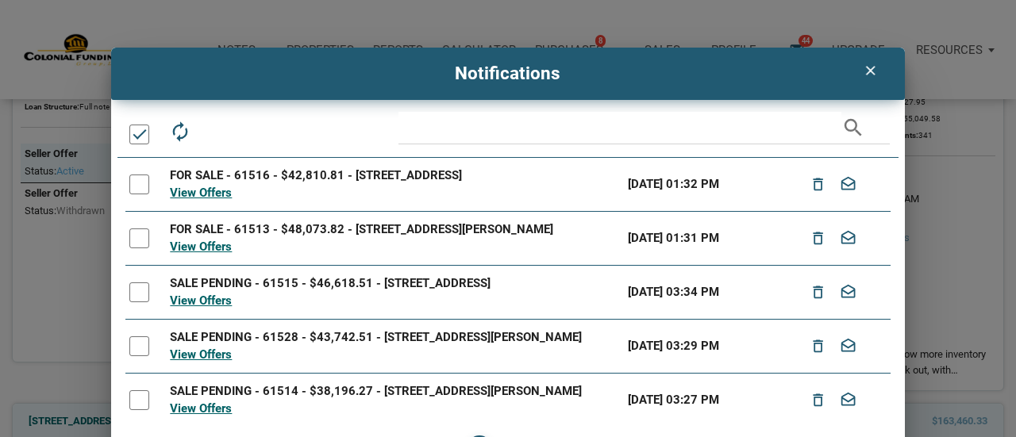
click at [133, 144] on div at bounding box center [139, 135] width 20 height 20
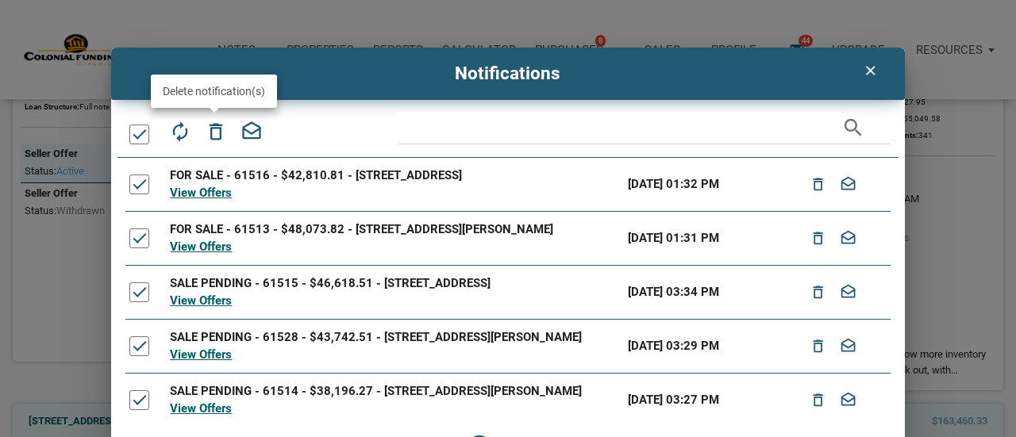
click at [213, 129] on icon "delete_outline" at bounding box center [216, 132] width 22 height 22
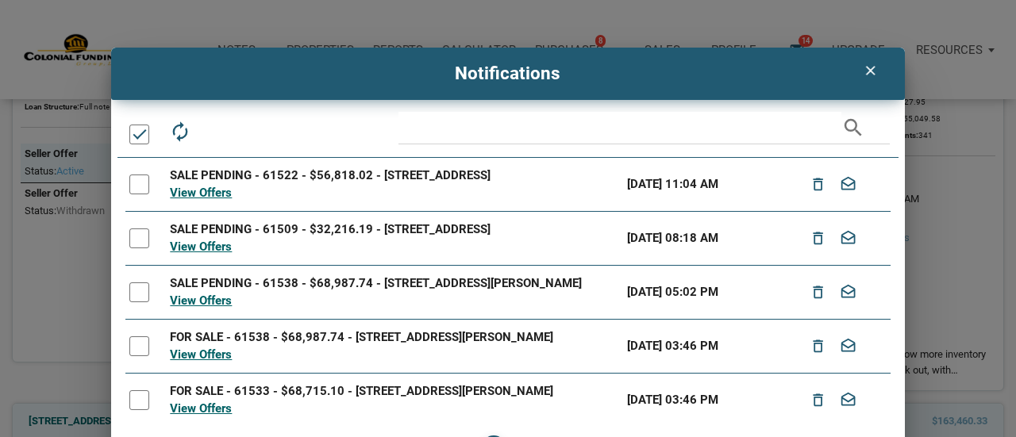
click at [132, 137] on div at bounding box center [139, 135] width 20 height 20
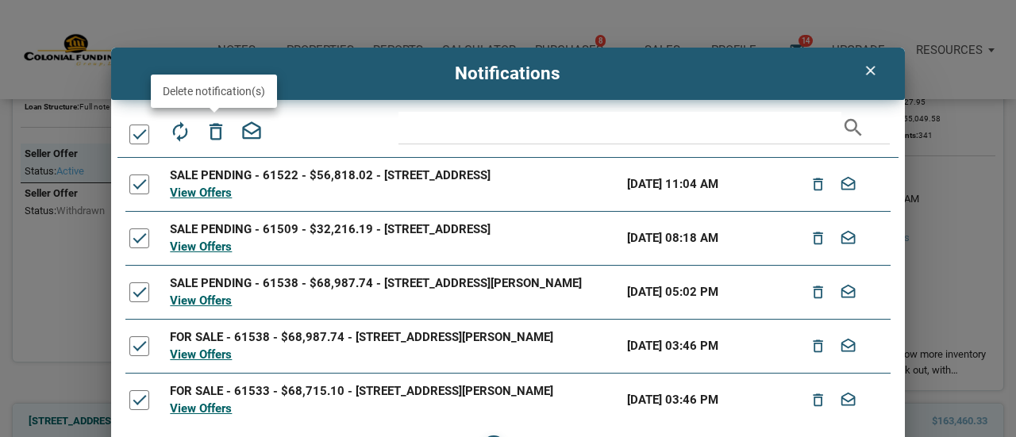
click at [221, 125] on icon "delete_outline" at bounding box center [216, 132] width 22 height 22
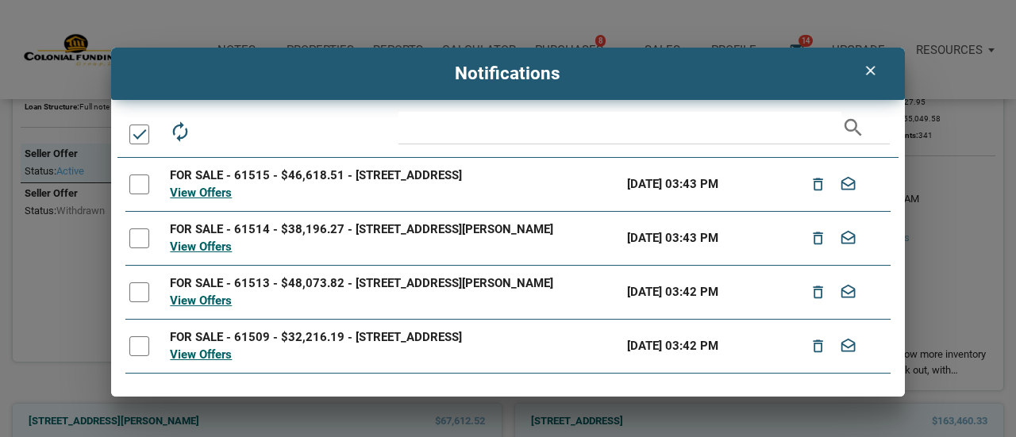
click at [143, 129] on div at bounding box center [139, 135] width 20 height 20
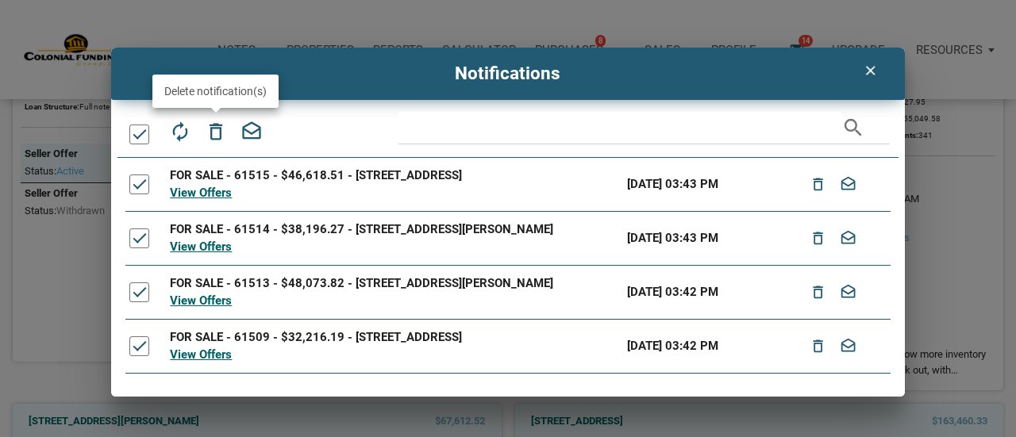
click at [218, 131] on icon "delete_outline" at bounding box center [216, 132] width 22 height 22
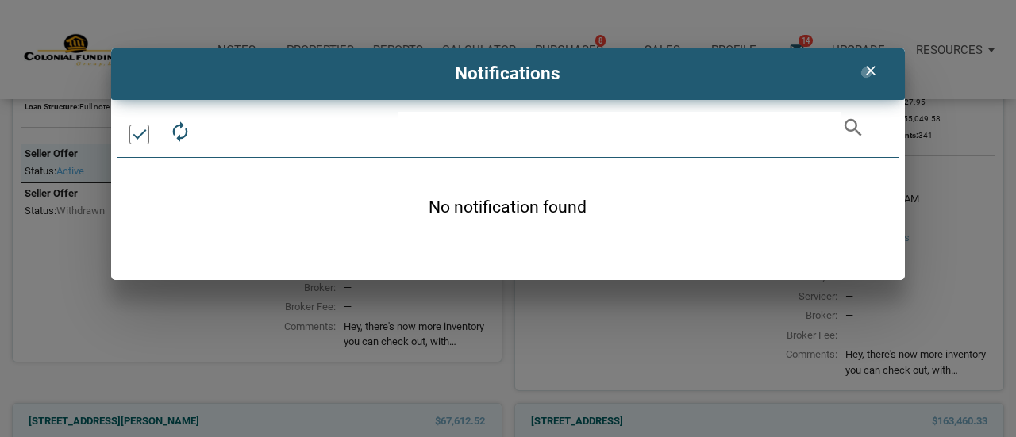
click at [867, 73] on icon "clear" at bounding box center [870, 71] width 19 height 16
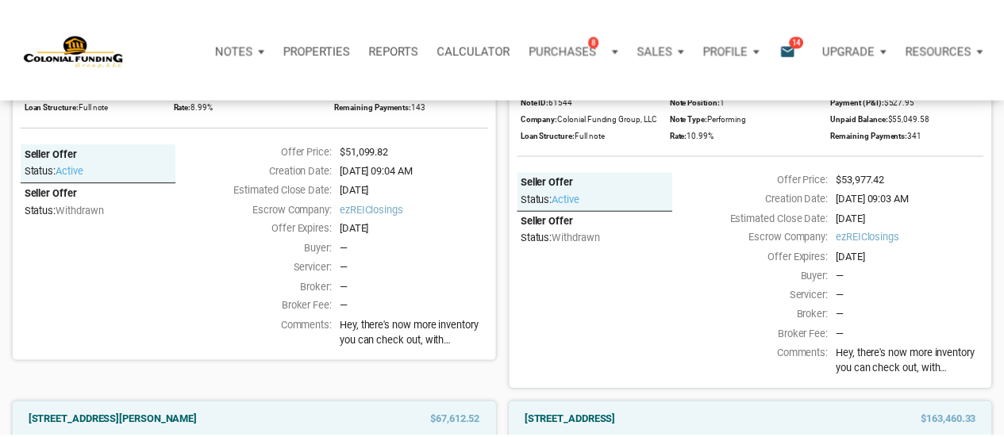
scroll to position [823, 0]
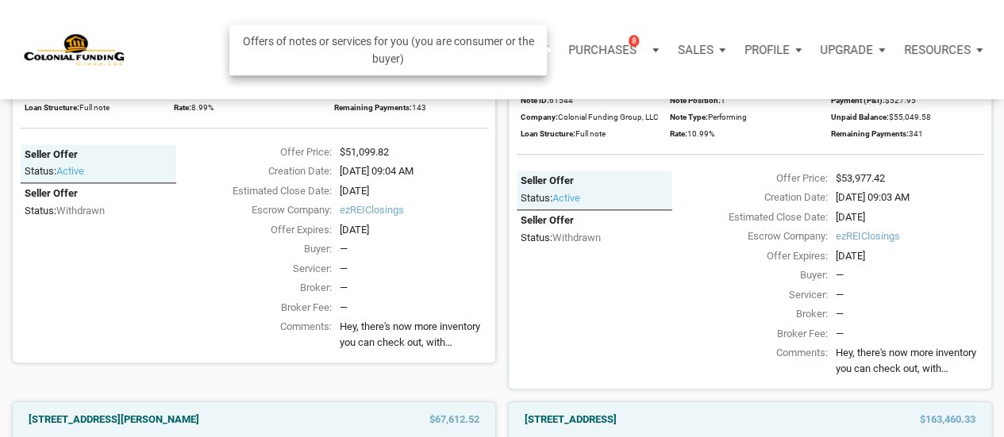
click at [635, 47] on p "Purchases" at bounding box center [602, 50] width 68 height 14
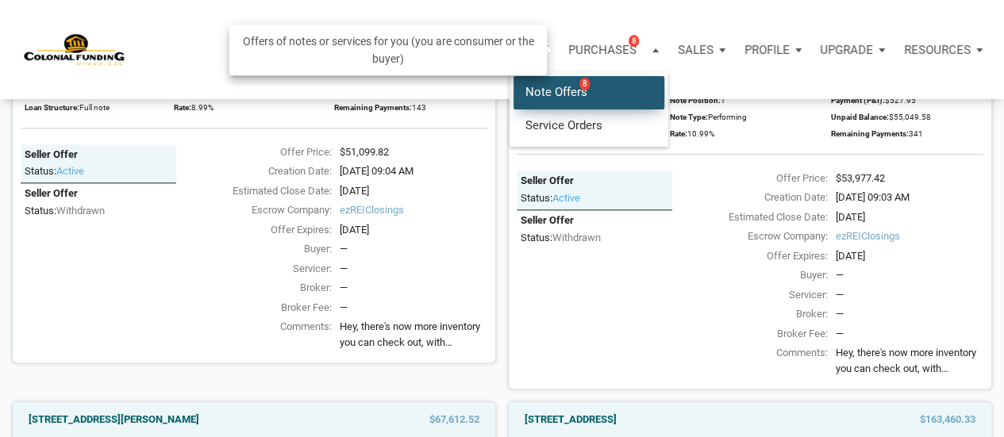
click at [591, 92] on link "Note Offers 8" at bounding box center [589, 92] width 151 height 33
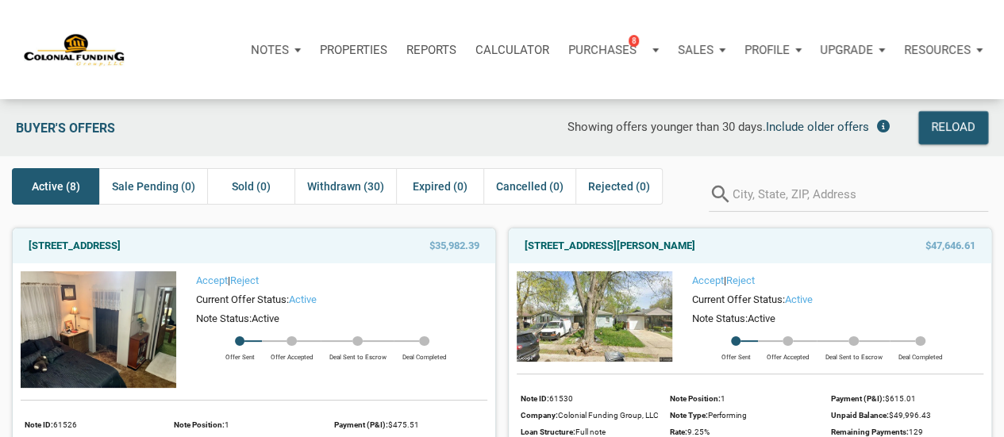
click at [843, 125] on span "Include older offers" at bounding box center [817, 127] width 103 height 14
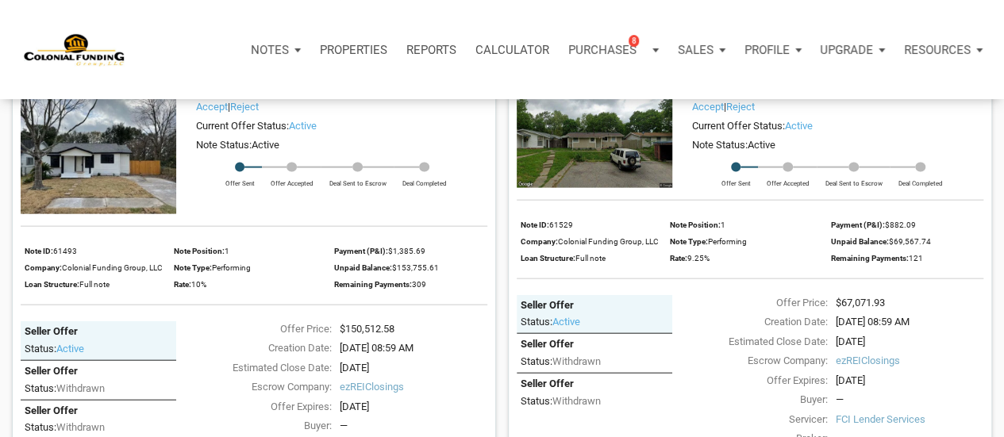
scroll to position [1670, 0]
click at [98, 156] on img at bounding box center [99, 155] width 156 height 117
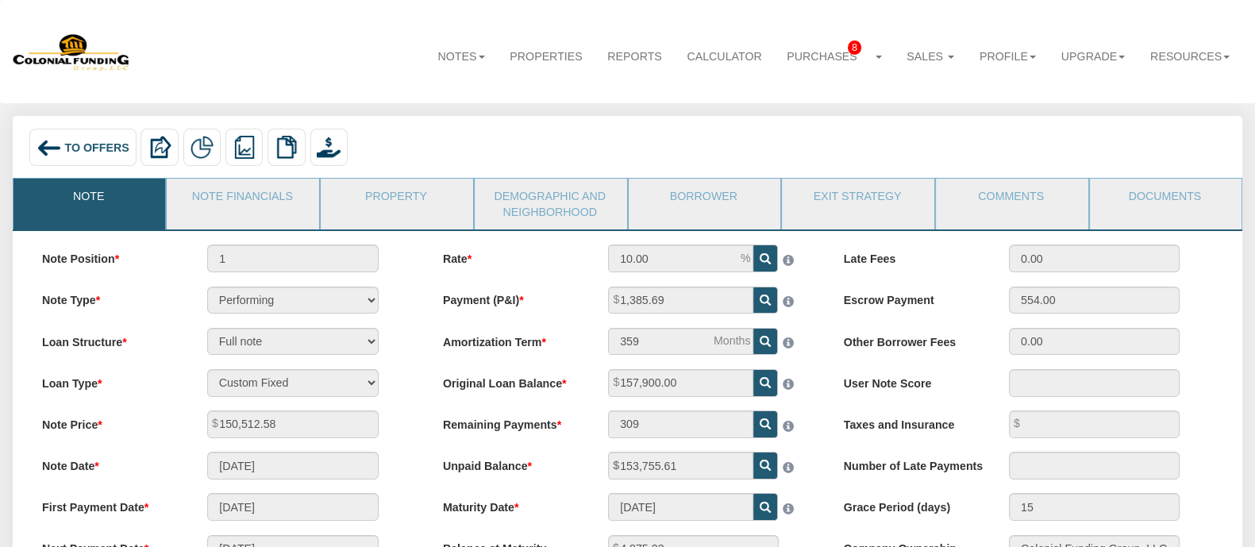
click at [418, 220] on li "Property" at bounding box center [397, 204] width 154 height 52
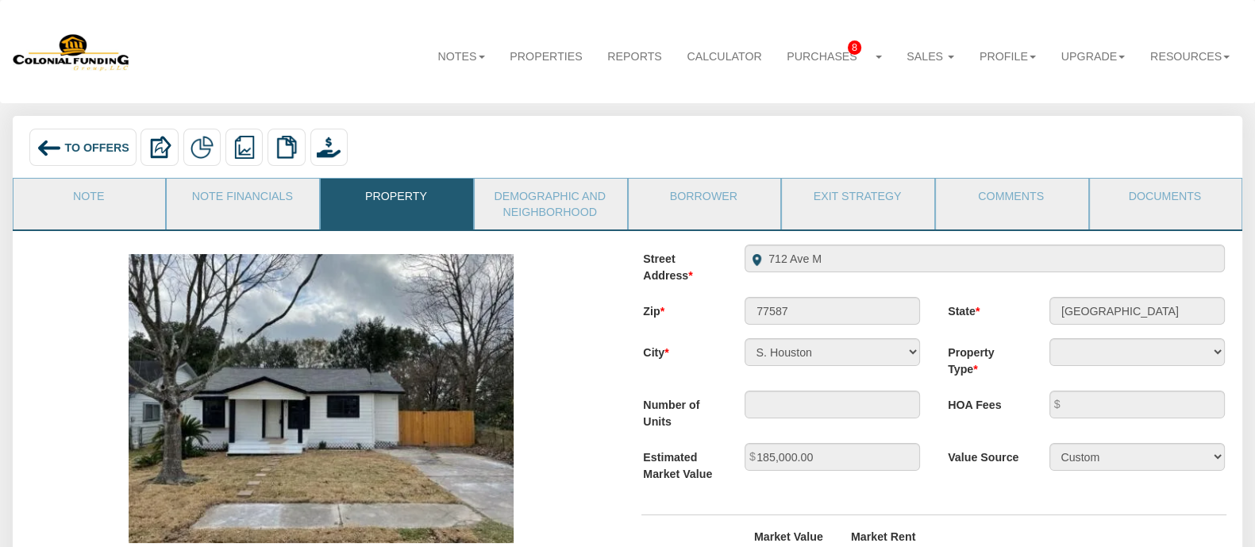
click at [362, 450] on img at bounding box center [321, 398] width 385 height 289
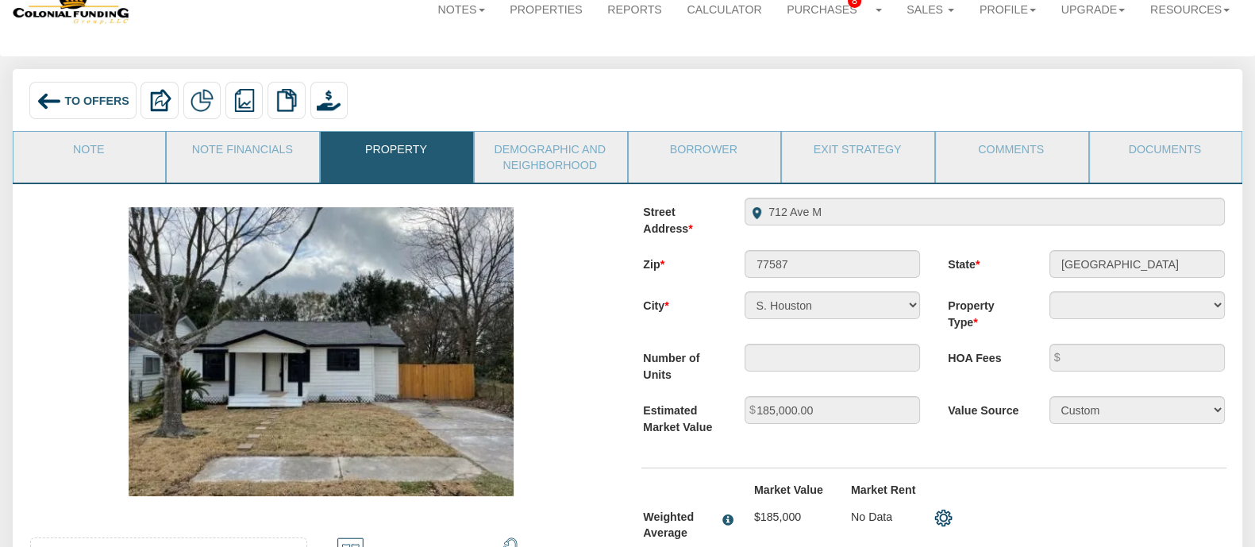
scroll to position [3, 0]
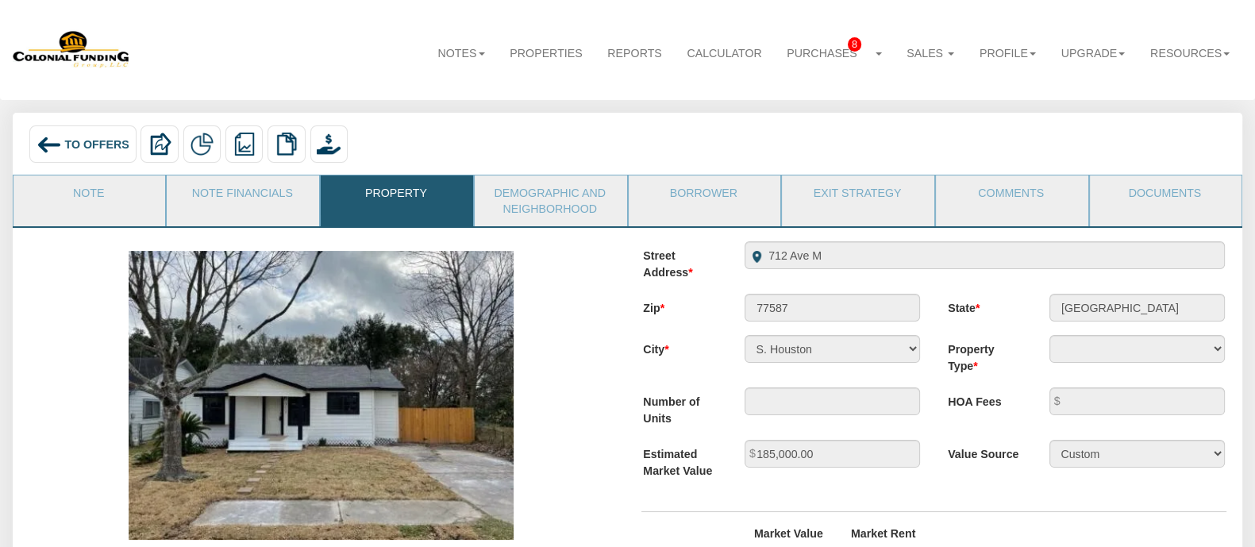
click at [500, 423] on img at bounding box center [321, 395] width 385 height 289
click at [73, 133] on div "To Offers" at bounding box center [82, 143] width 106 height 37
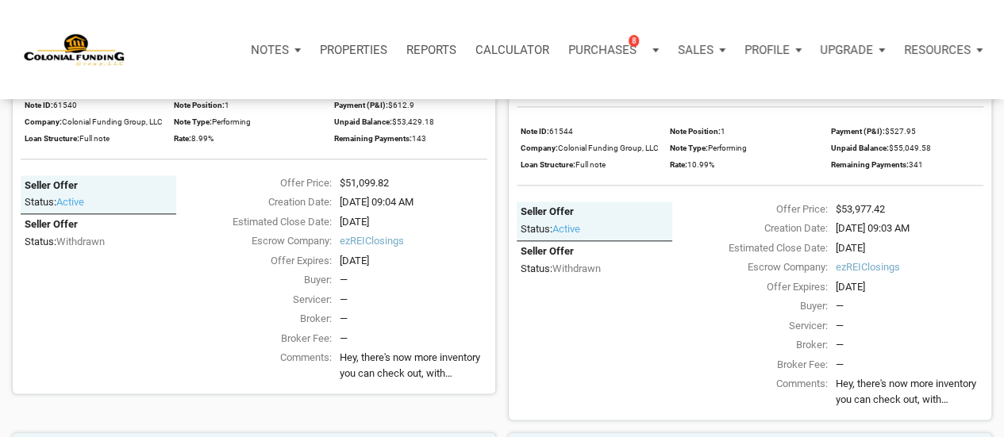
scroll to position [778, 0]
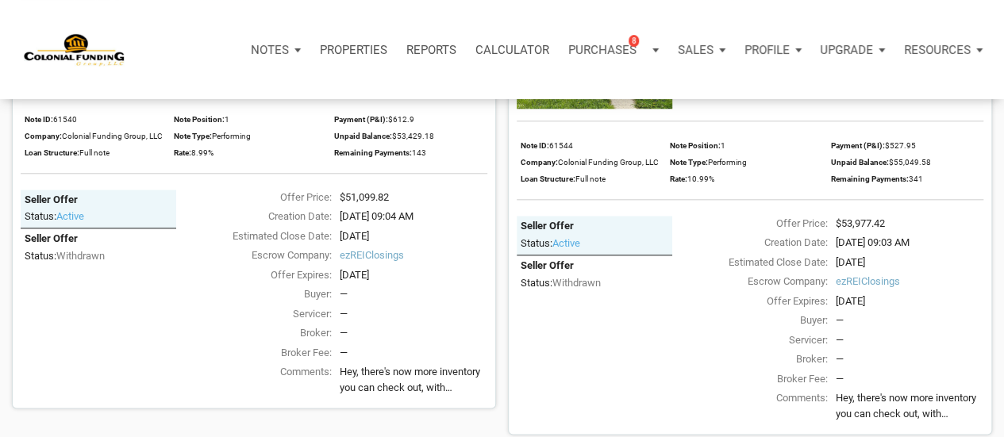
click at [800, 42] on div "Profile" at bounding box center [773, 50] width 76 height 48
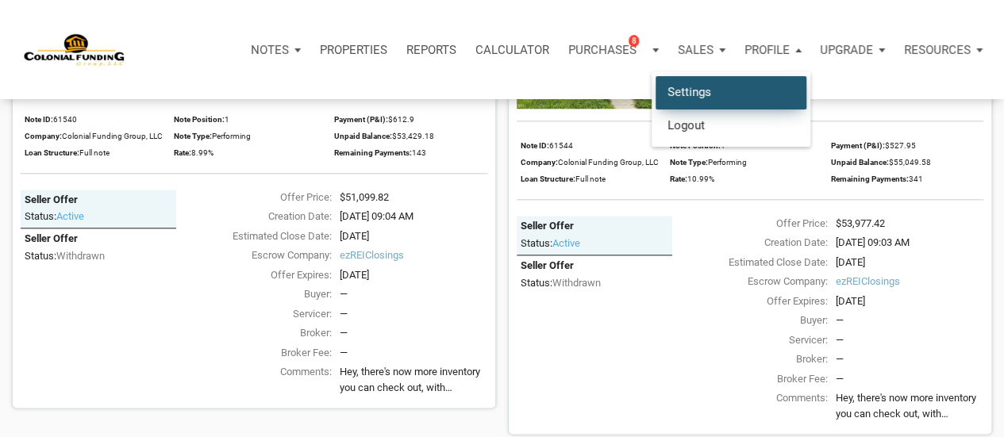
click at [723, 108] on link "Settings" at bounding box center [731, 92] width 151 height 33
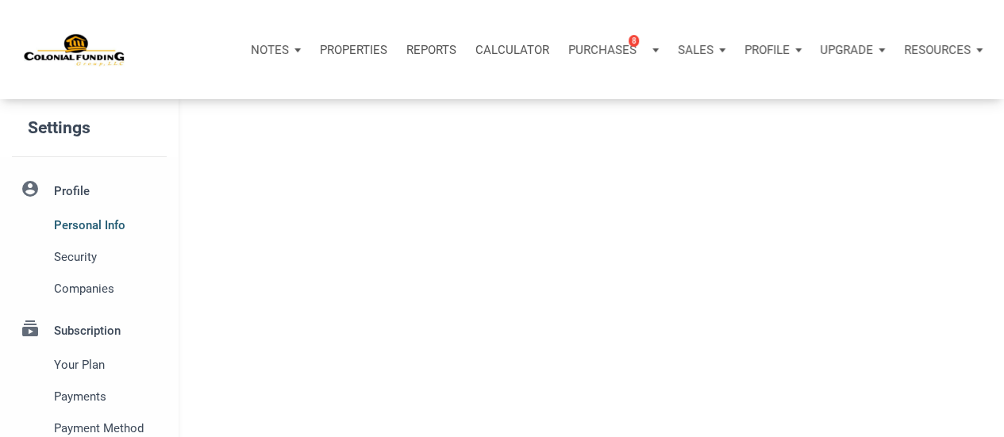
type input "[GEOGRAPHIC_DATA]"
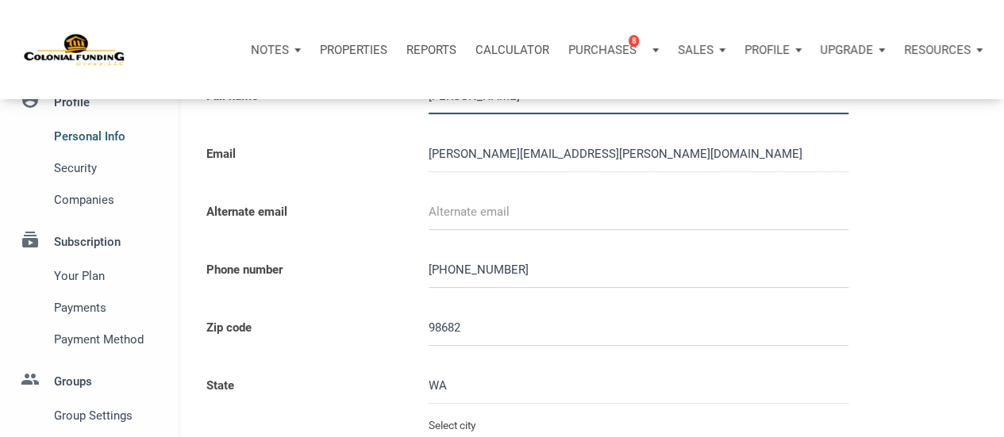
select select
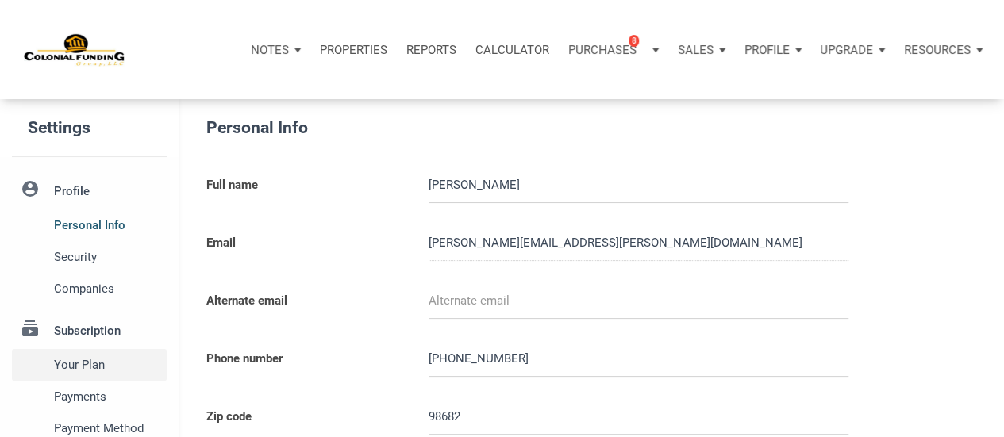
click at [89, 368] on span "Your plan" at bounding box center [107, 365] width 106 height 19
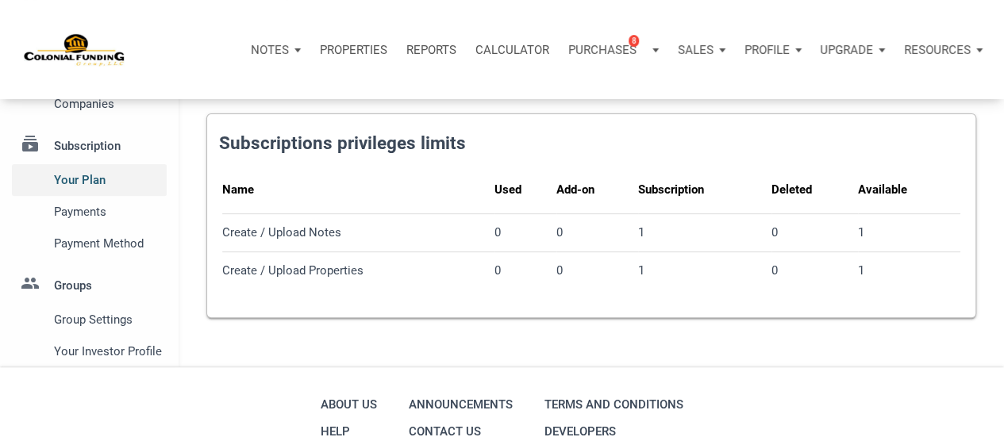
scroll to position [186, 0]
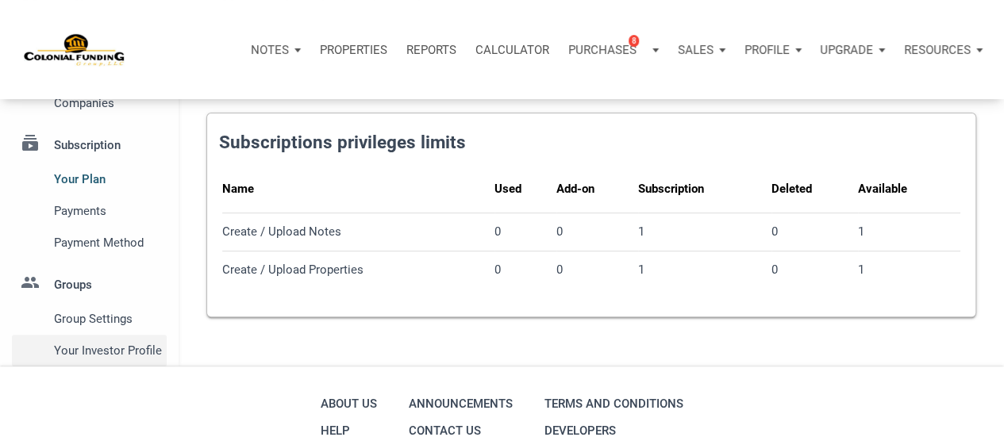
click at [98, 357] on span "Your Investor Profile" at bounding box center [107, 350] width 106 height 19
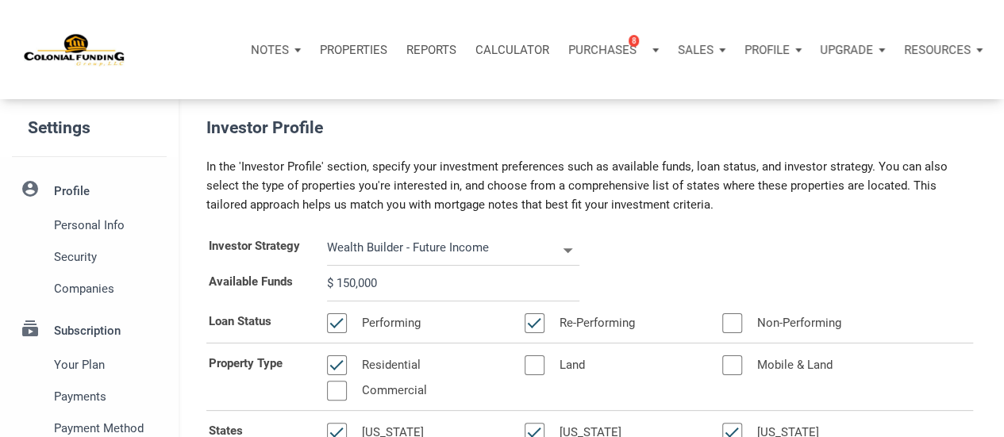
click at [462, 290] on input "$ 150,000" at bounding box center [453, 284] width 252 height 36
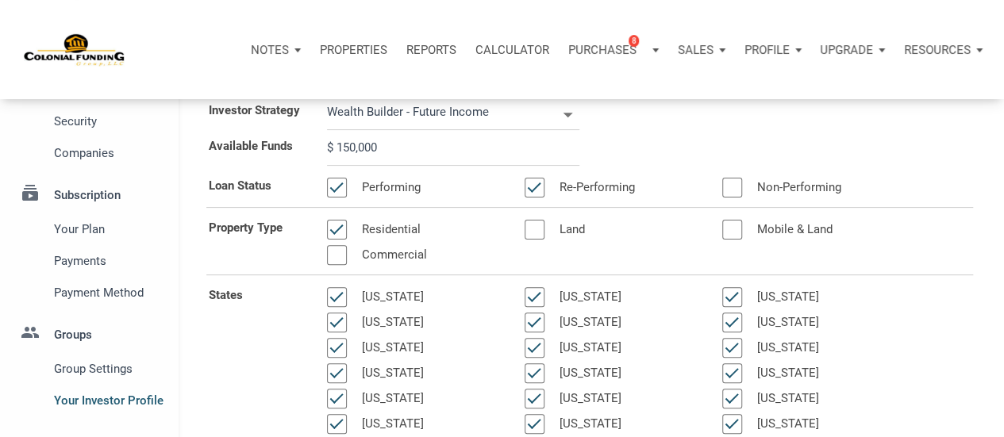
scroll to position [135, 0]
click at [102, 260] on span "Payments" at bounding box center [107, 261] width 106 height 19
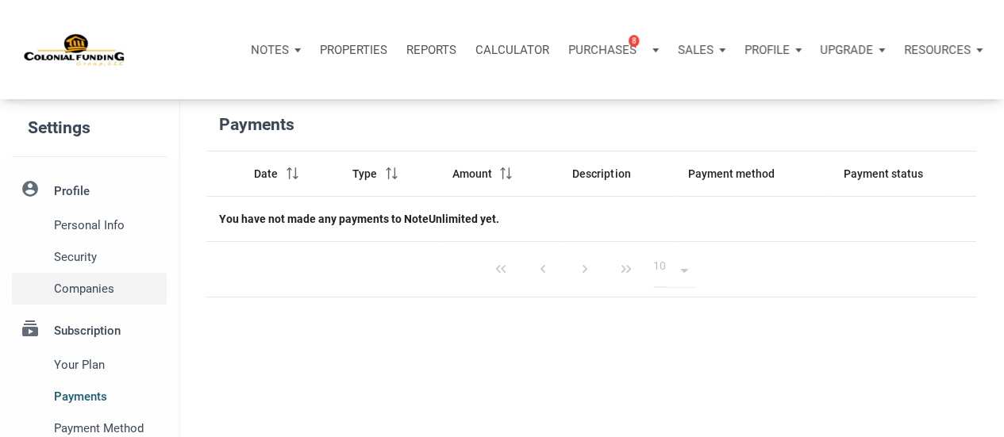
click at [106, 284] on span "Companies" at bounding box center [107, 288] width 106 height 19
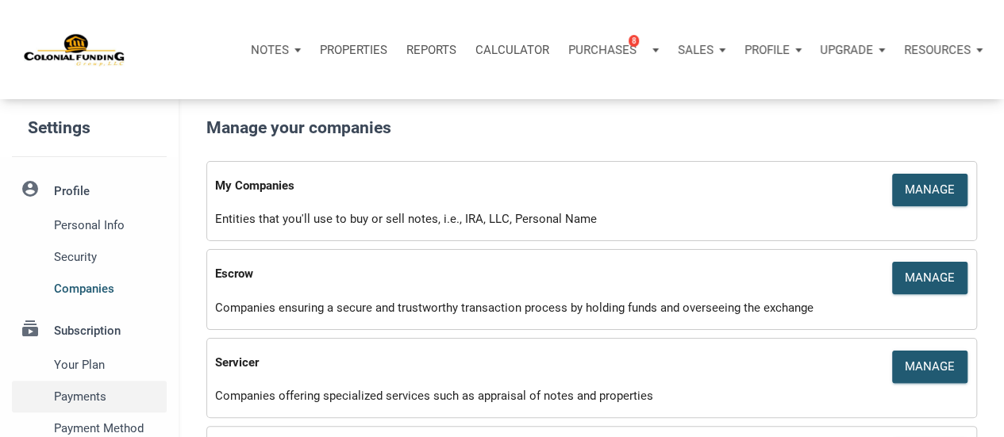
click at [94, 406] on div "Payments" at bounding box center [107, 397] width 119 height 32
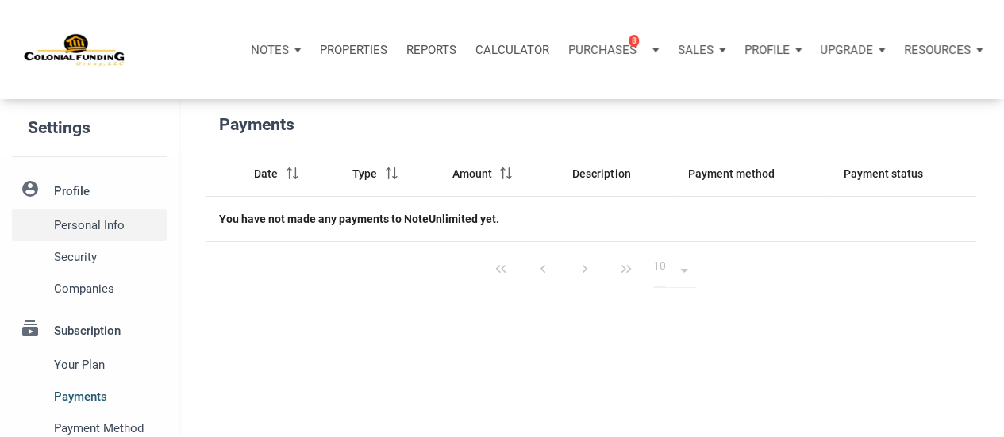
click at [98, 220] on span "Personal Info" at bounding box center [107, 225] width 106 height 19
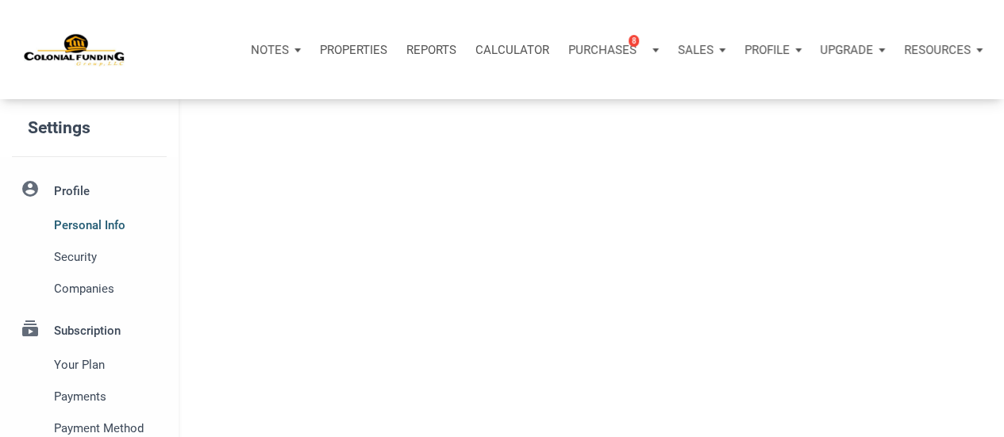
type input "[GEOGRAPHIC_DATA]"
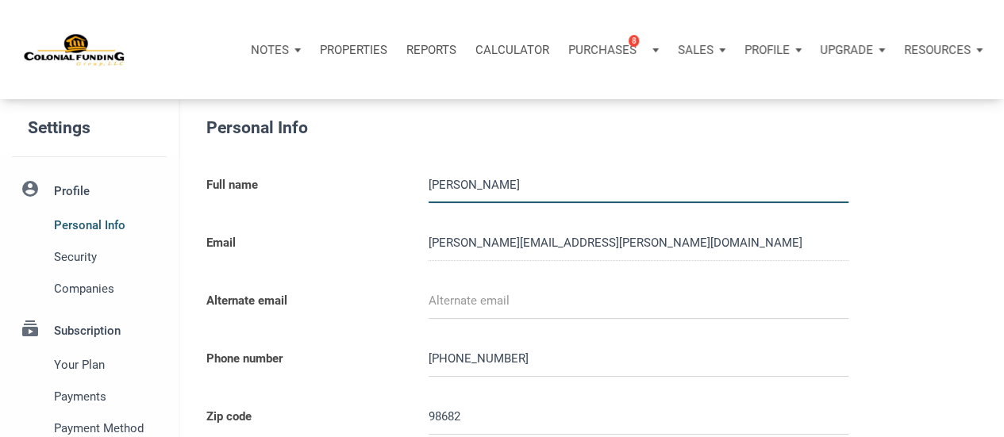
select select
click at [75, 196] on li "account_circle Profile Personal Info Security Companies" at bounding box center [89, 239] width 179 height 132
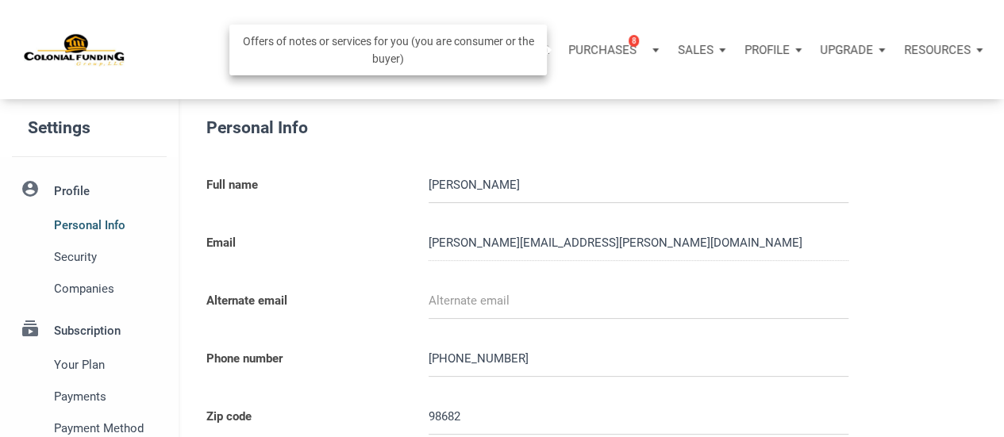
click at [600, 47] on p "Purchases" at bounding box center [602, 50] width 68 height 14
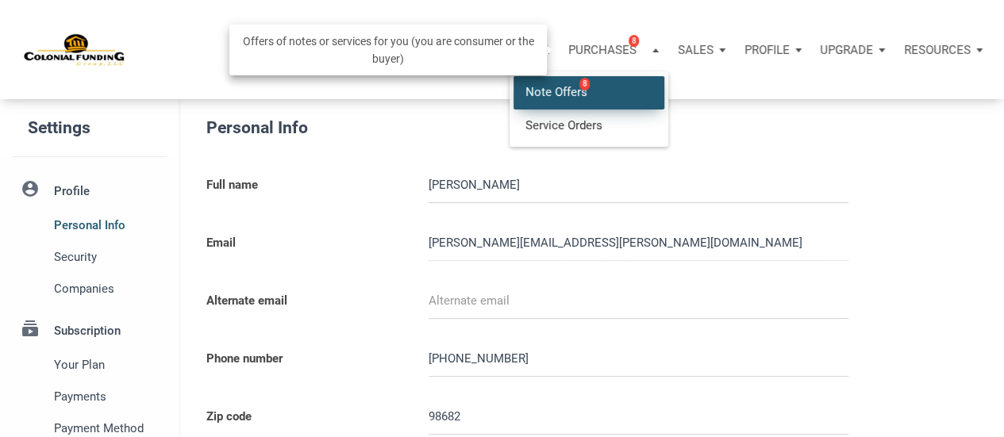
click at [563, 91] on link "Note Offers 8" at bounding box center [589, 92] width 151 height 33
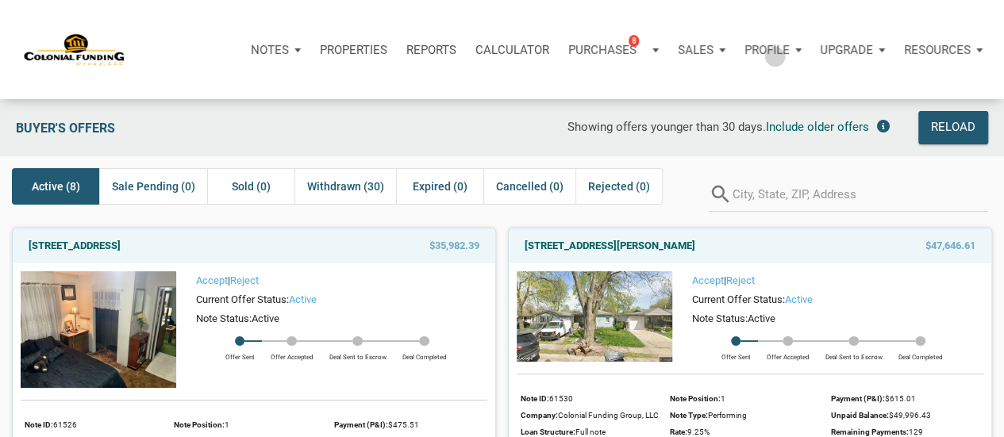
click at [775, 56] on p "Profile" at bounding box center [767, 50] width 45 height 14
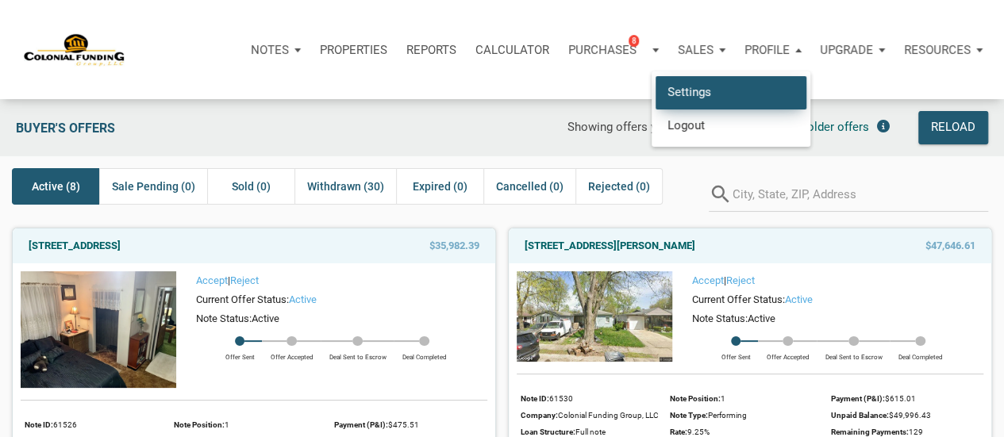
click at [738, 88] on link "Settings" at bounding box center [731, 92] width 151 height 33
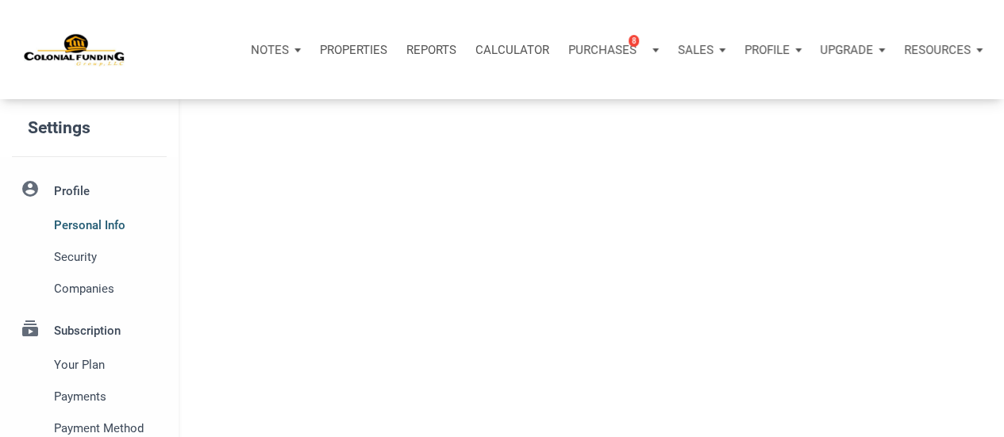
type input "[GEOGRAPHIC_DATA]"
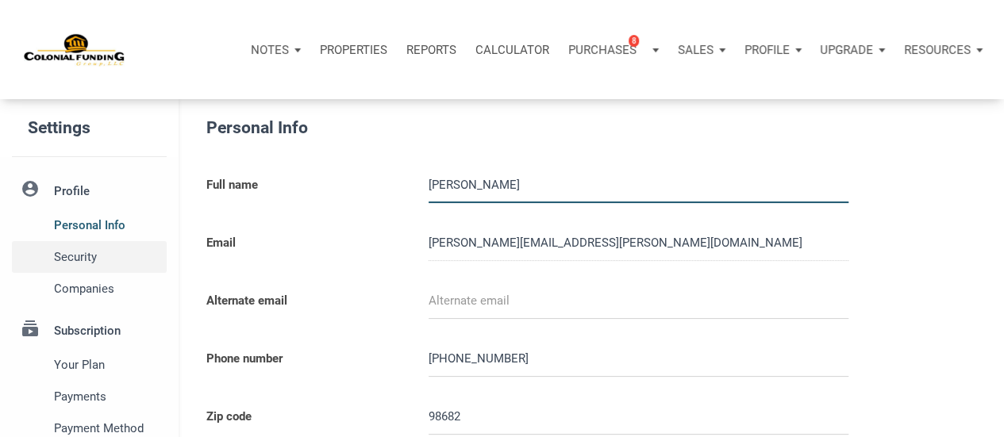
select select
click at [112, 249] on span "Security" at bounding box center [107, 257] width 106 height 19
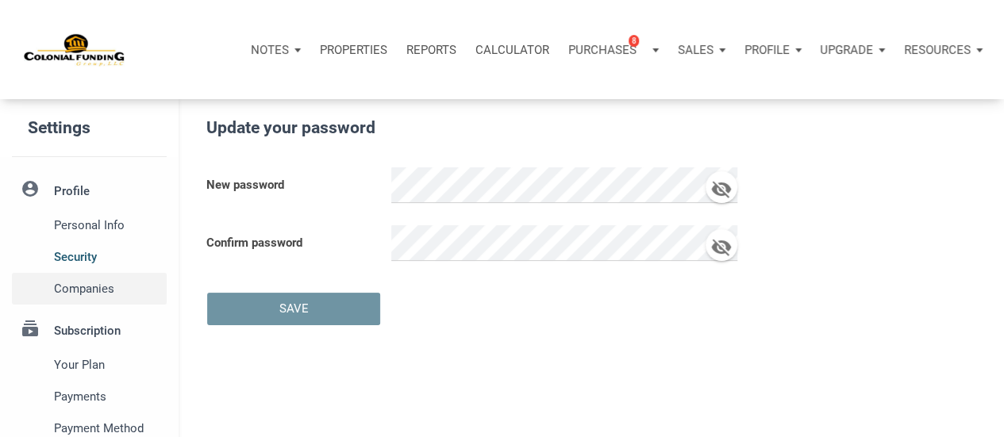
click at [113, 283] on span "Companies" at bounding box center [107, 288] width 106 height 19
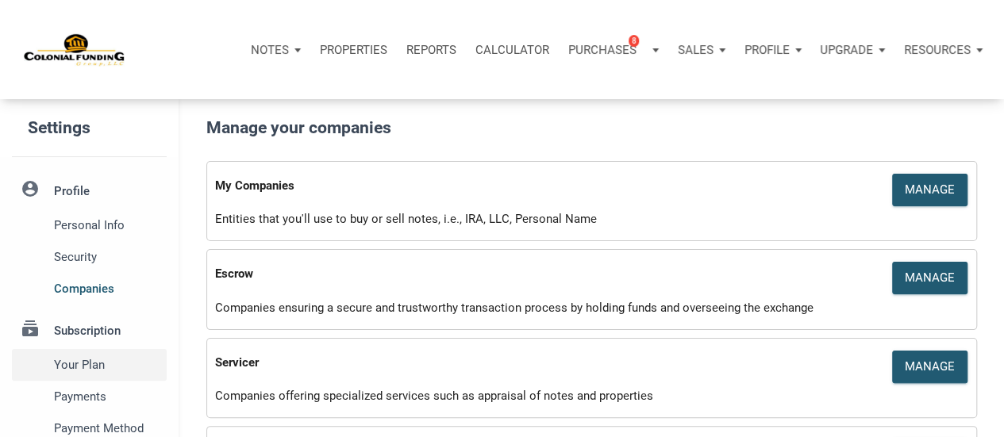
click at [106, 356] on span "Your plan" at bounding box center [107, 365] width 106 height 19
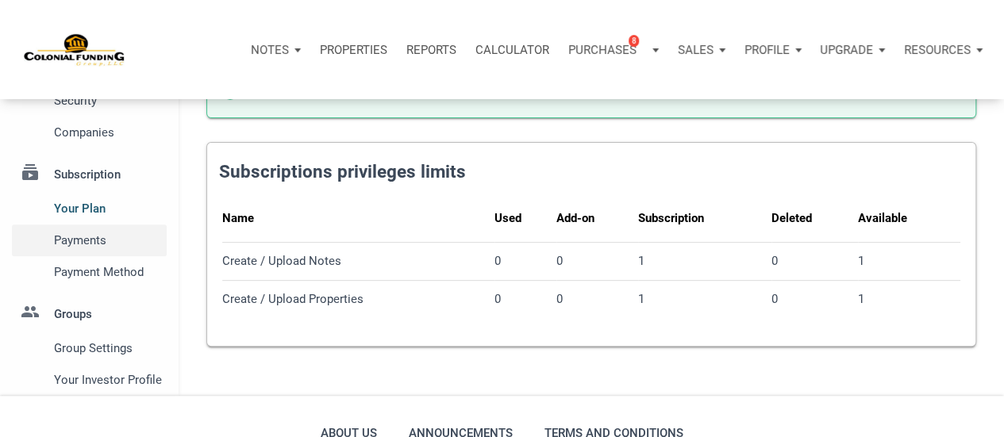
scroll to position [158, 0]
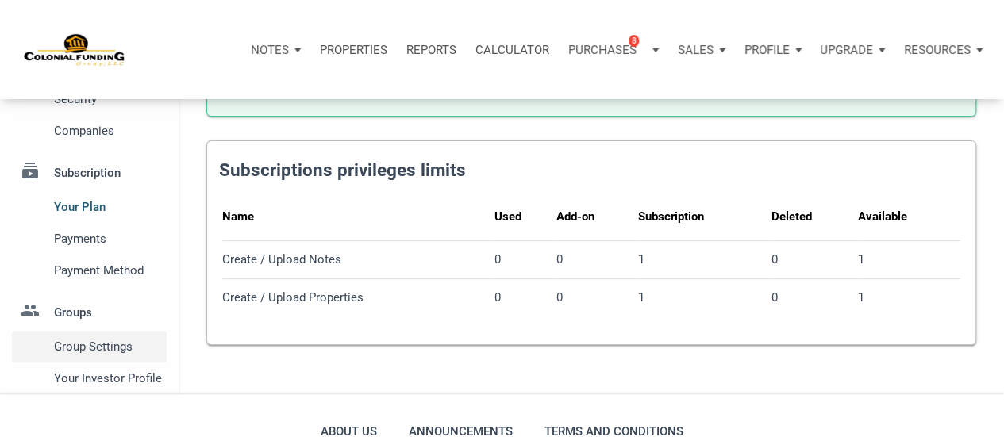
click at [106, 347] on span "Group Settings" at bounding box center [107, 346] width 106 height 19
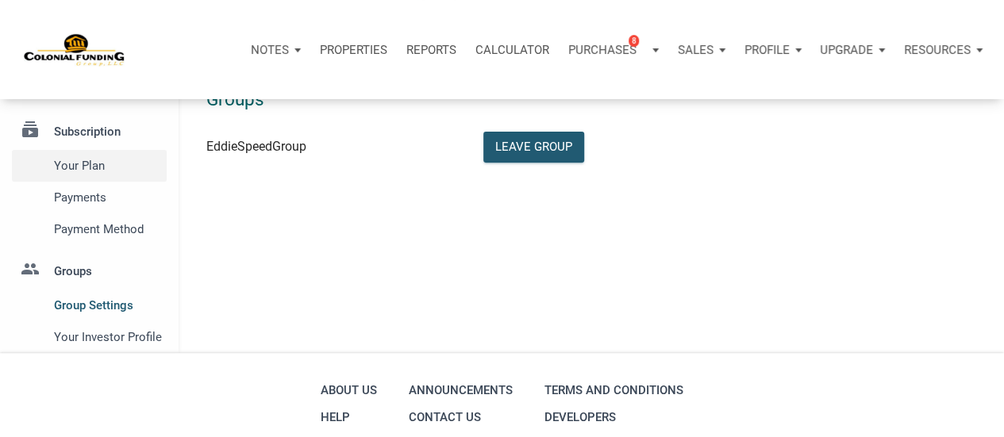
scroll to position [203, 0]
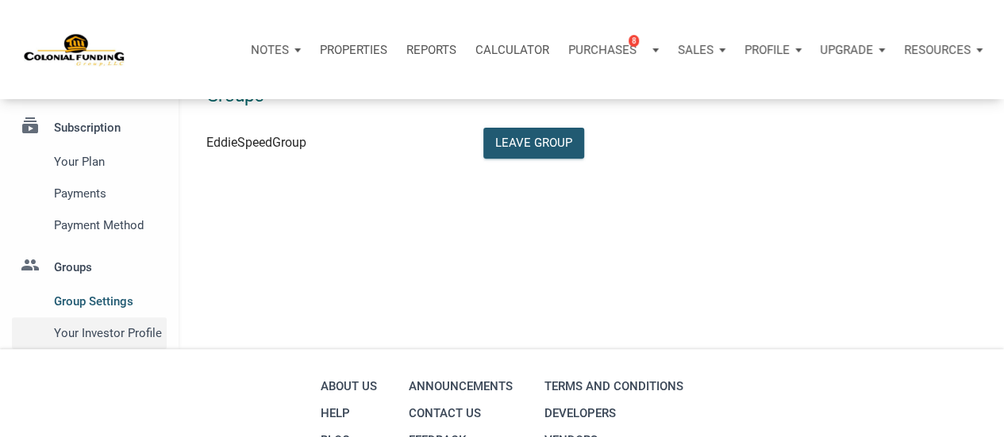
click at [101, 331] on span "Your Investor Profile" at bounding box center [107, 333] width 106 height 19
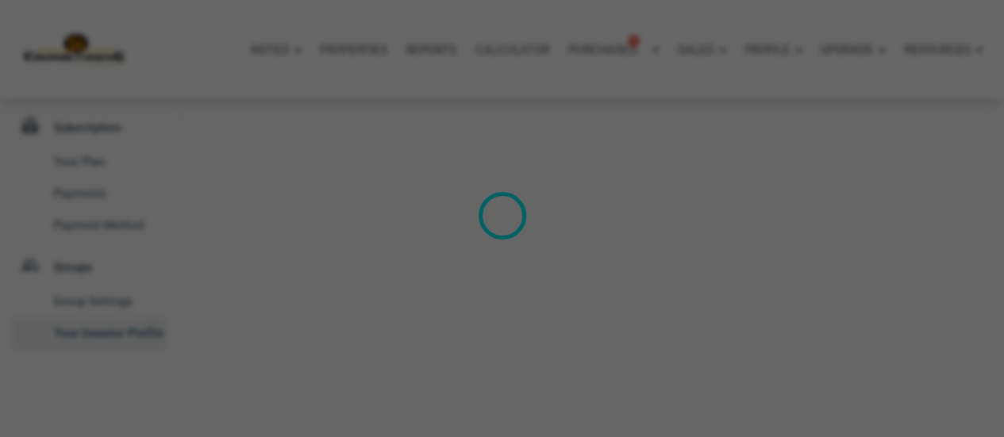
type input "Wealth Builder - Future Income"
select select
type input "$ 150,000"
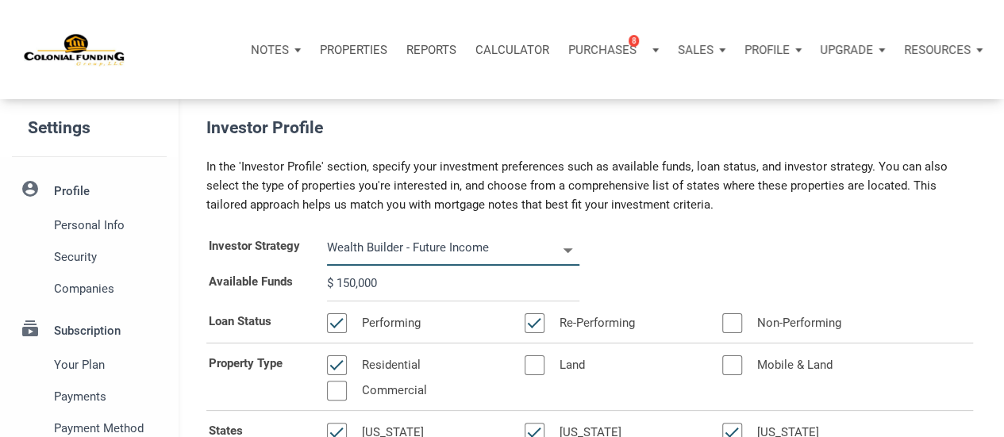
click at [478, 248] on input "Wealth Builder - Future Income" at bounding box center [441, 248] width 229 height 36
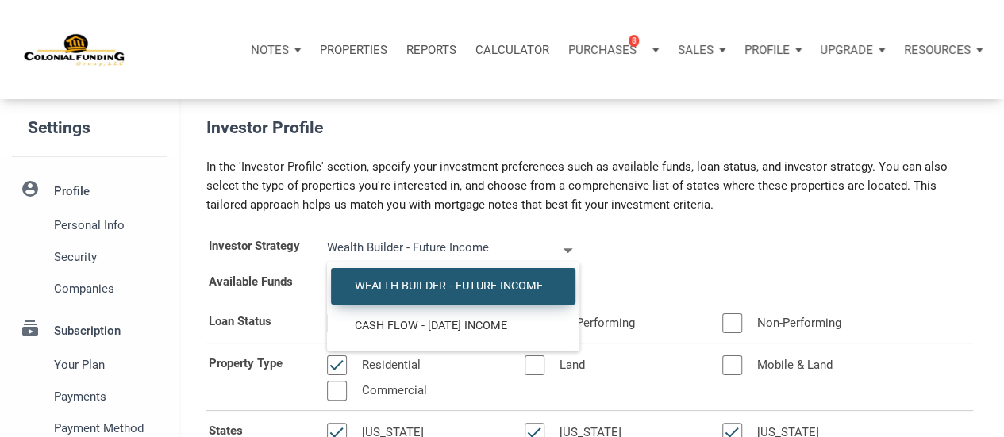
select select
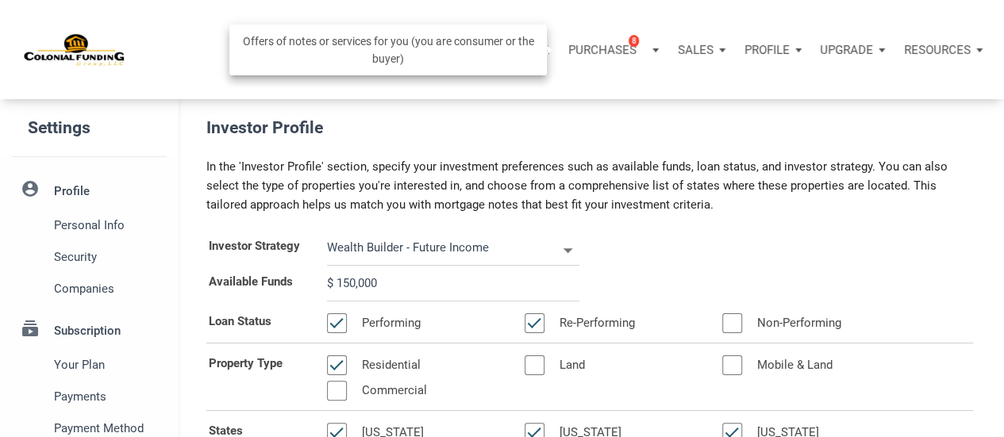
click at [626, 45] on p "Purchases" at bounding box center [602, 50] width 68 height 14
